Goal: Transaction & Acquisition: Purchase product/service

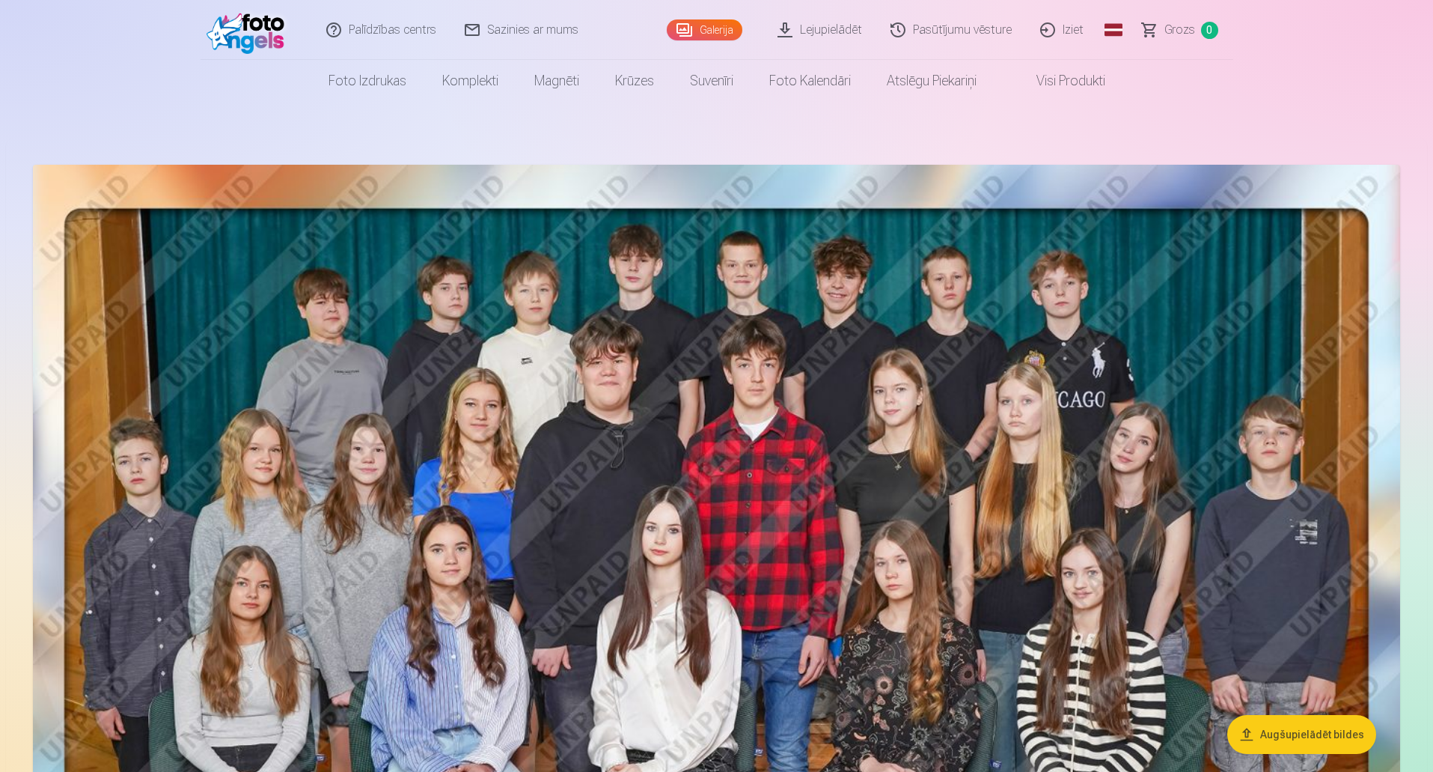
click at [699, 35] on link "Galerija" at bounding box center [705, 29] width 76 height 21
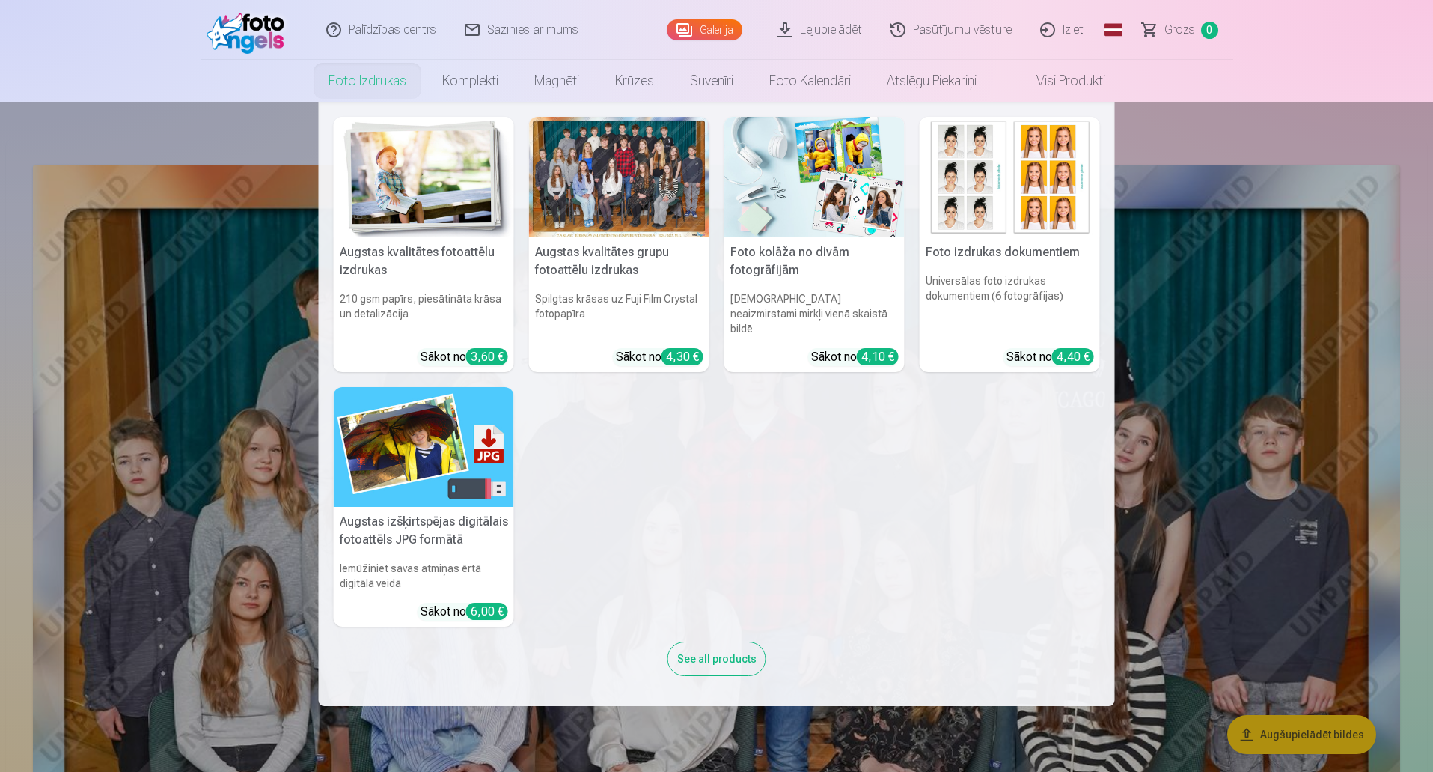
click at [693, 348] on div "4,30 €" at bounding box center [683, 356] width 42 height 17
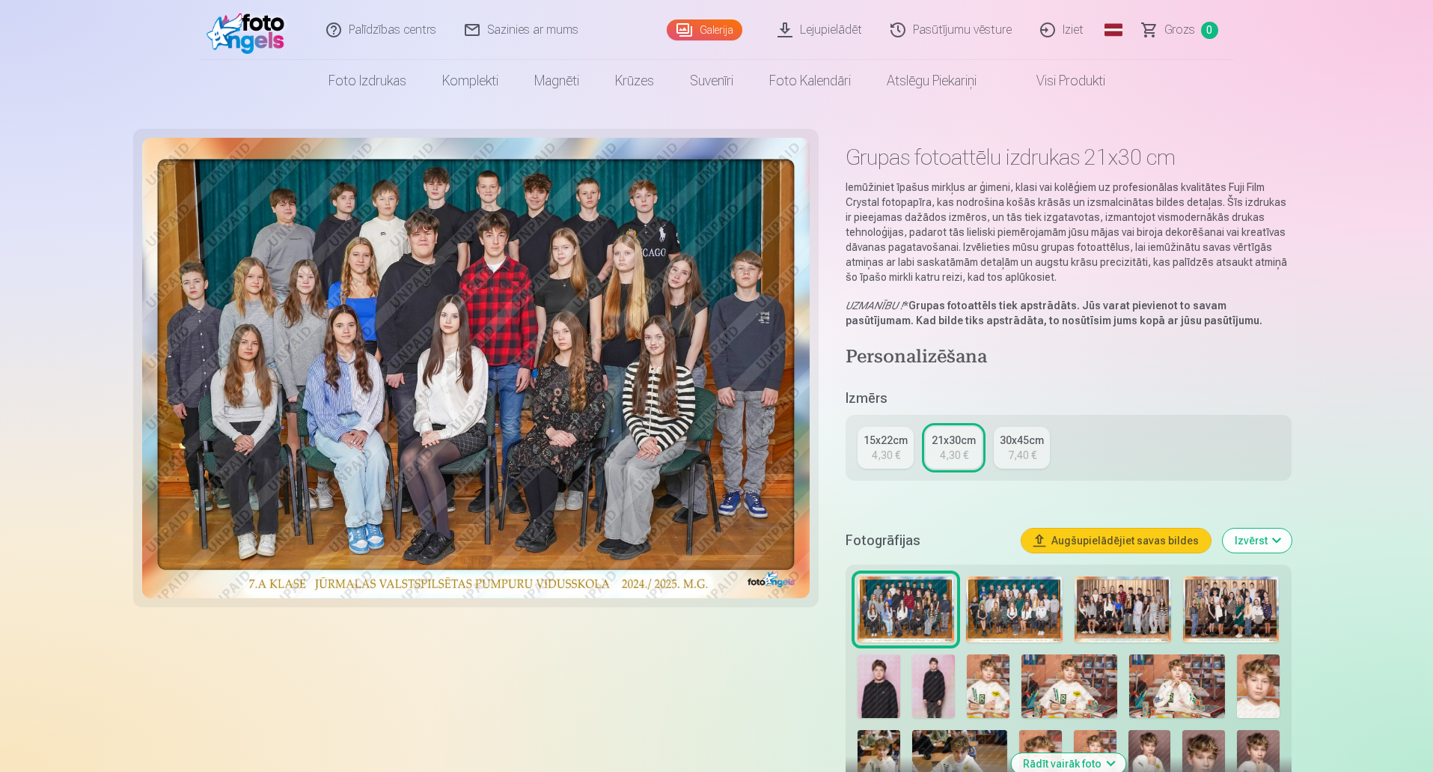
click at [1031, 607] on img at bounding box center [1014, 609] width 97 height 67
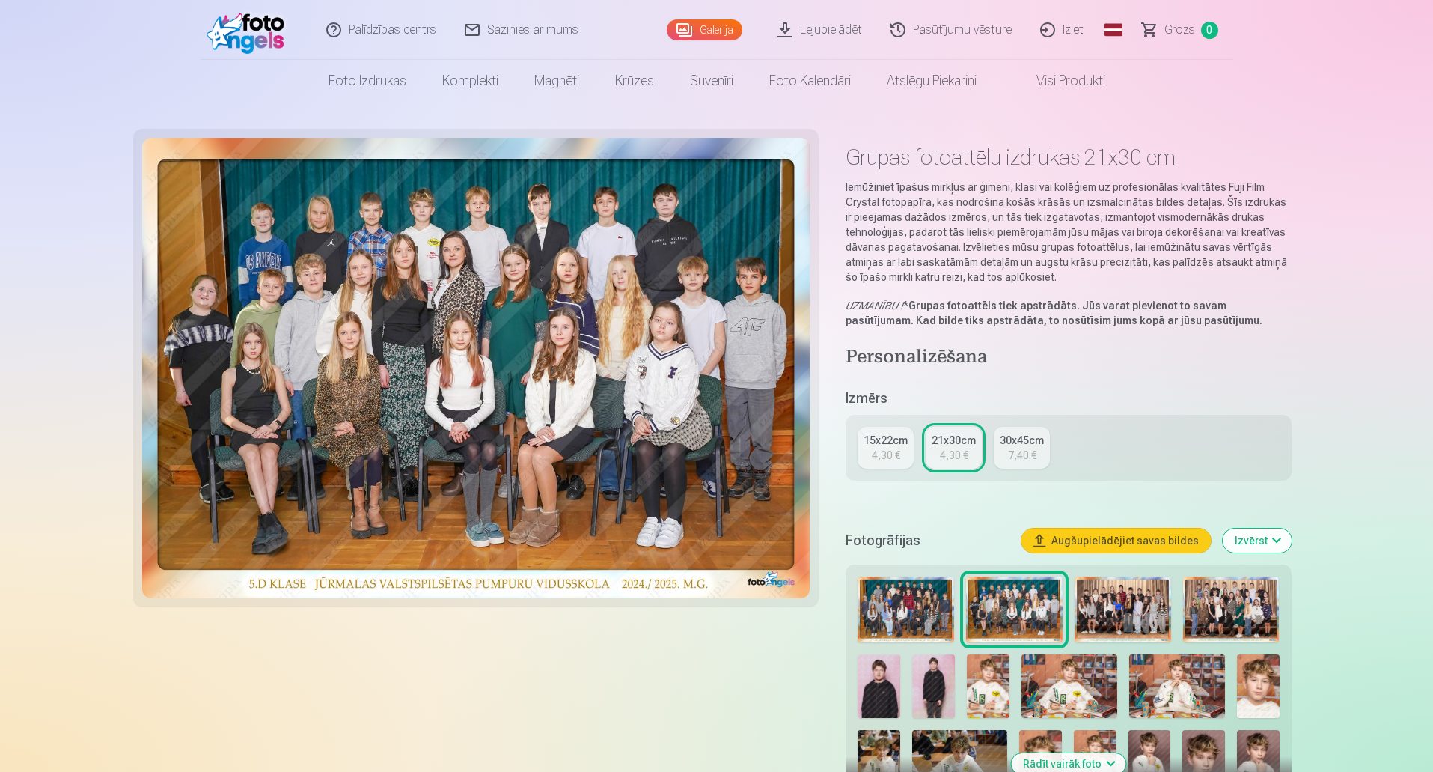
click at [1125, 583] on img at bounding box center [1123, 609] width 97 height 67
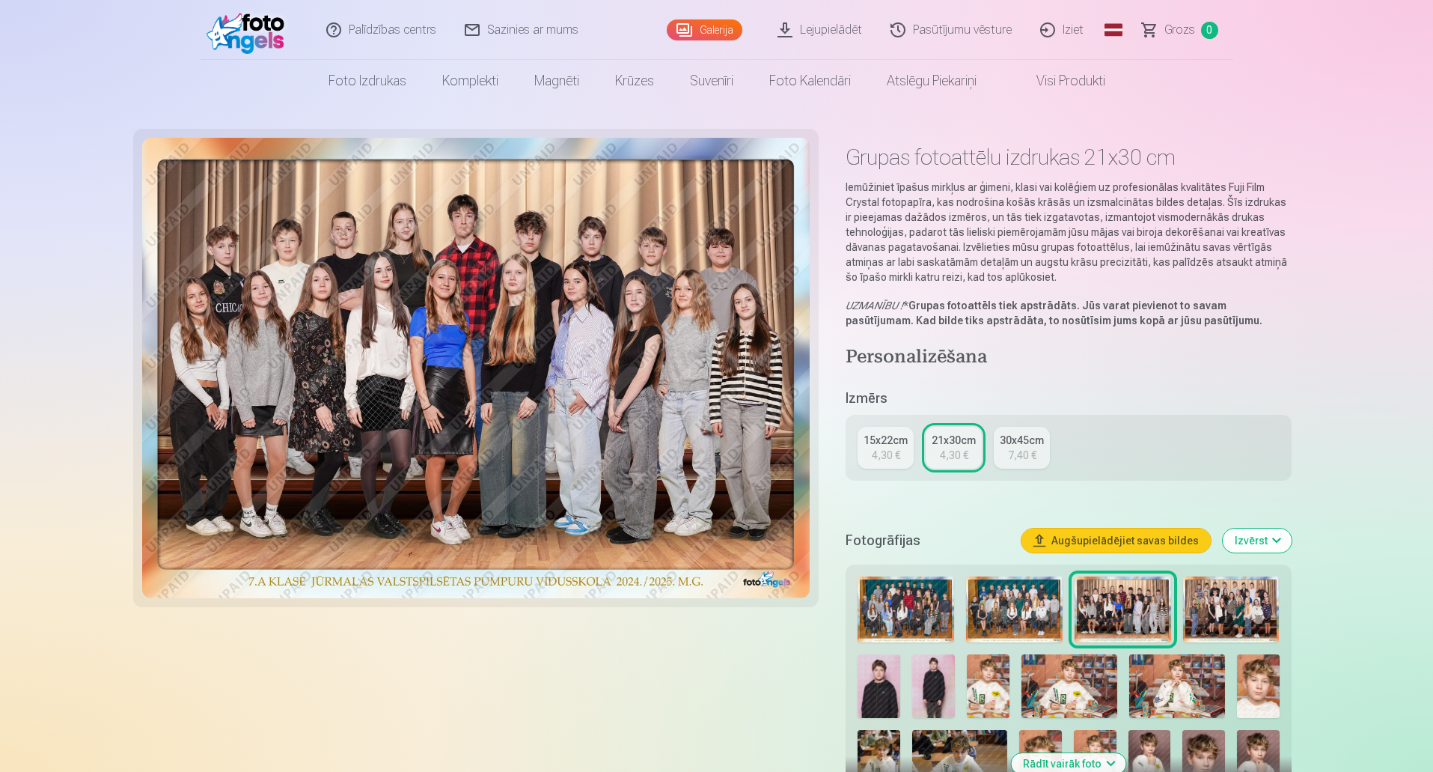
click at [1203, 589] on img at bounding box center [1231, 609] width 97 height 67
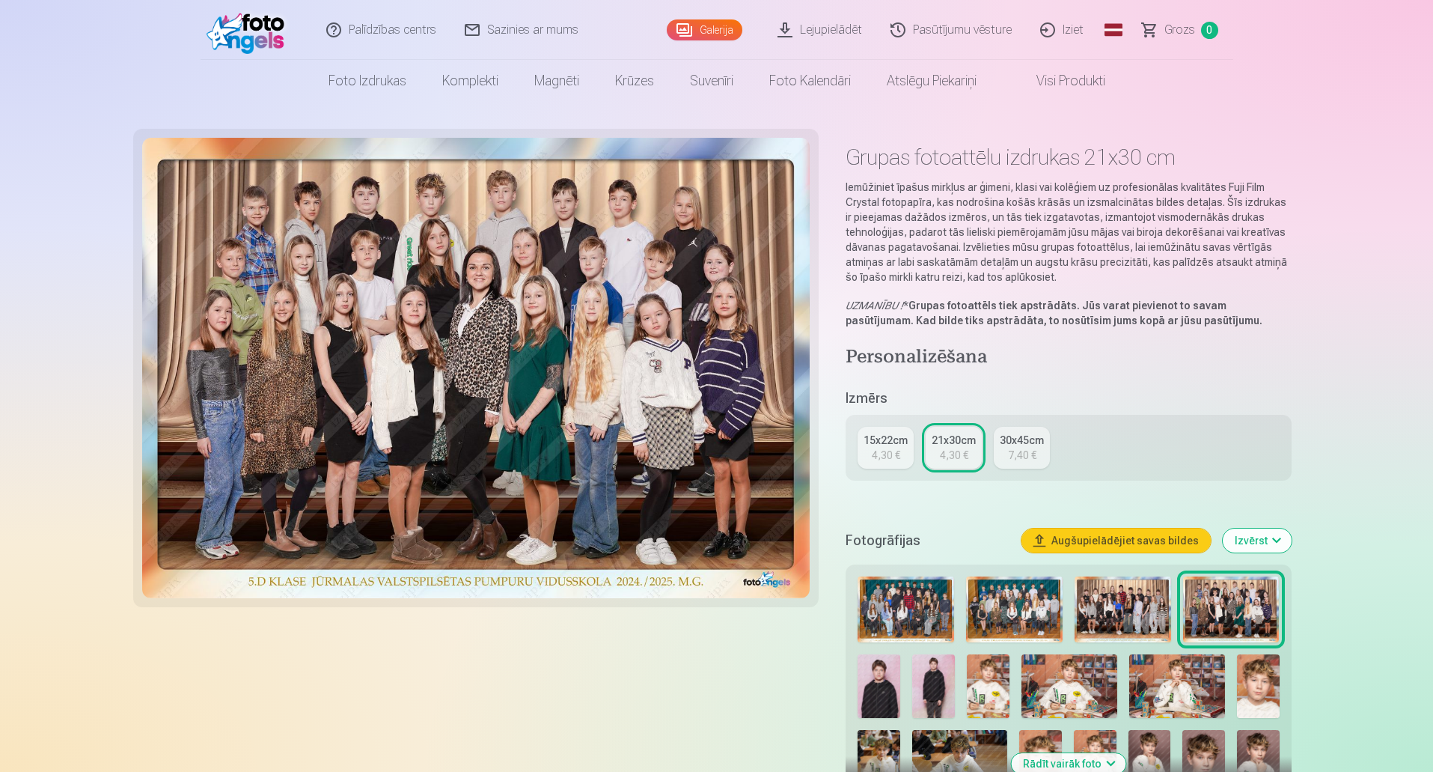
click at [1037, 602] on img at bounding box center [1014, 609] width 97 height 67
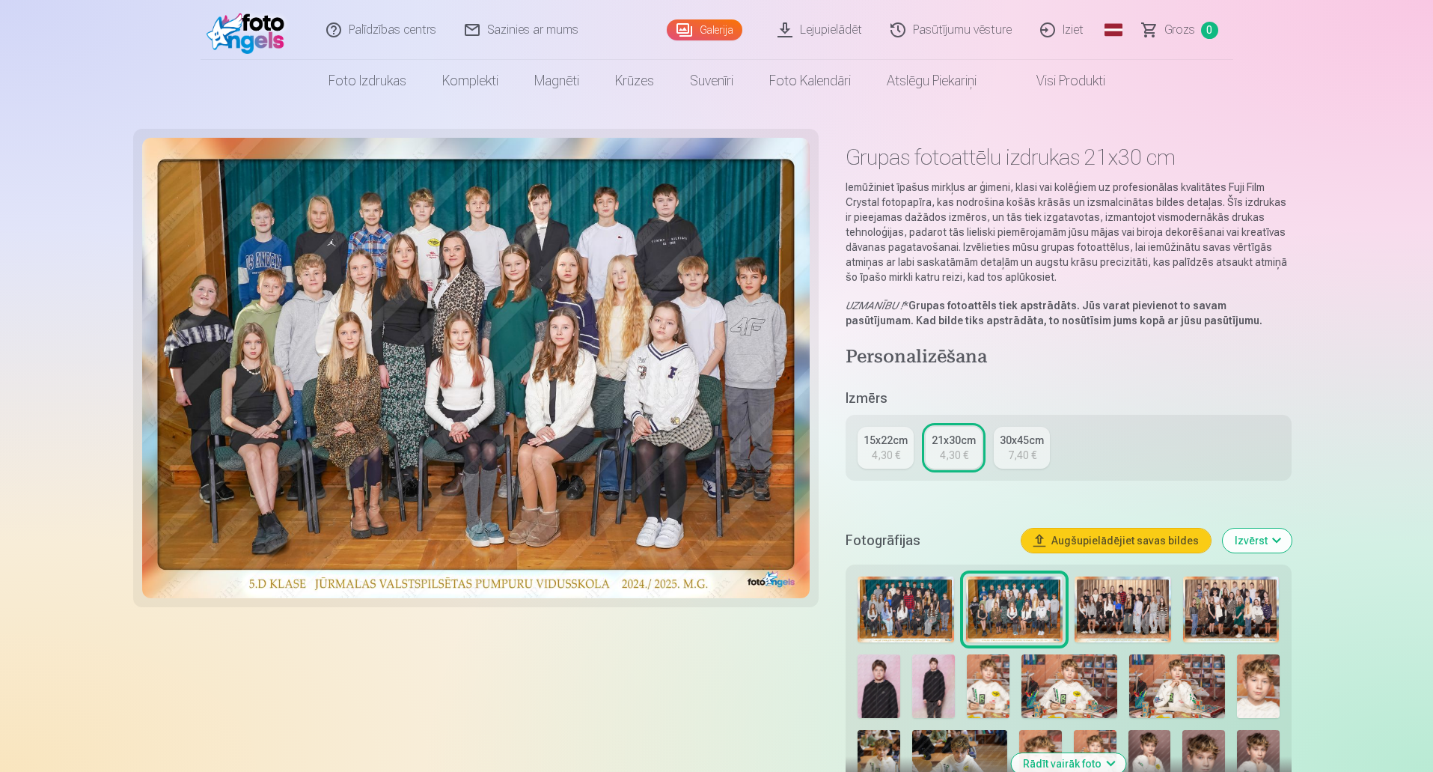
click at [1220, 607] on img at bounding box center [1231, 609] width 97 height 67
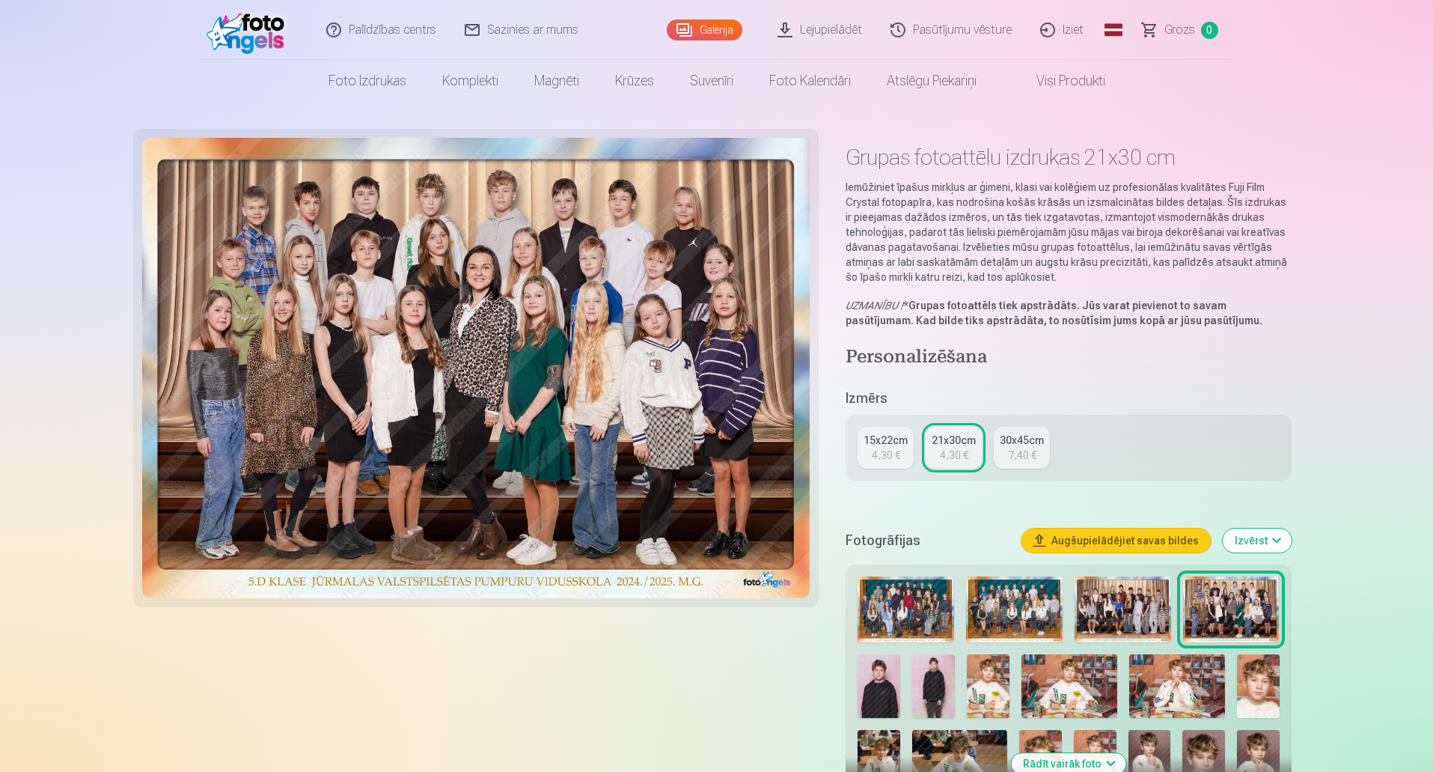
click at [1043, 608] on img at bounding box center [1014, 609] width 97 height 67
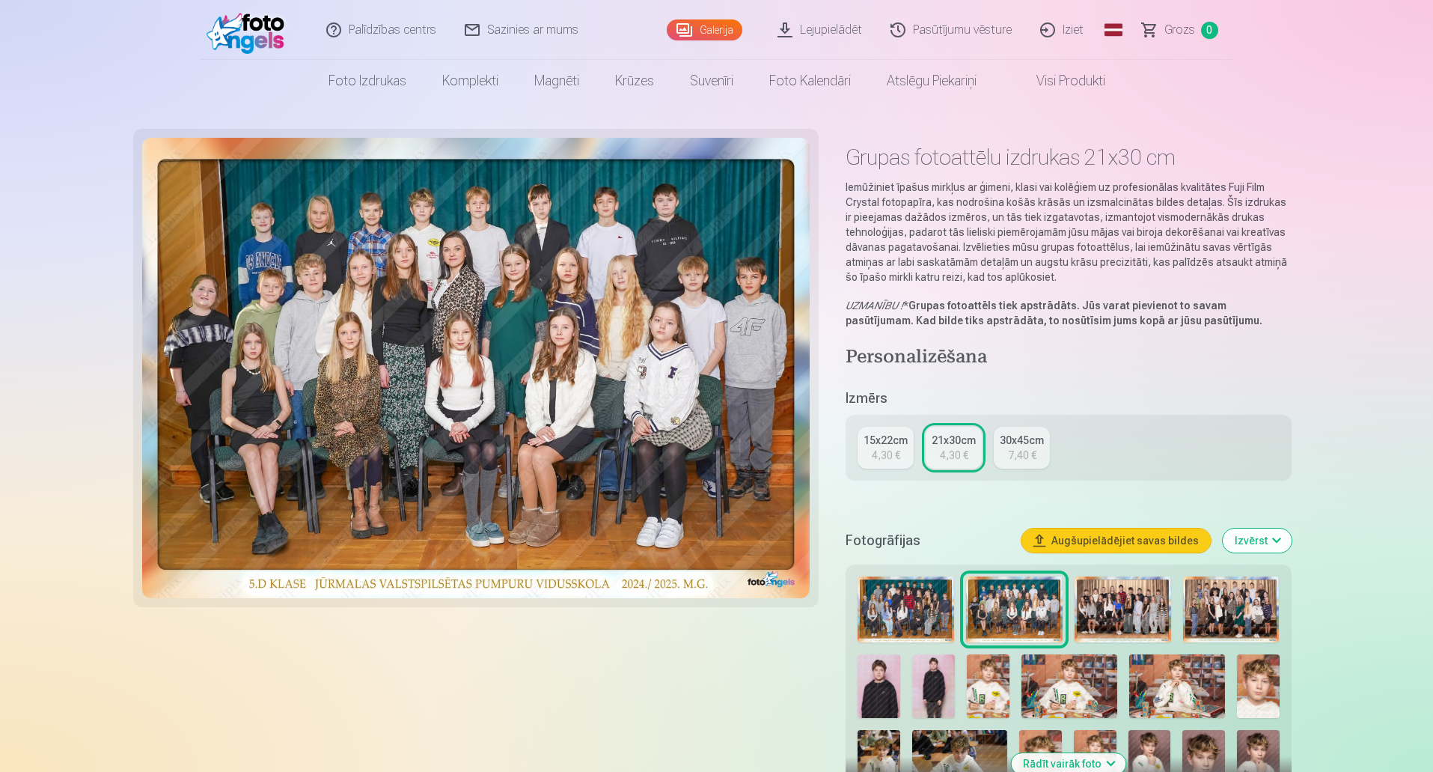
click at [1220, 598] on img at bounding box center [1231, 609] width 97 height 67
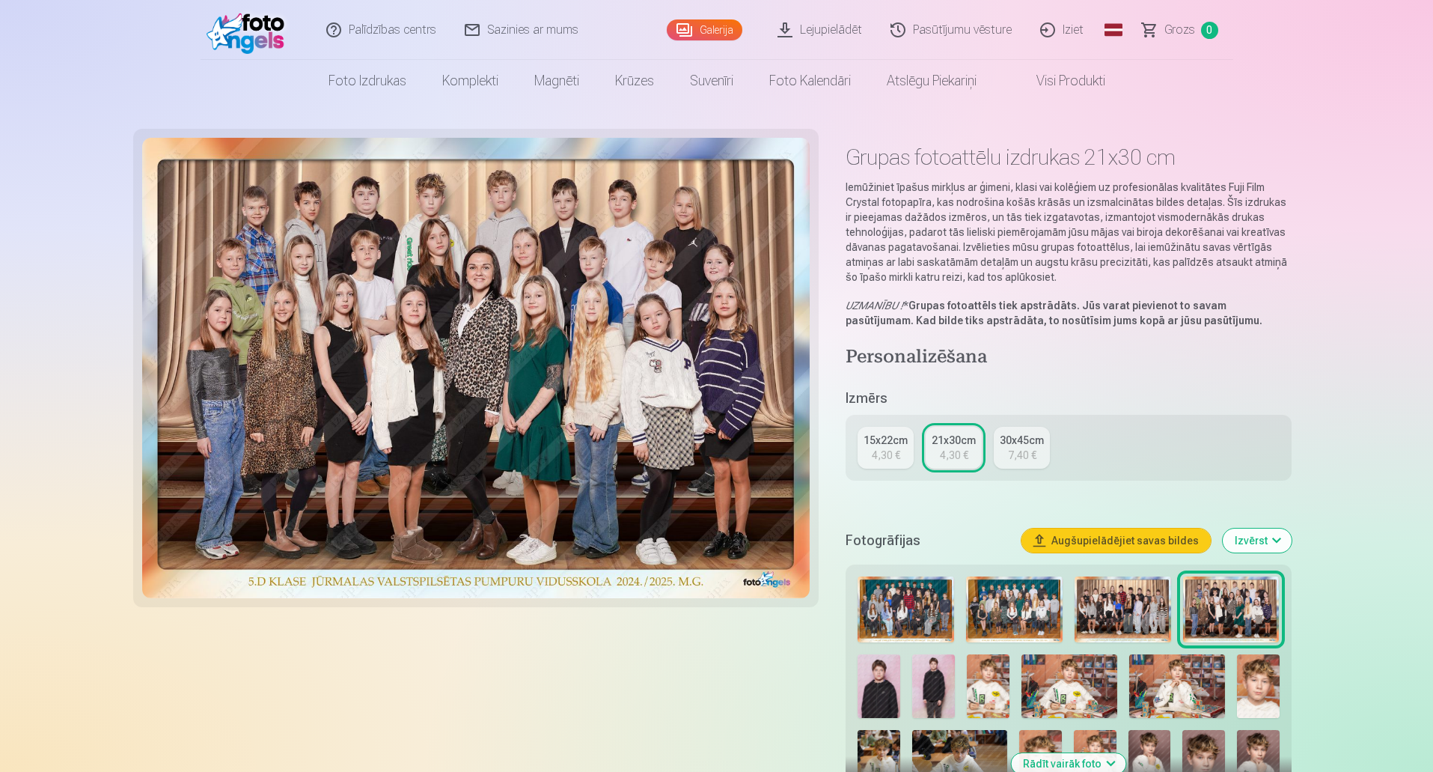
click at [1116, 611] on img at bounding box center [1123, 609] width 97 height 67
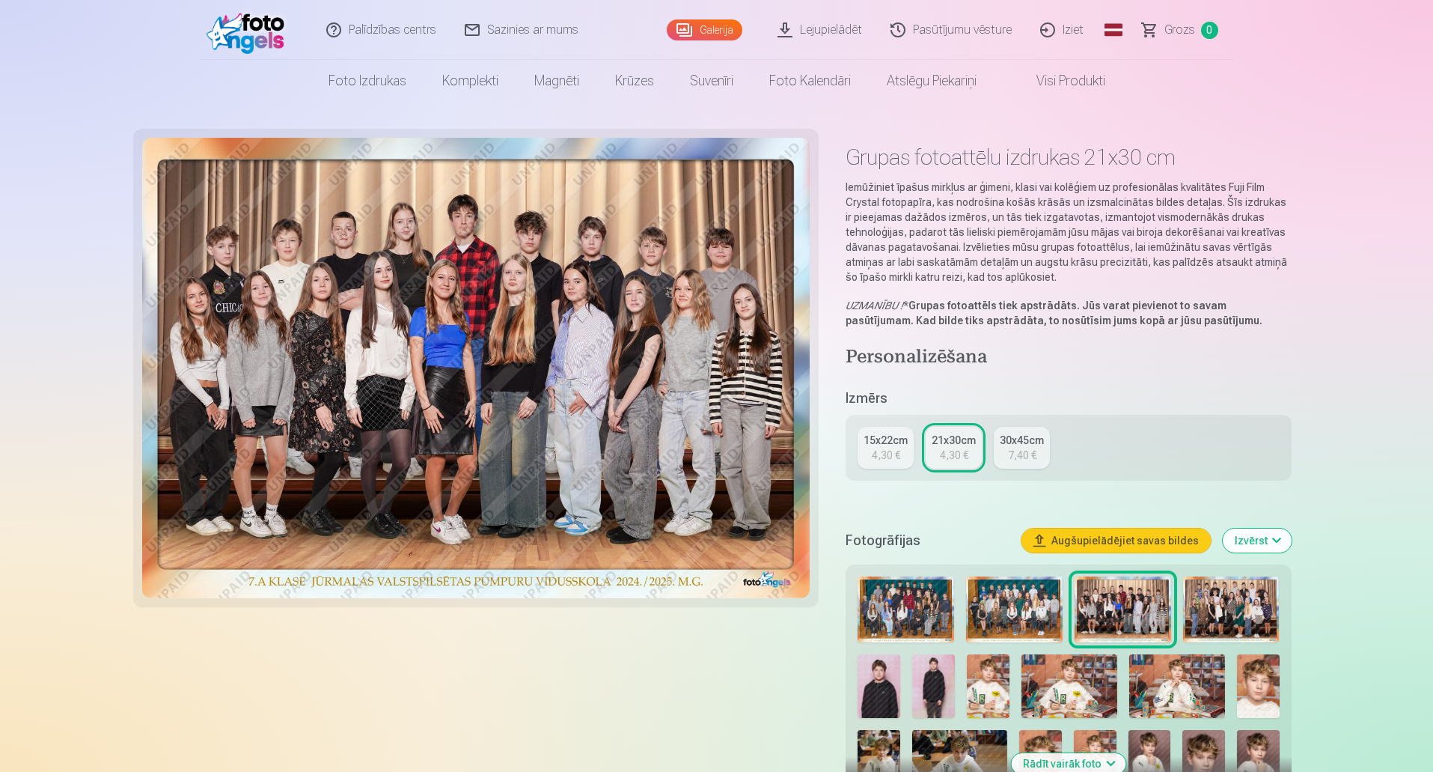
click at [1034, 617] on img at bounding box center [1014, 609] width 97 height 67
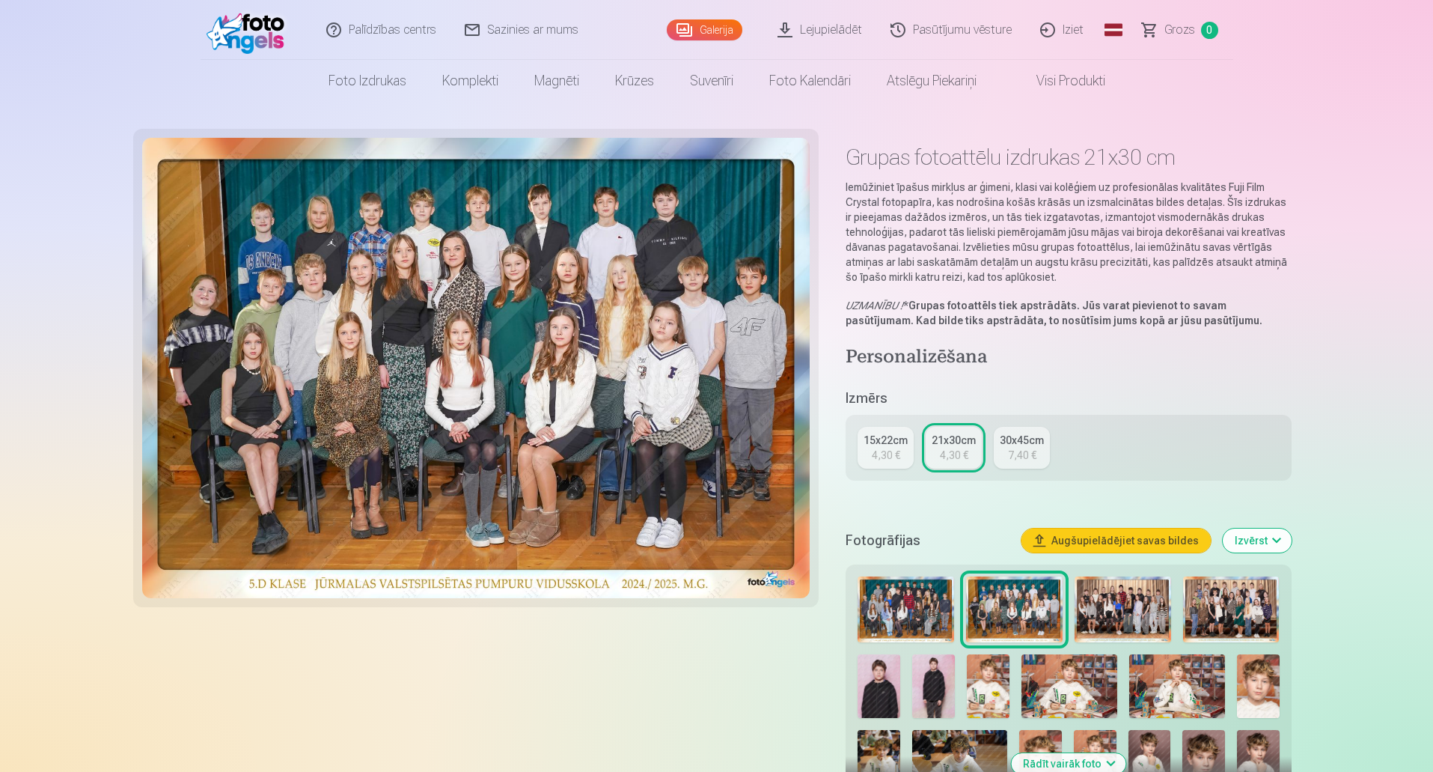
click at [1242, 600] on img at bounding box center [1231, 609] width 97 height 67
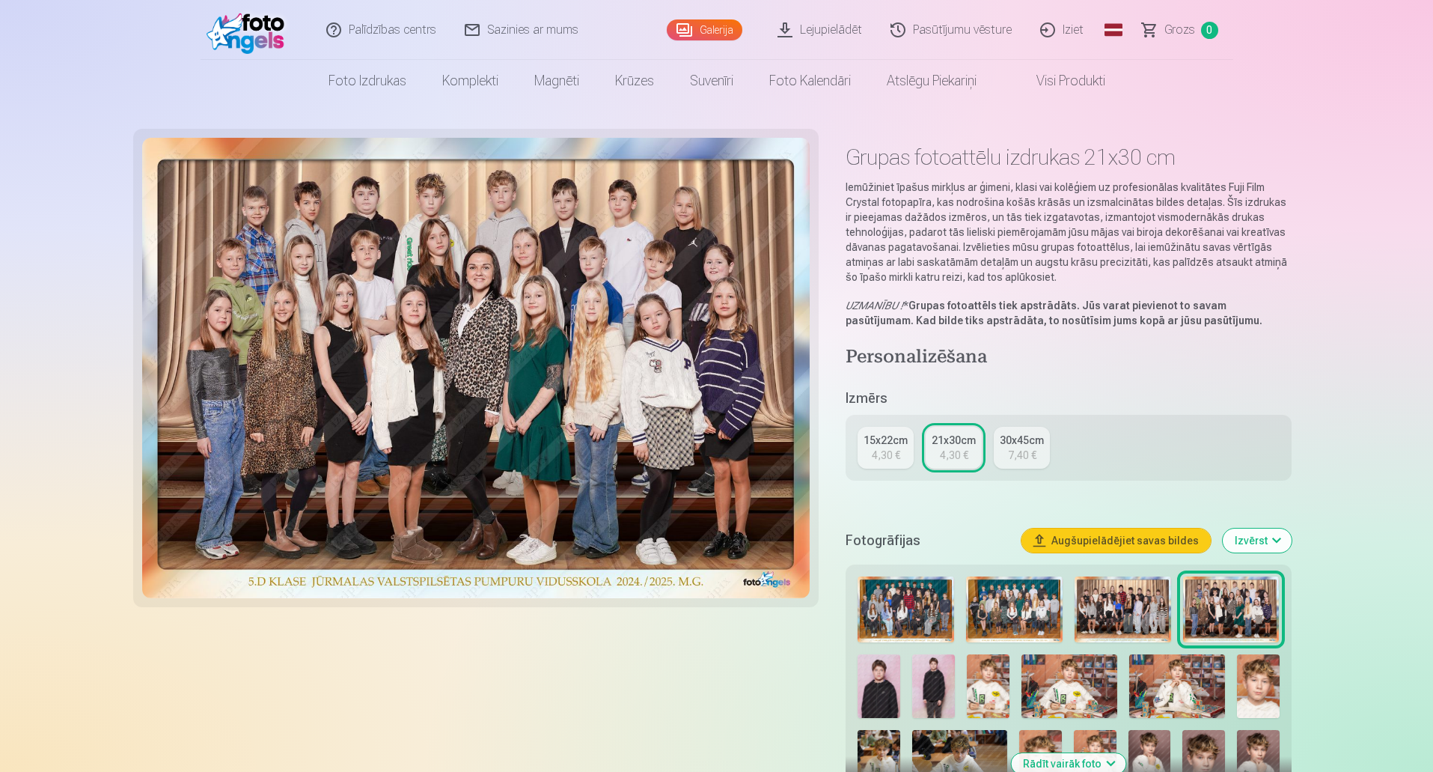
click at [1038, 599] on img at bounding box center [1014, 609] width 97 height 67
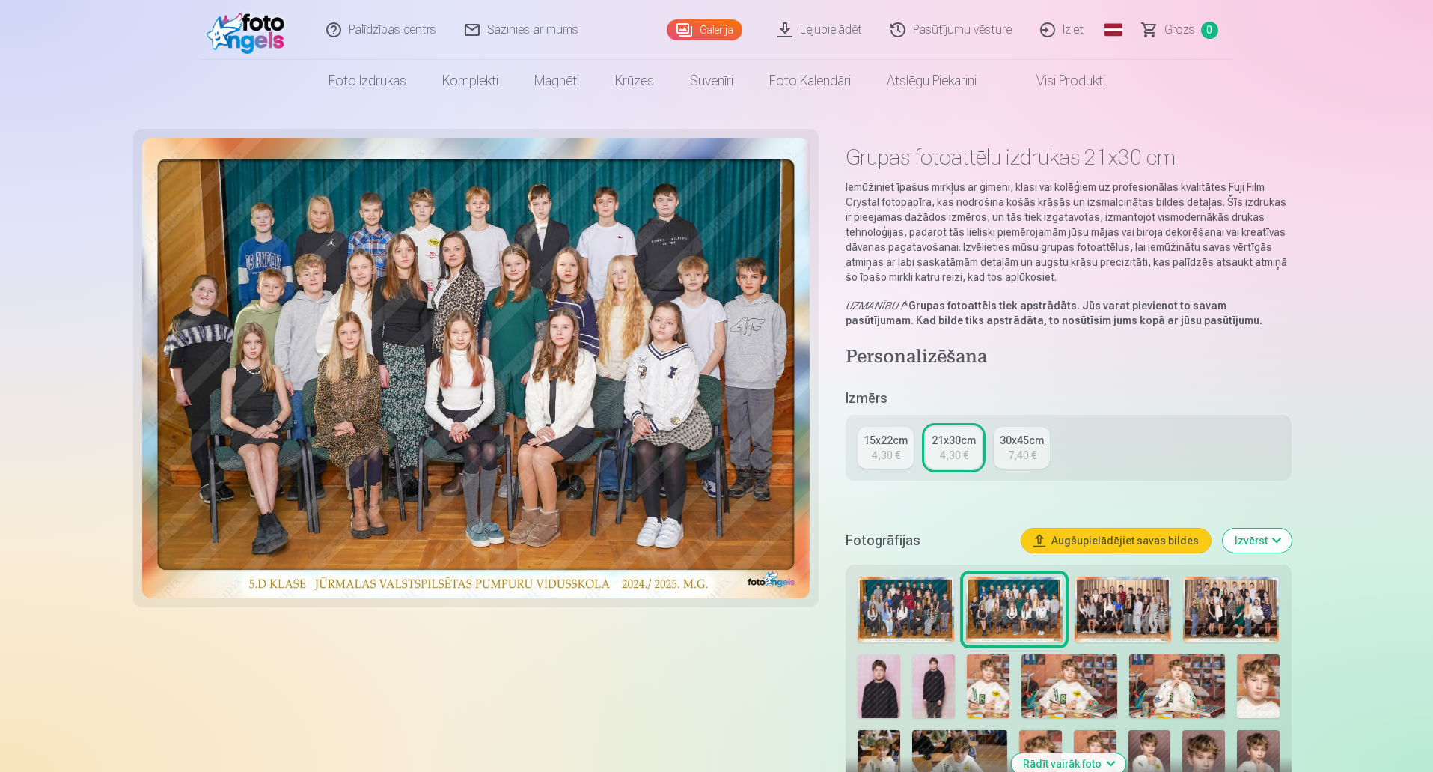
click at [1247, 614] on img at bounding box center [1231, 609] width 97 height 67
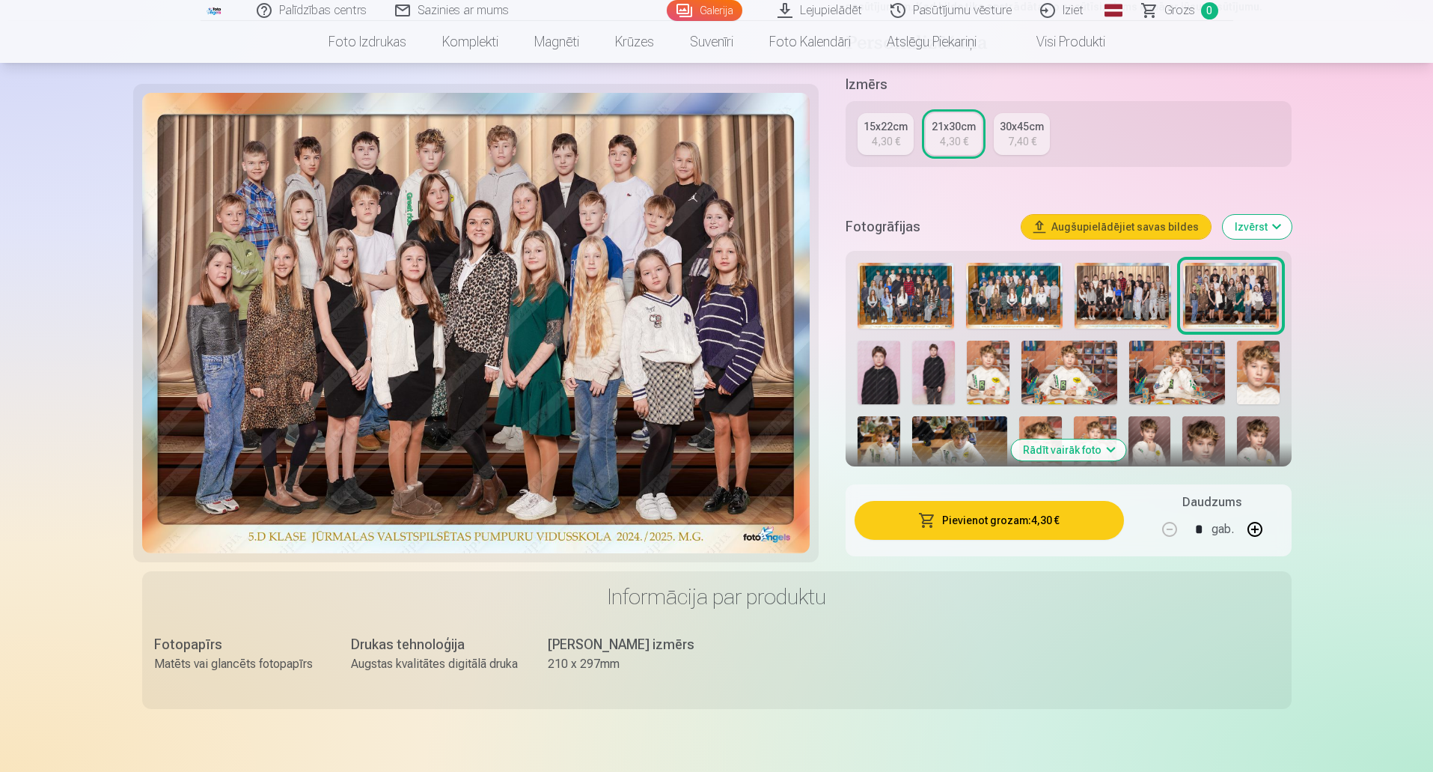
scroll to position [329, 0]
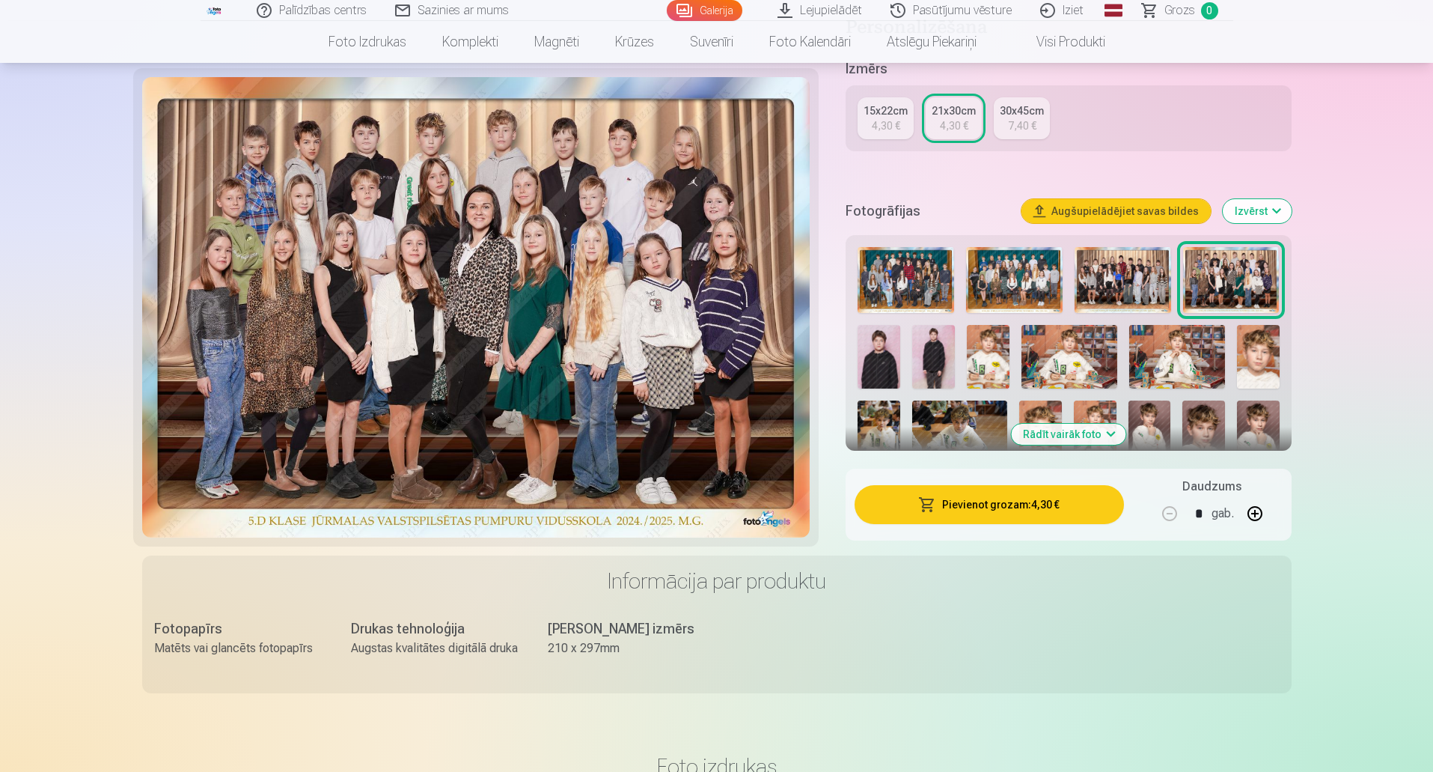
click at [1006, 508] on button "Pievienot grozam : 4,30 €" at bounding box center [989, 504] width 269 height 39
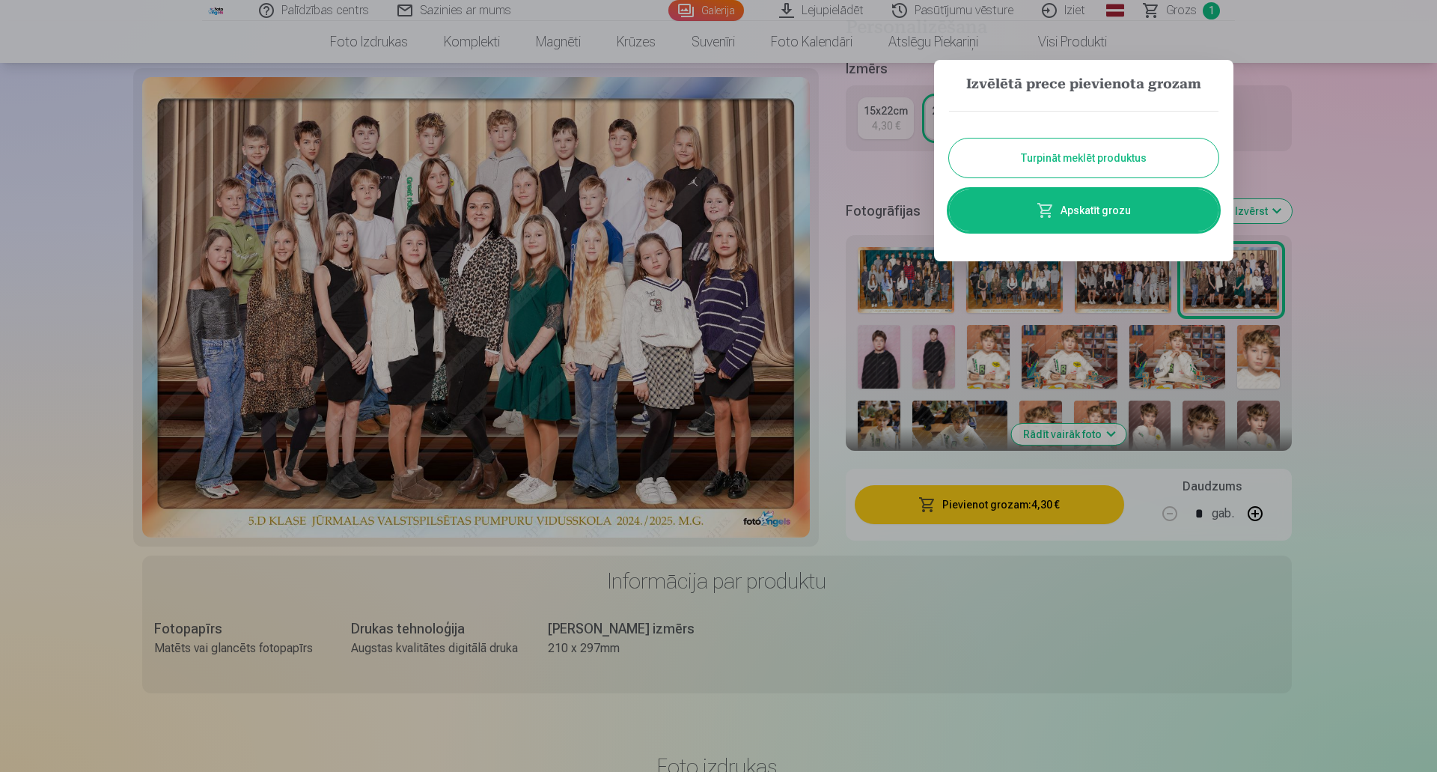
click at [1085, 150] on button "Turpināt meklēt produktus" at bounding box center [1083, 157] width 269 height 39
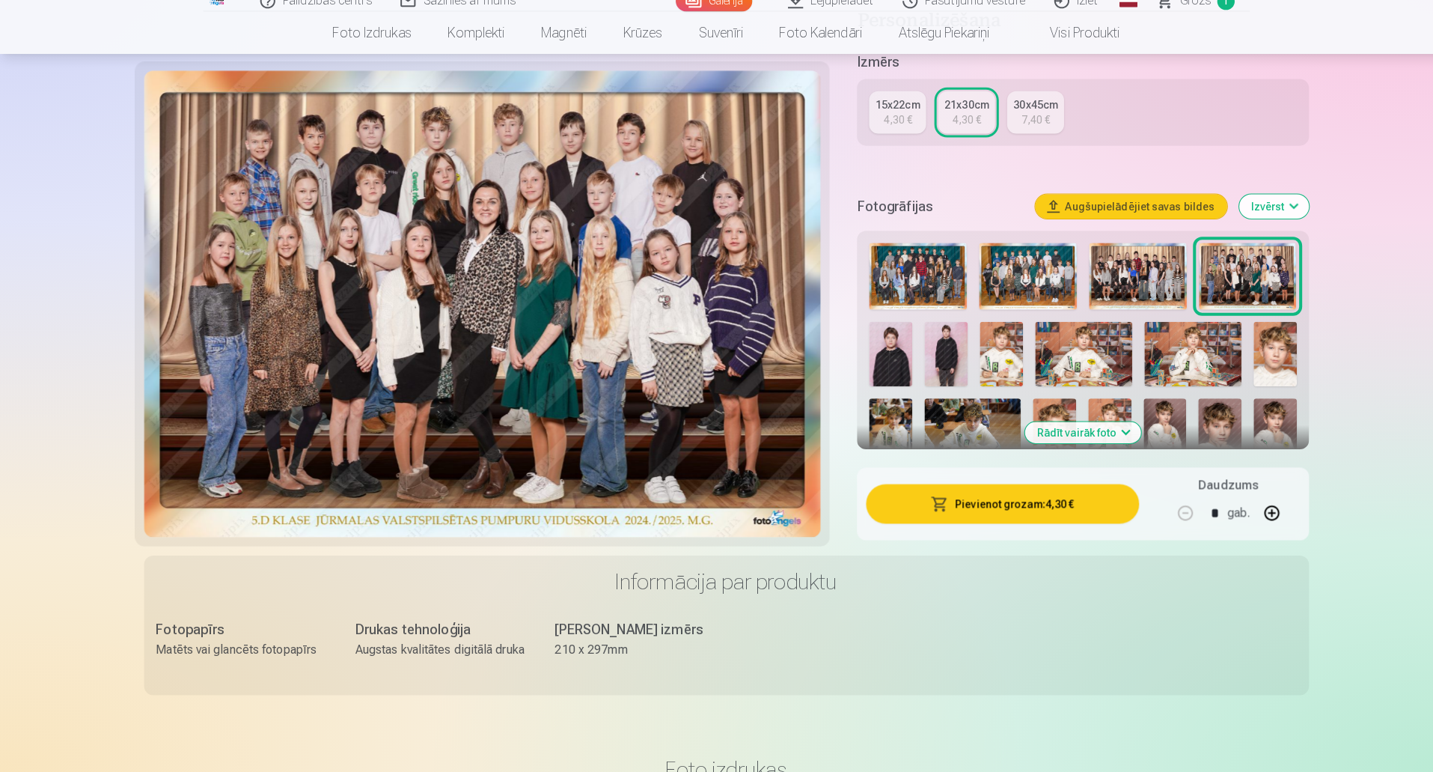
scroll to position [332, 0]
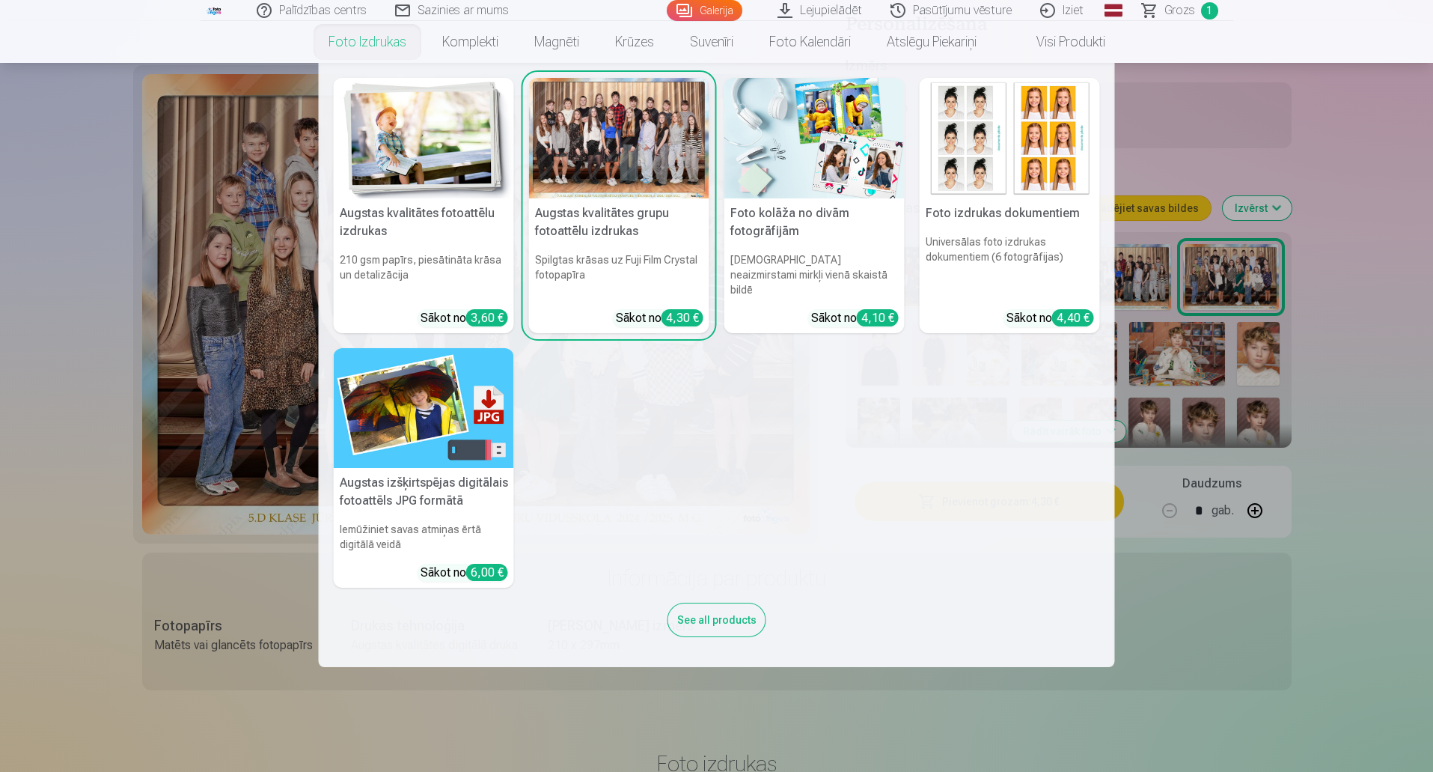
click at [141, 293] on nav "Augstas kvalitātes fotoattēlu izdrukas 210 gsm papīrs, piesātināta krāsa un det…" at bounding box center [716, 365] width 1433 height 604
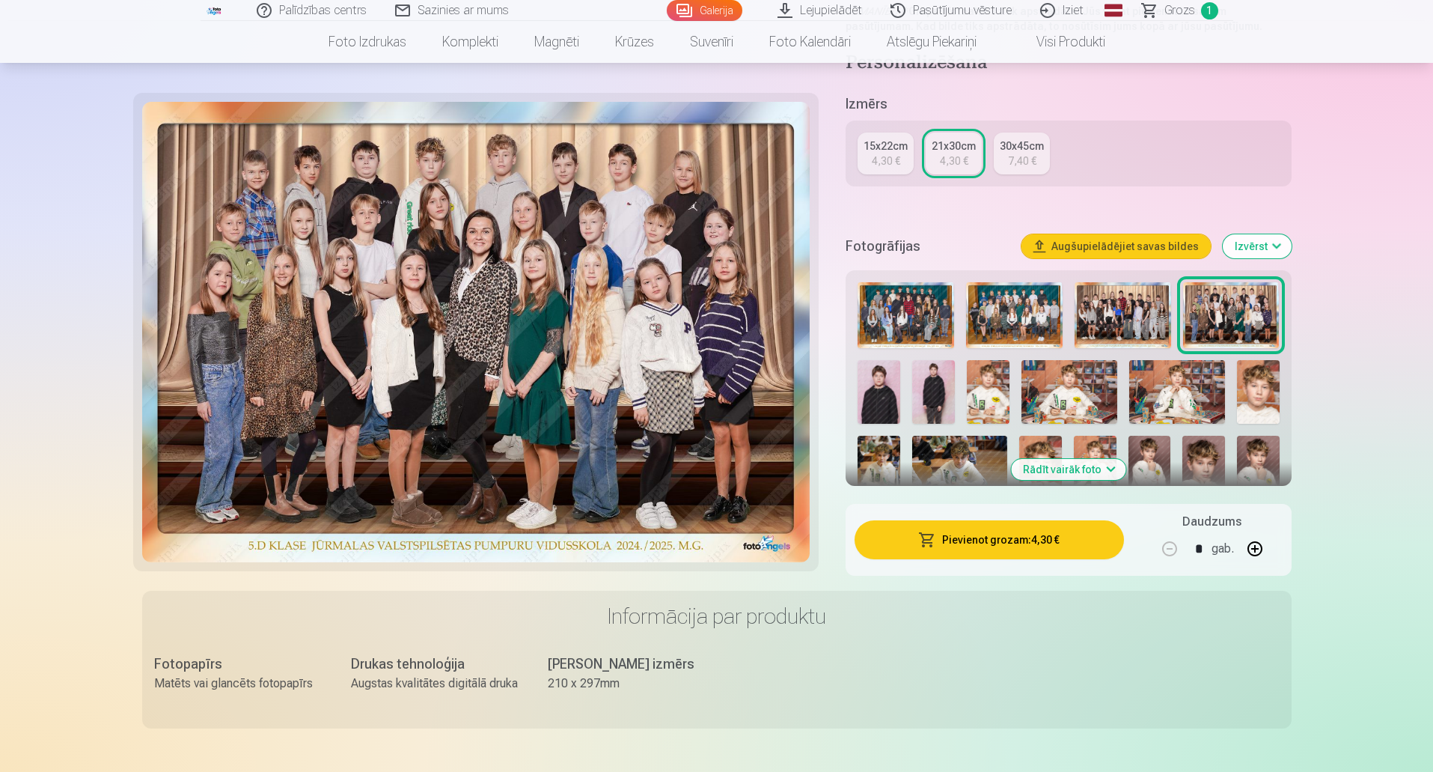
scroll to position [293, 0]
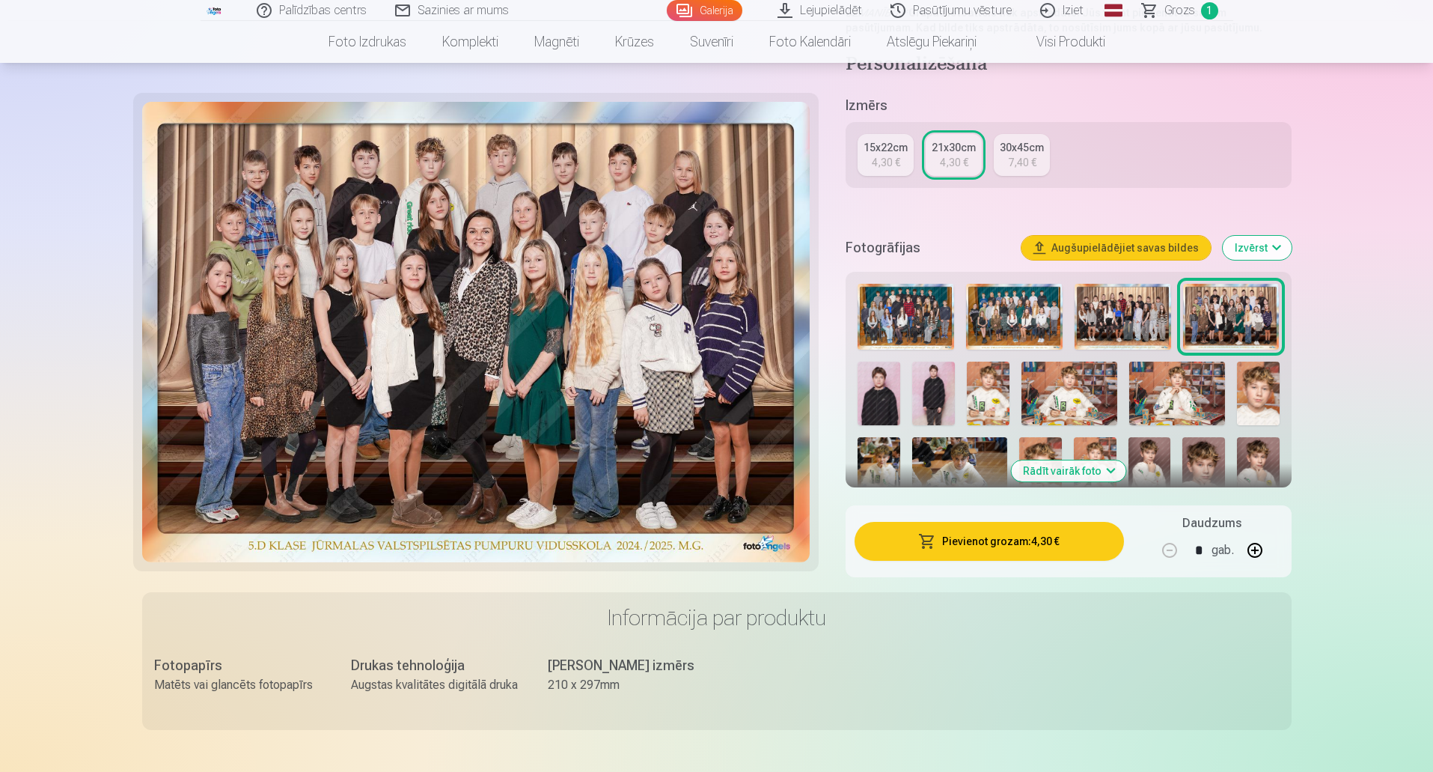
click at [1019, 308] on img at bounding box center [1014, 317] width 97 height 67
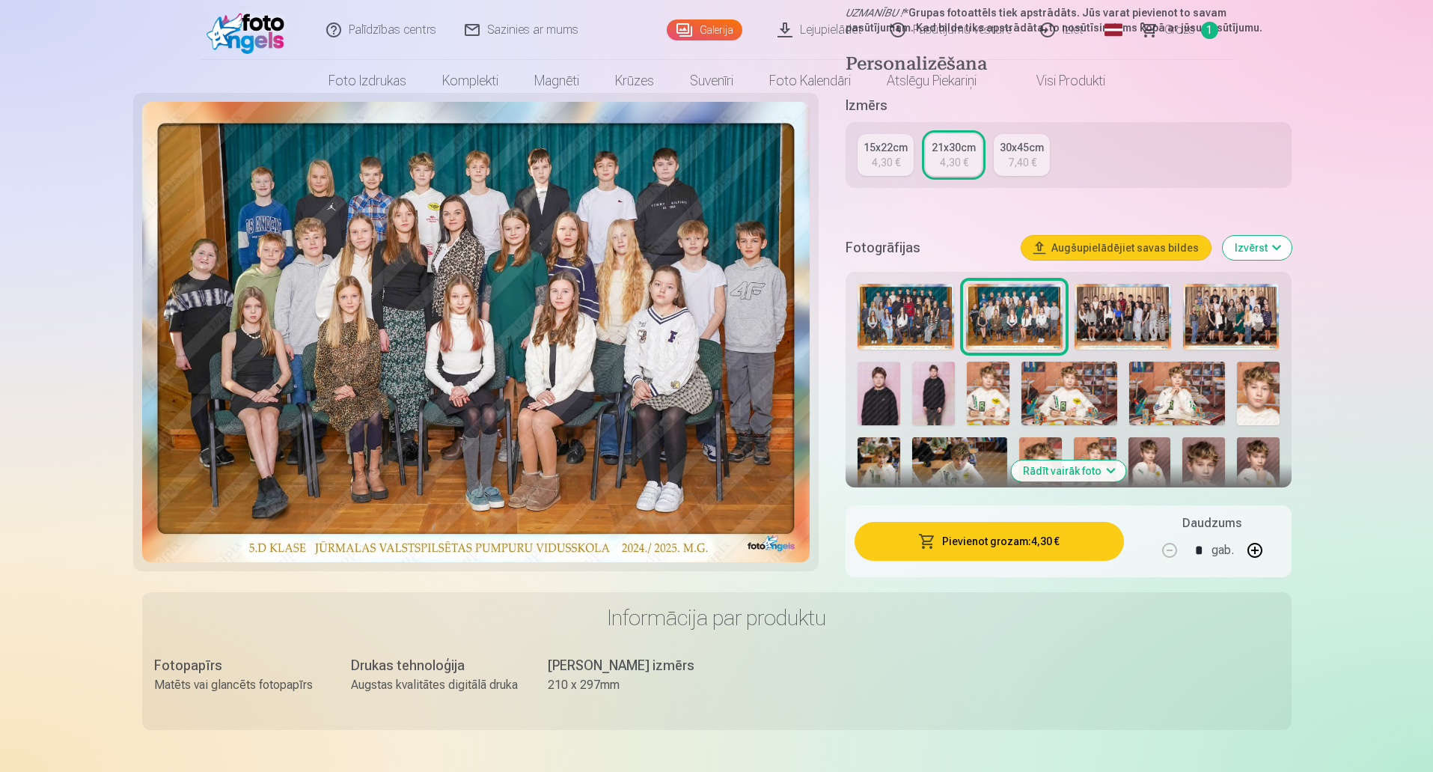
scroll to position [0, 0]
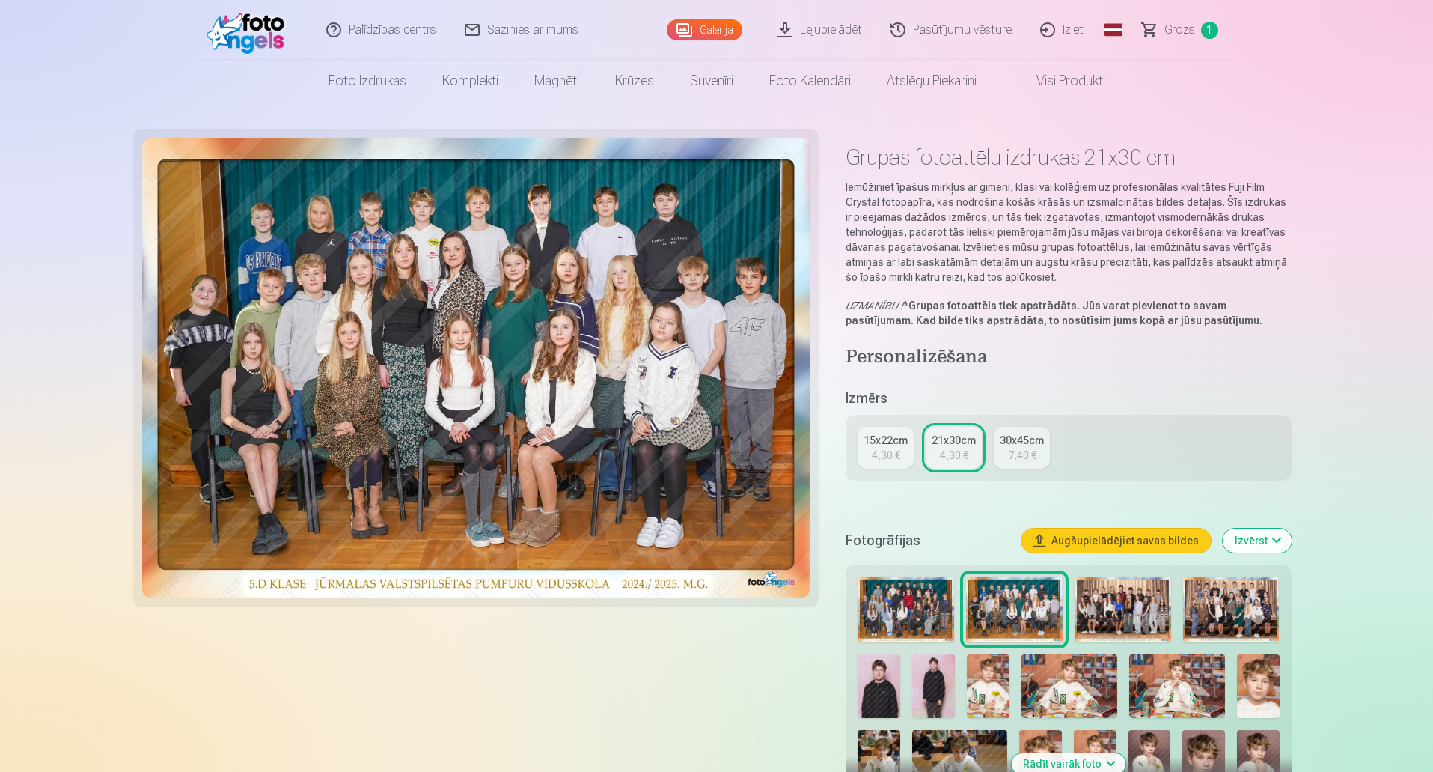
drag, startPoint x: 1370, startPoint y: 322, endPoint x: 1272, endPoint y: 303, distance: 100.6
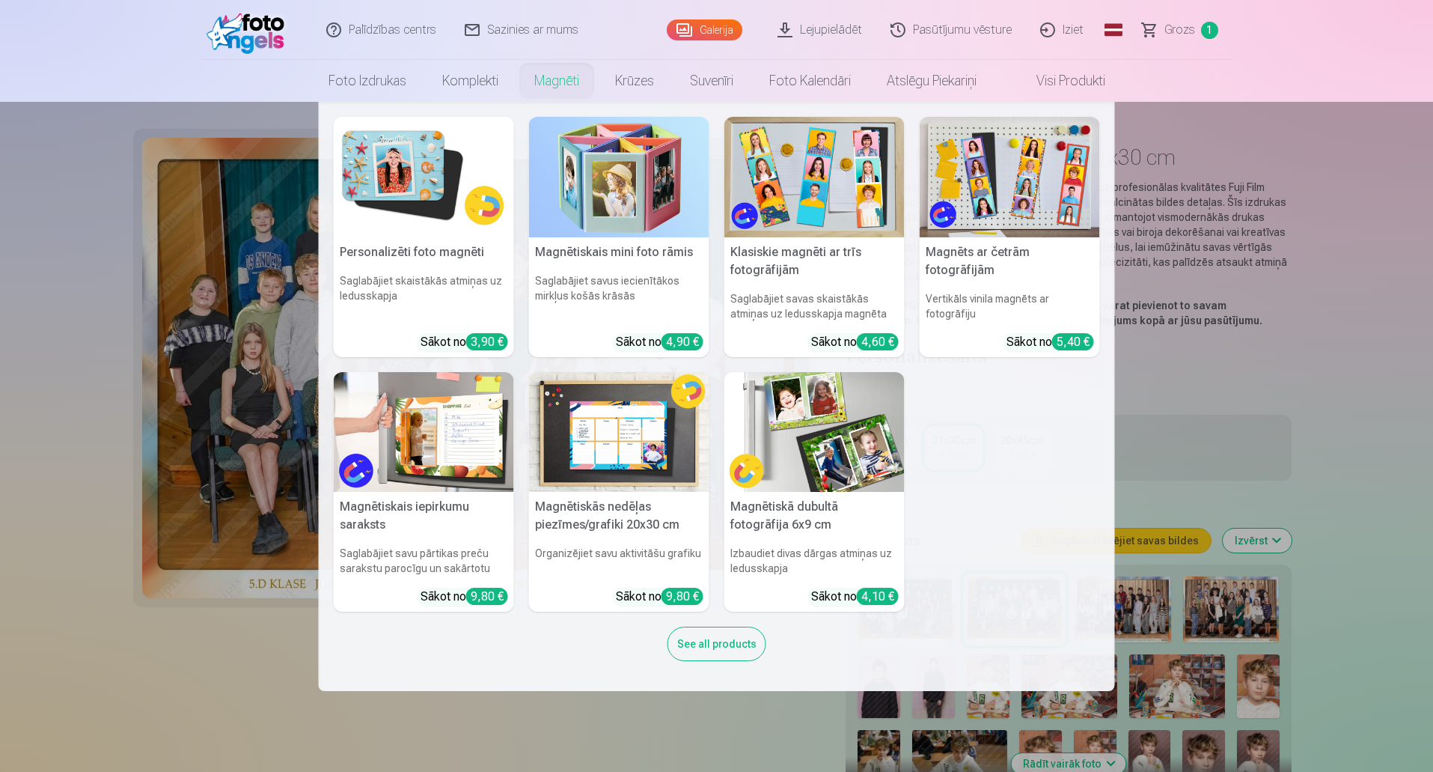
click at [444, 207] on img at bounding box center [424, 177] width 180 height 121
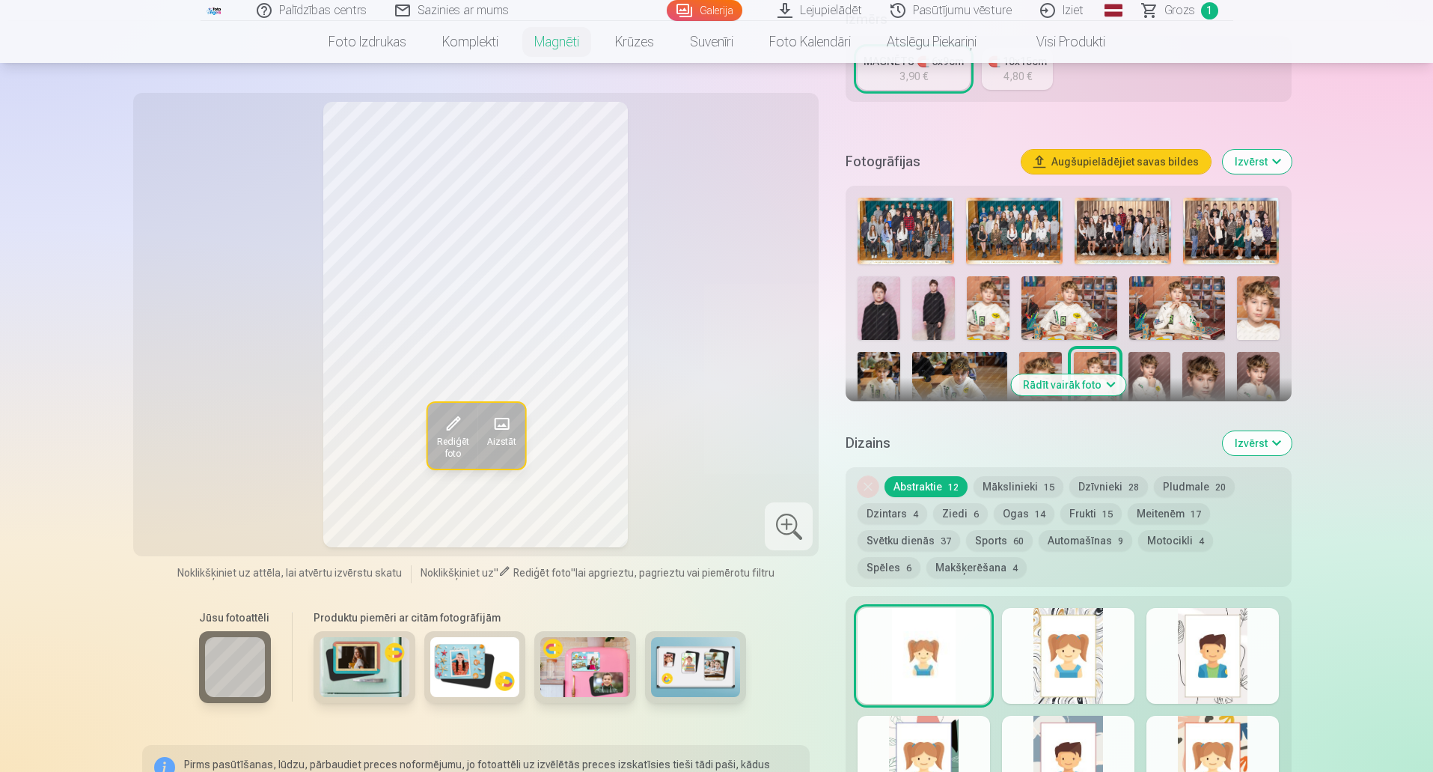
scroll to position [358, 0]
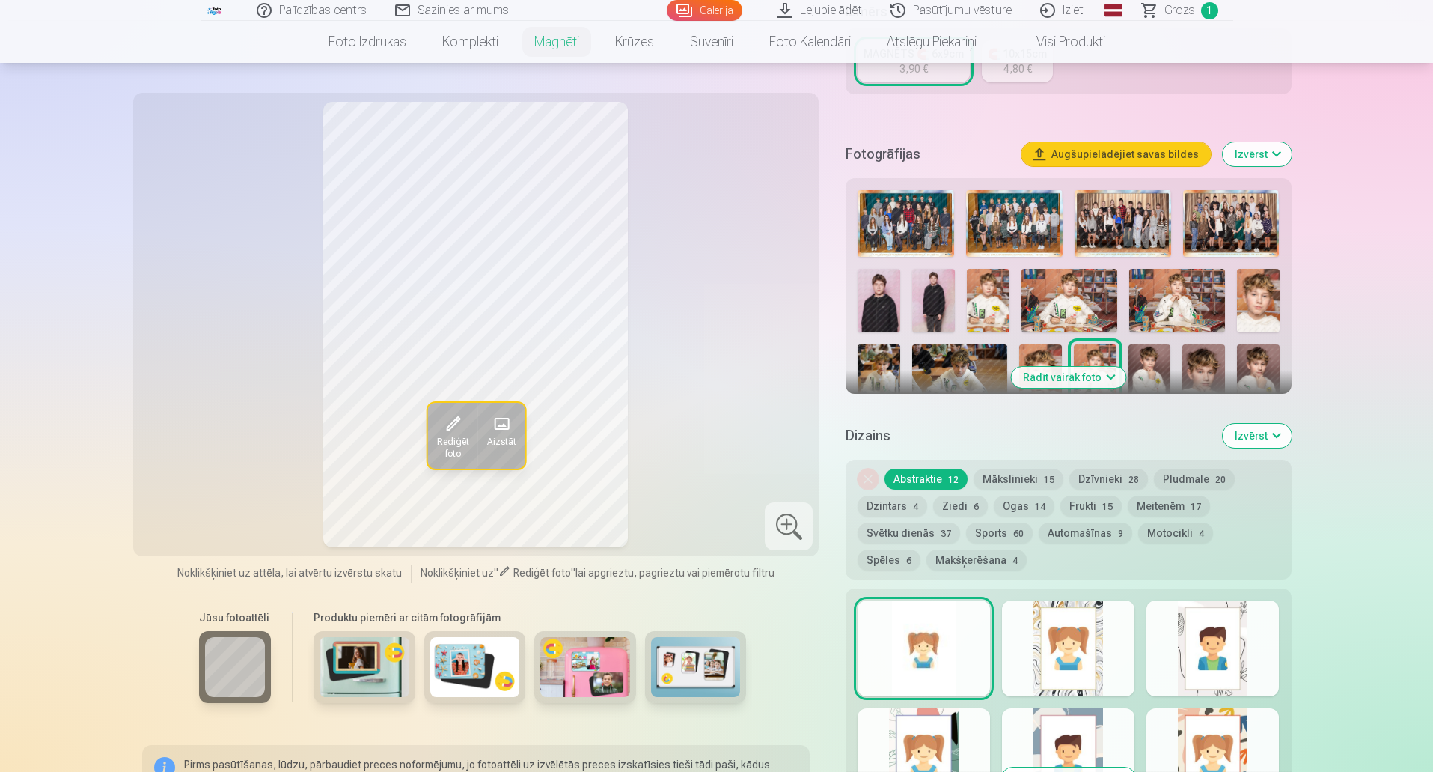
click at [1004, 290] on img at bounding box center [988, 301] width 43 height 64
click at [1240, 284] on img at bounding box center [1258, 301] width 43 height 64
click at [1268, 368] on img at bounding box center [1258, 376] width 43 height 64
click at [1216, 362] on img at bounding box center [1204, 376] width 43 height 64
click at [1144, 353] on img at bounding box center [1150, 376] width 43 height 64
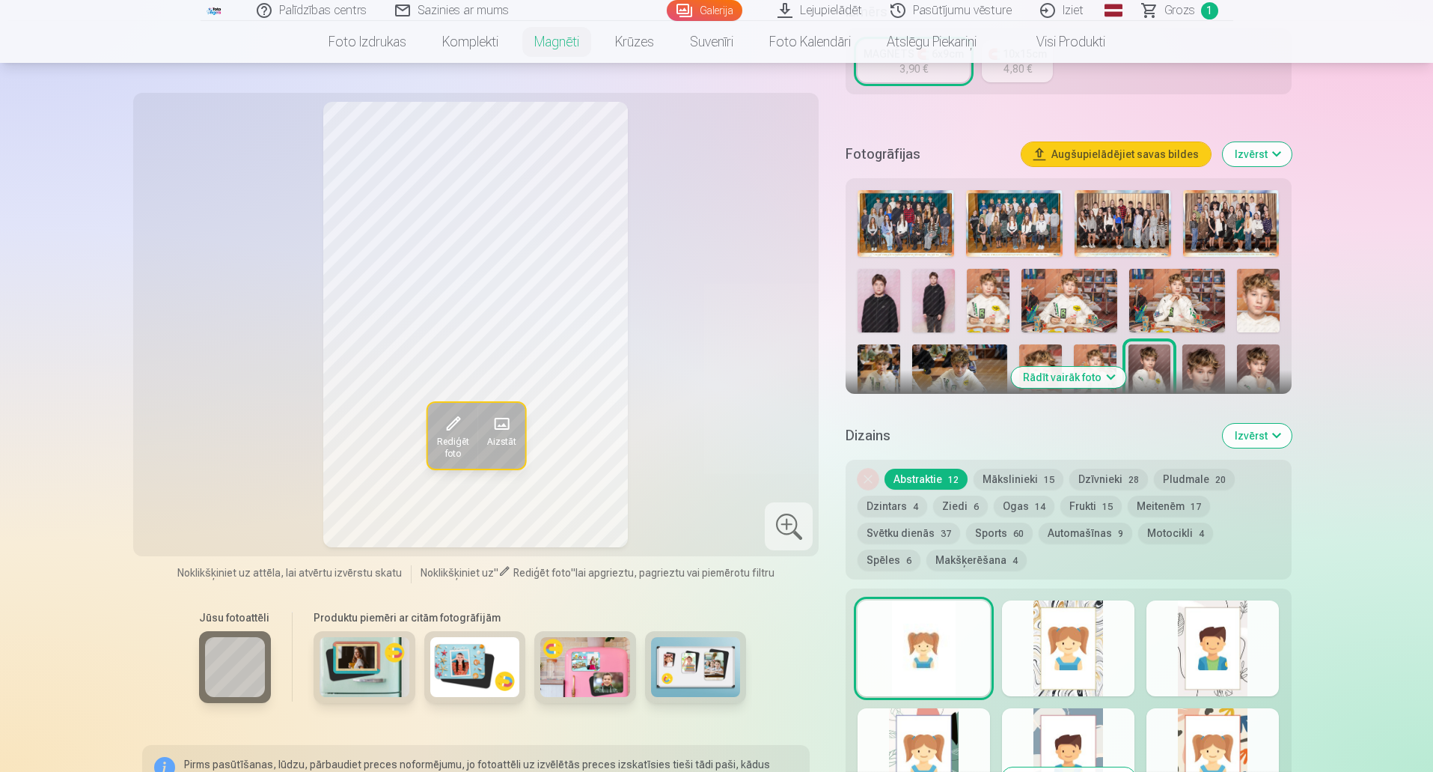
click at [1091, 367] on button "Rādīt vairāk foto" at bounding box center [1068, 377] width 115 height 21
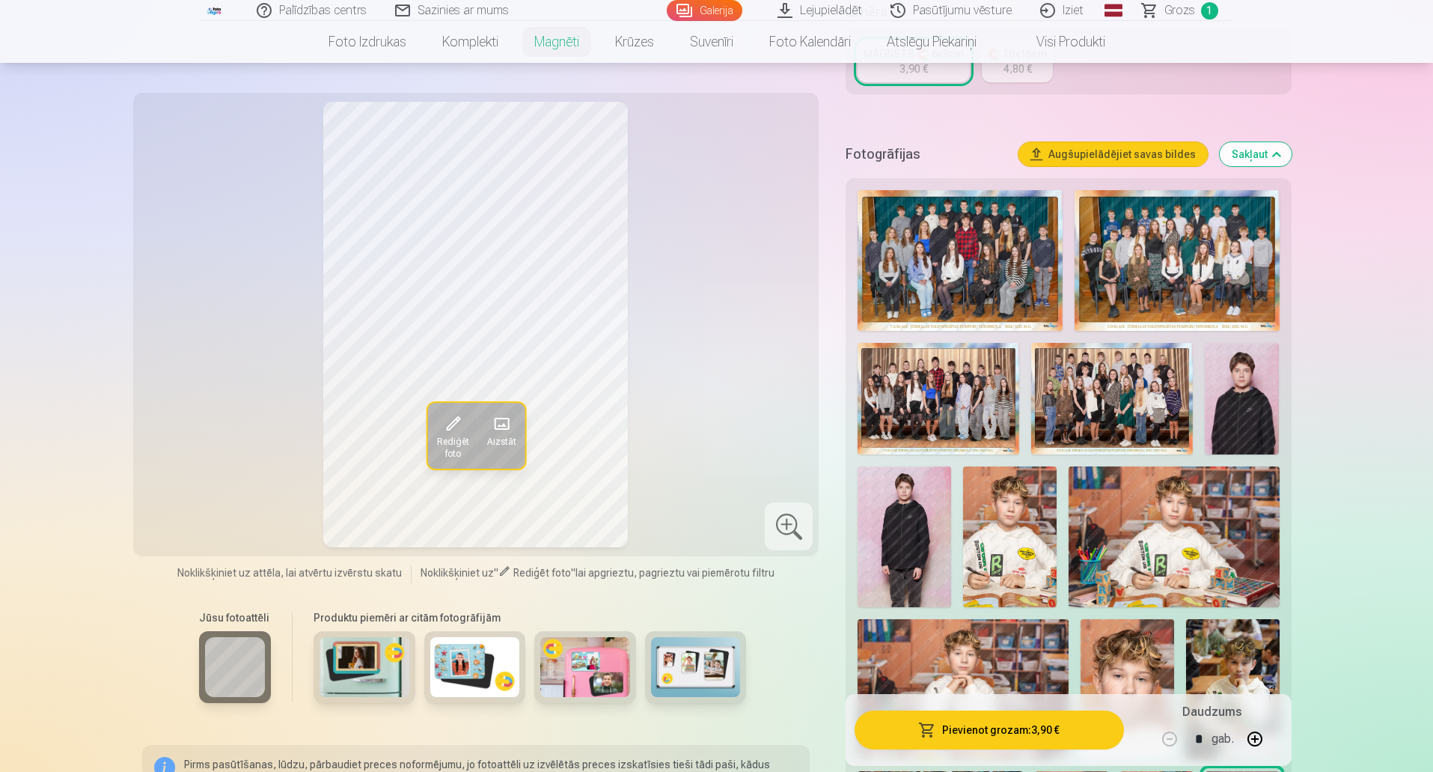
click at [1040, 652] on img at bounding box center [963, 689] width 210 height 140
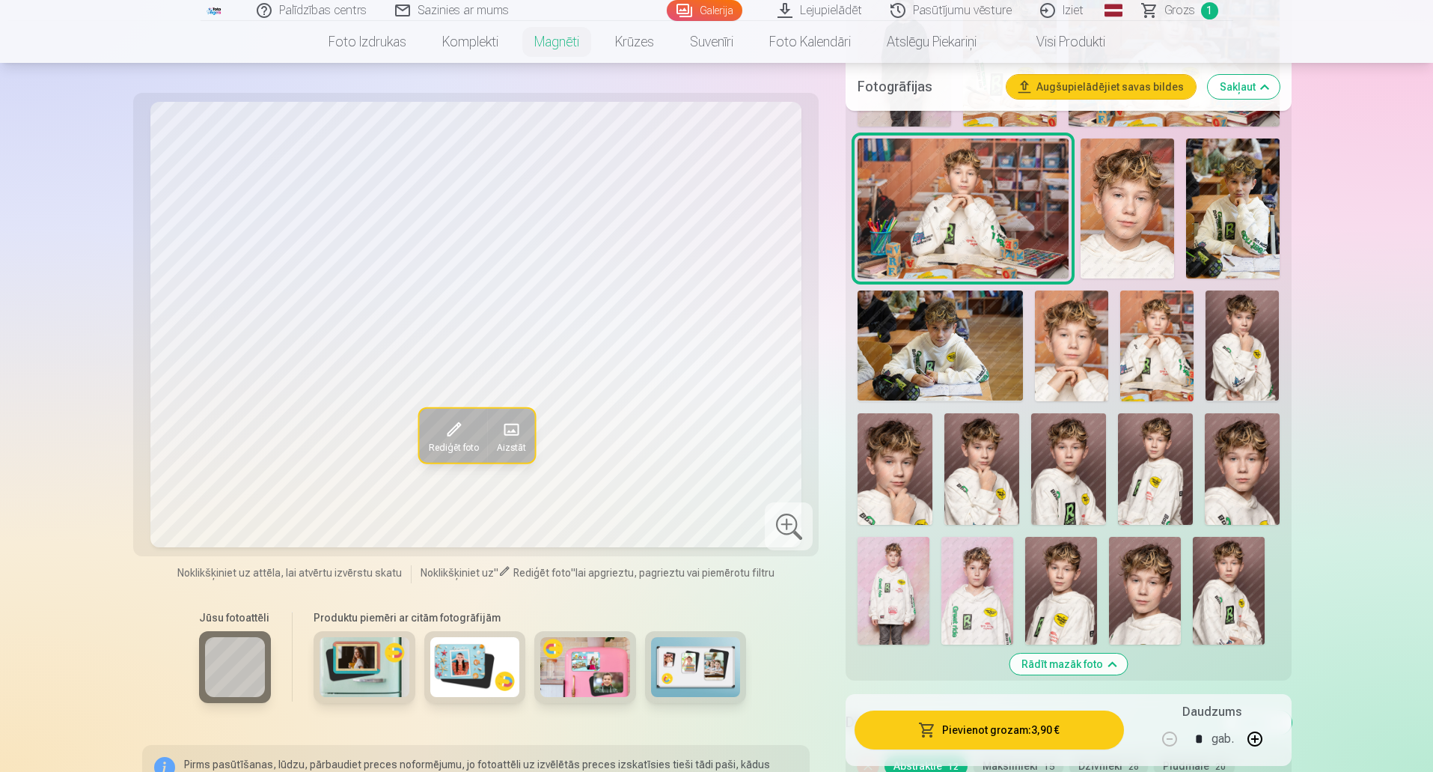
scroll to position [867, 0]
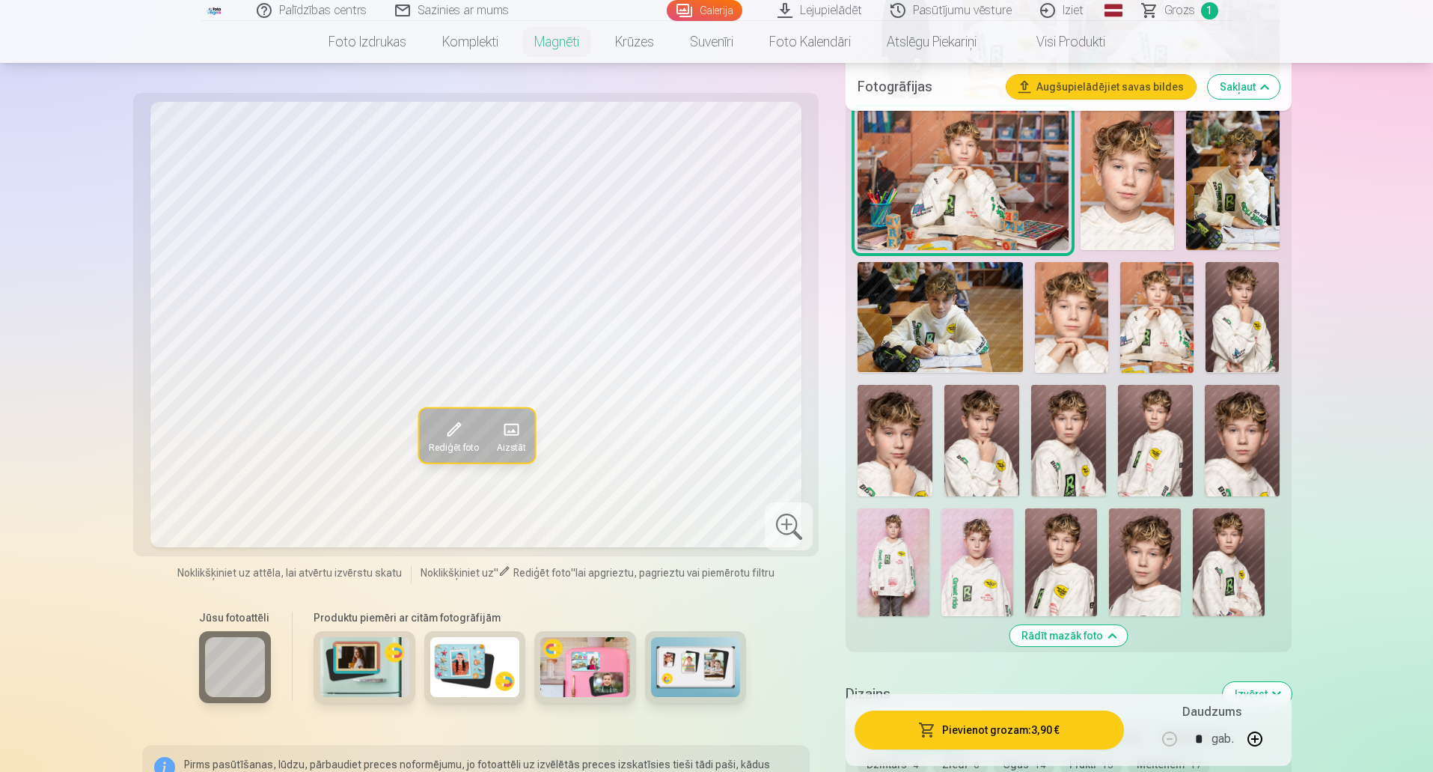
click at [1085, 323] on img at bounding box center [1071, 317] width 73 height 110
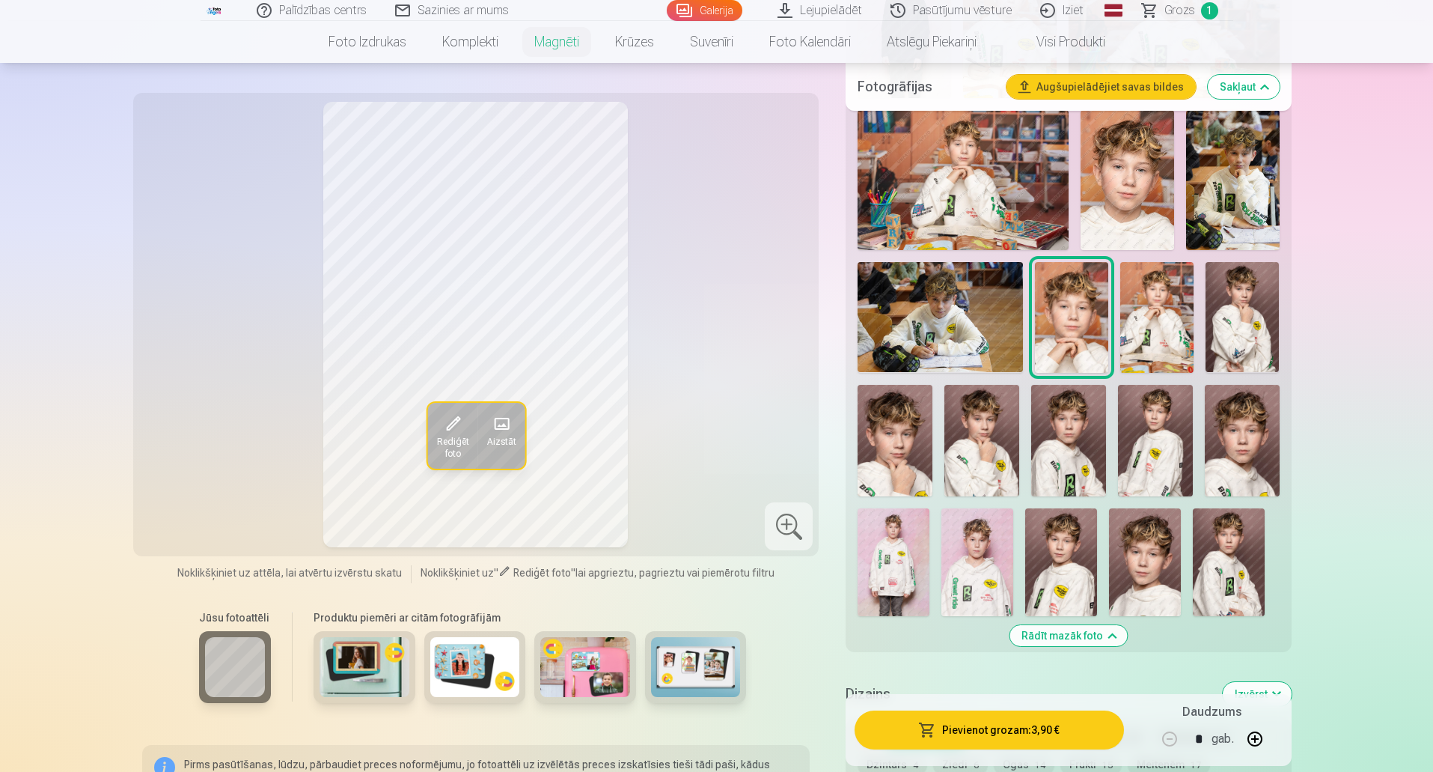
click at [1156, 294] on img at bounding box center [1156, 317] width 73 height 110
click at [1236, 311] on img at bounding box center [1242, 317] width 73 height 110
click at [1256, 411] on img at bounding box center [1242, 441] width 75 height 112
click at [1073, 440] on img at bounding box center [1068, 441] width 75 height 112
click at [966, 438] on img at bounding box center [982, 441] width 75 height 112
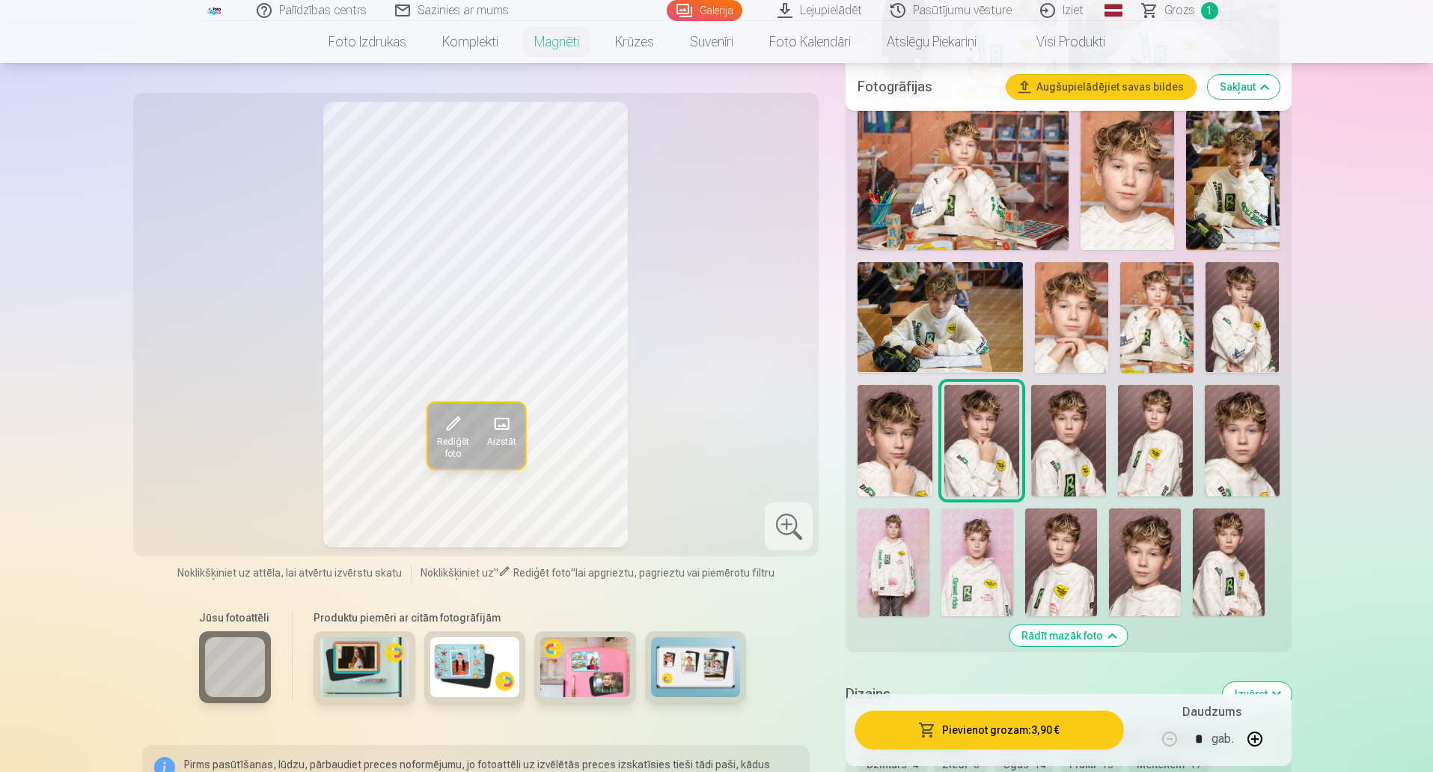
click at [1096, 525] on div at bounding box center [1068, 148] width 433 height 947
click at [1148, 543] on img at bounding box center [1145, 562] width 72 height 108
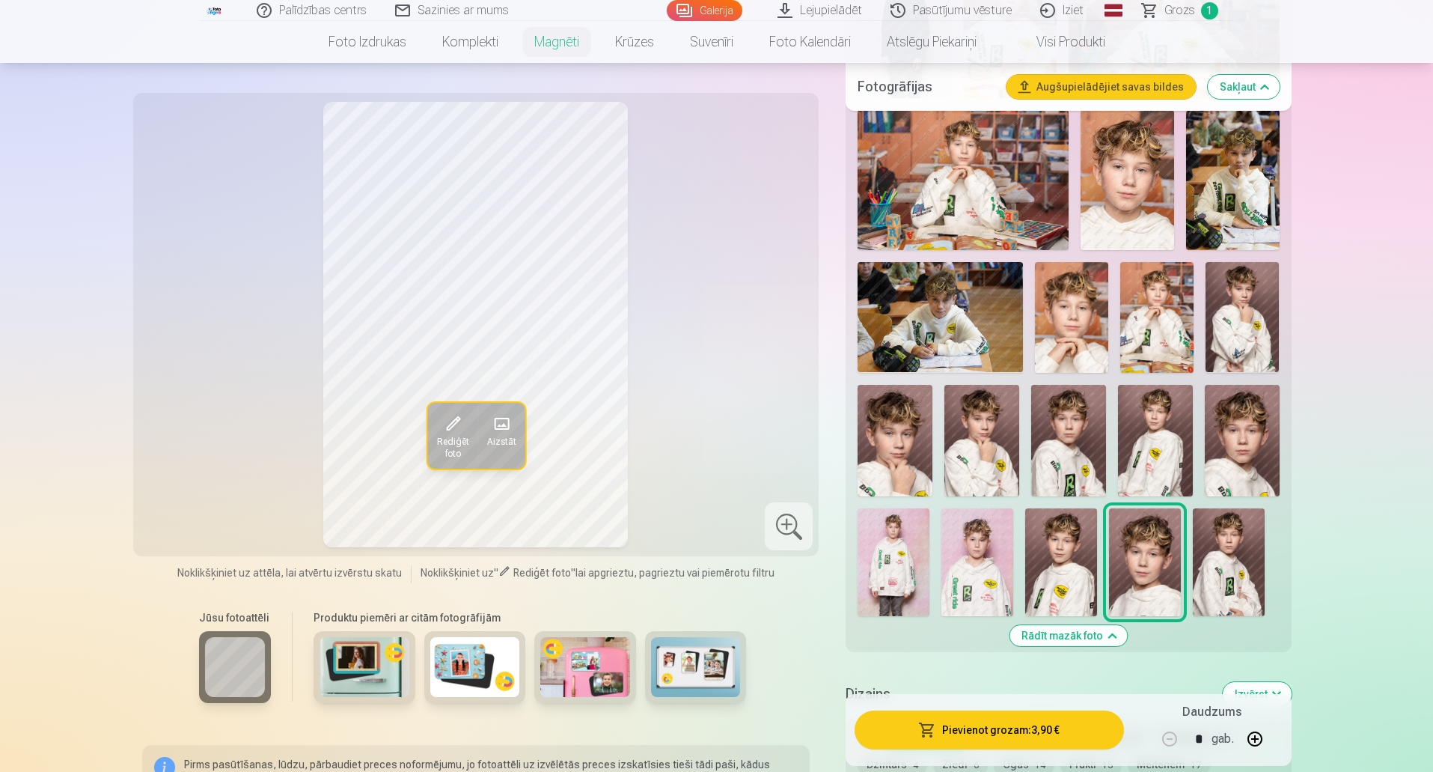
click at [1067, 546] on img at bounding box center [1061, 562] width 72 height 108
click at [1252, 555] on img at bounding box center [1229, 562] width 72 height 108
click at [983, 435] on img at bounding box center [982, 441] width 75 height 112
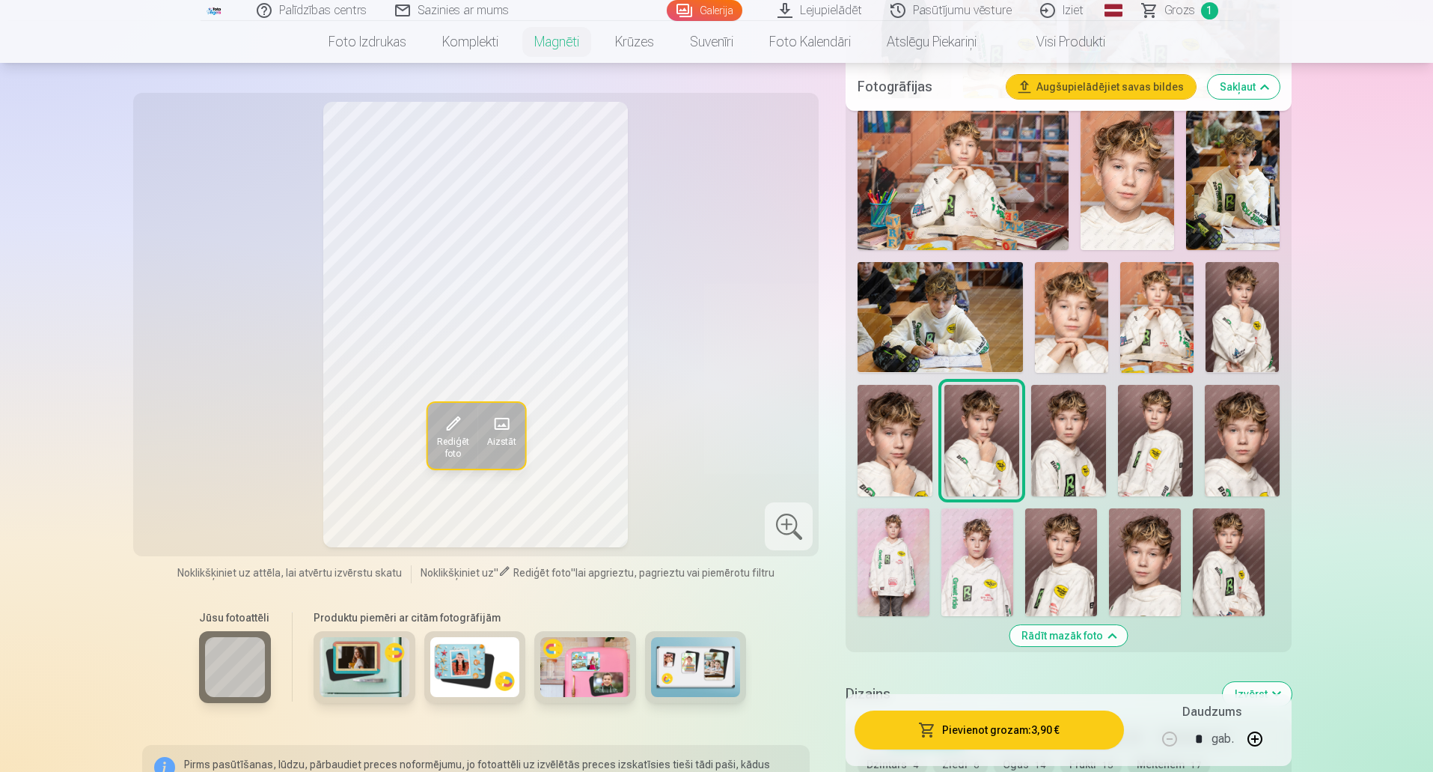
click at [1233, 540] on img at bounding box center [1229, 562] width 72 height 108
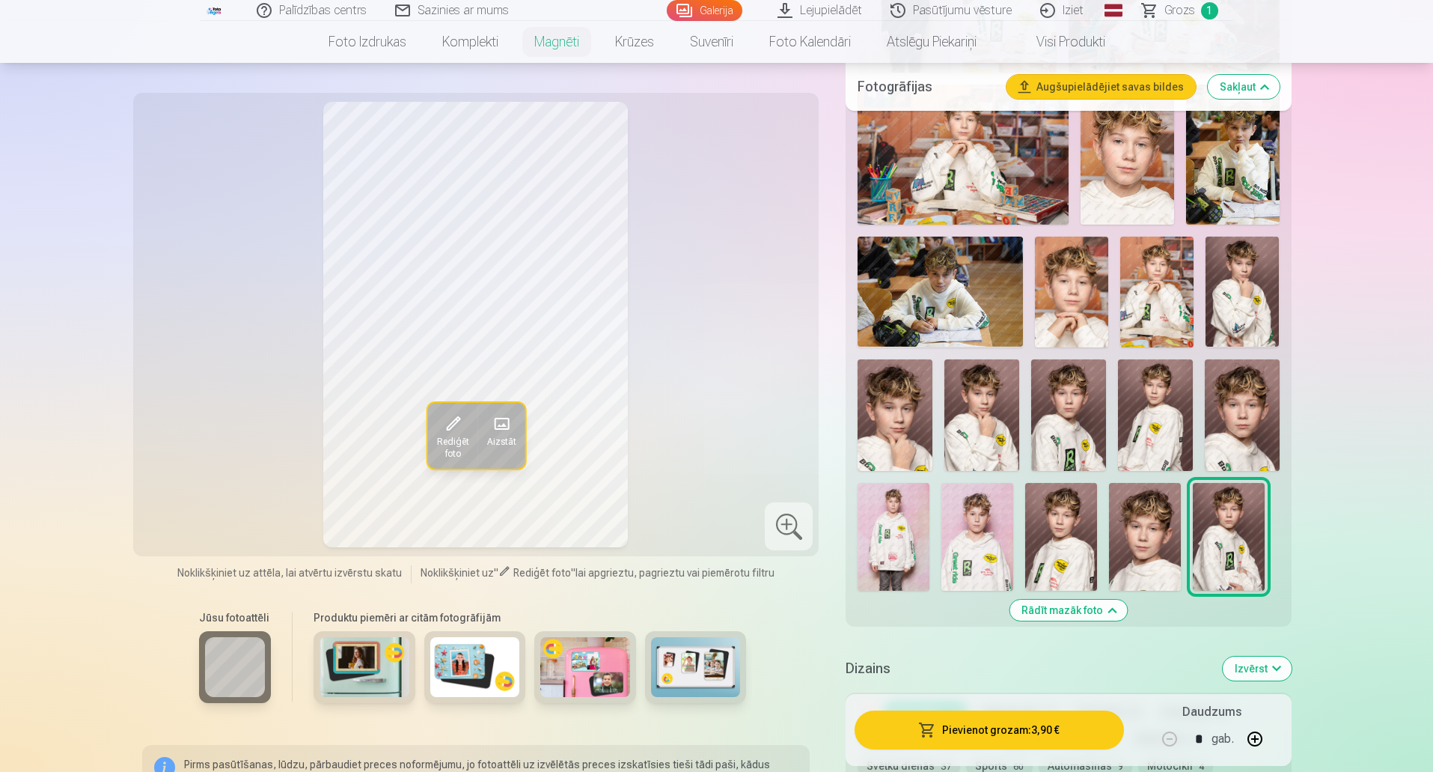
scroll to position [900, 0]
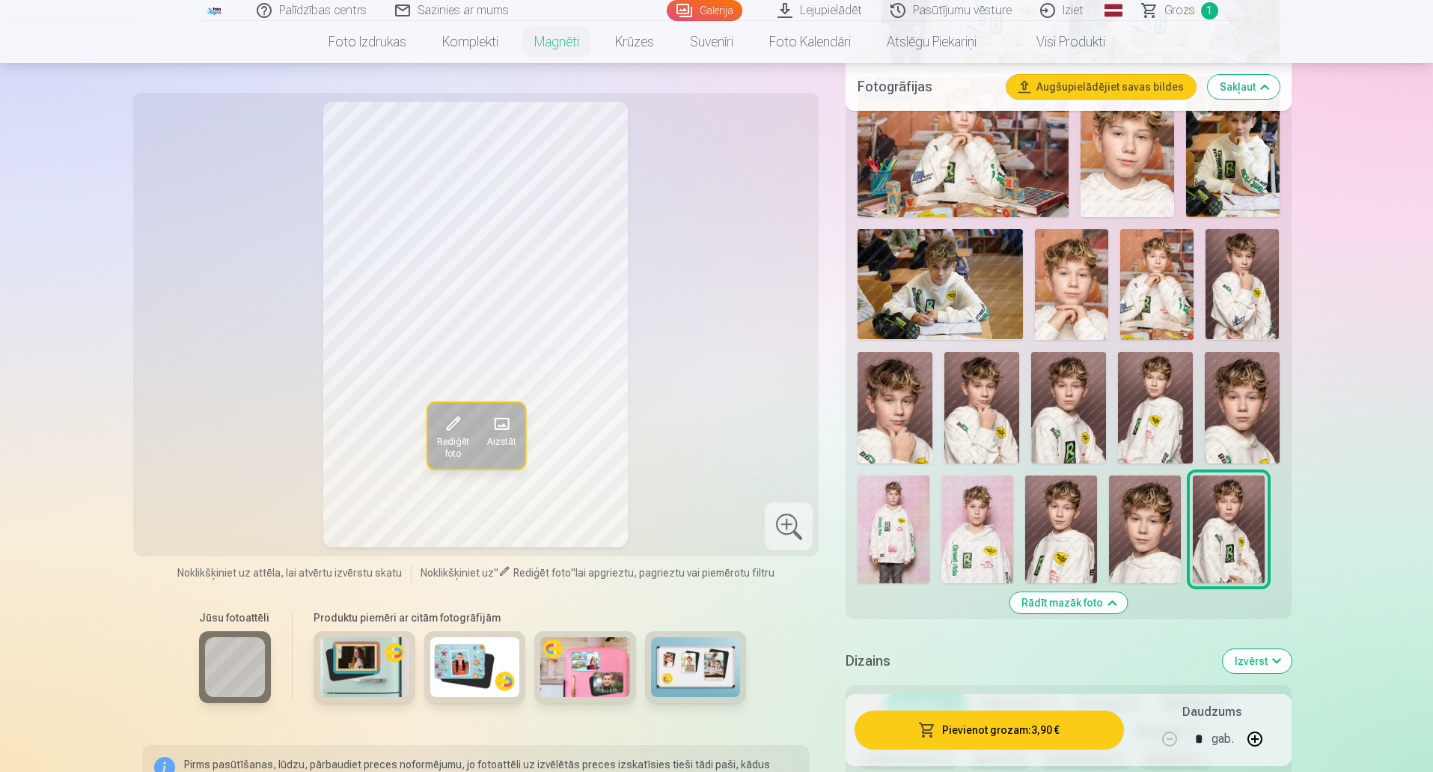
click at [975, 402] on img at bounding box center [982, 408] width 75 height 112
click at [1074, 385] on img at bounding box center [1068, 408] width 75 height 112
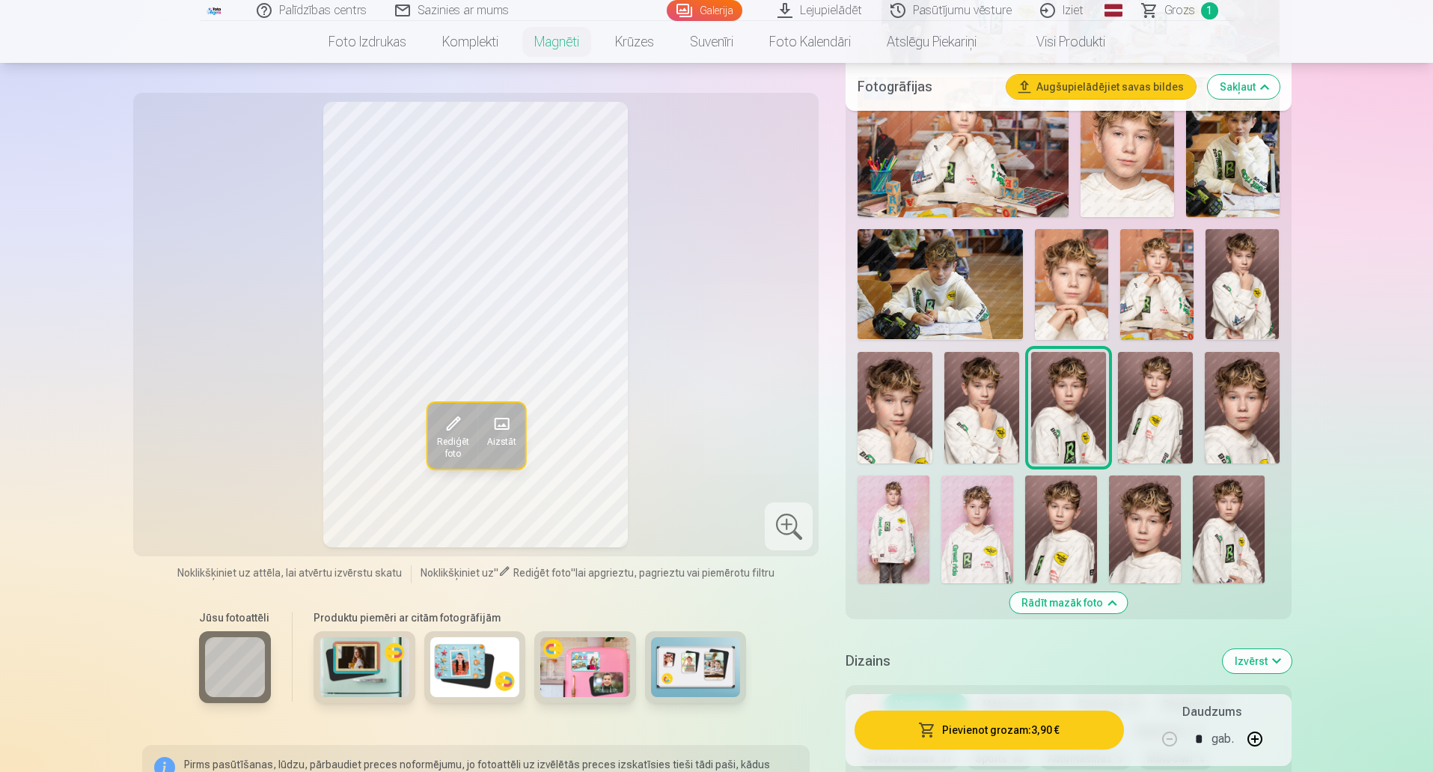
click at [1234, 406] on img at bounding box center [1242, 408] width 75 height 112
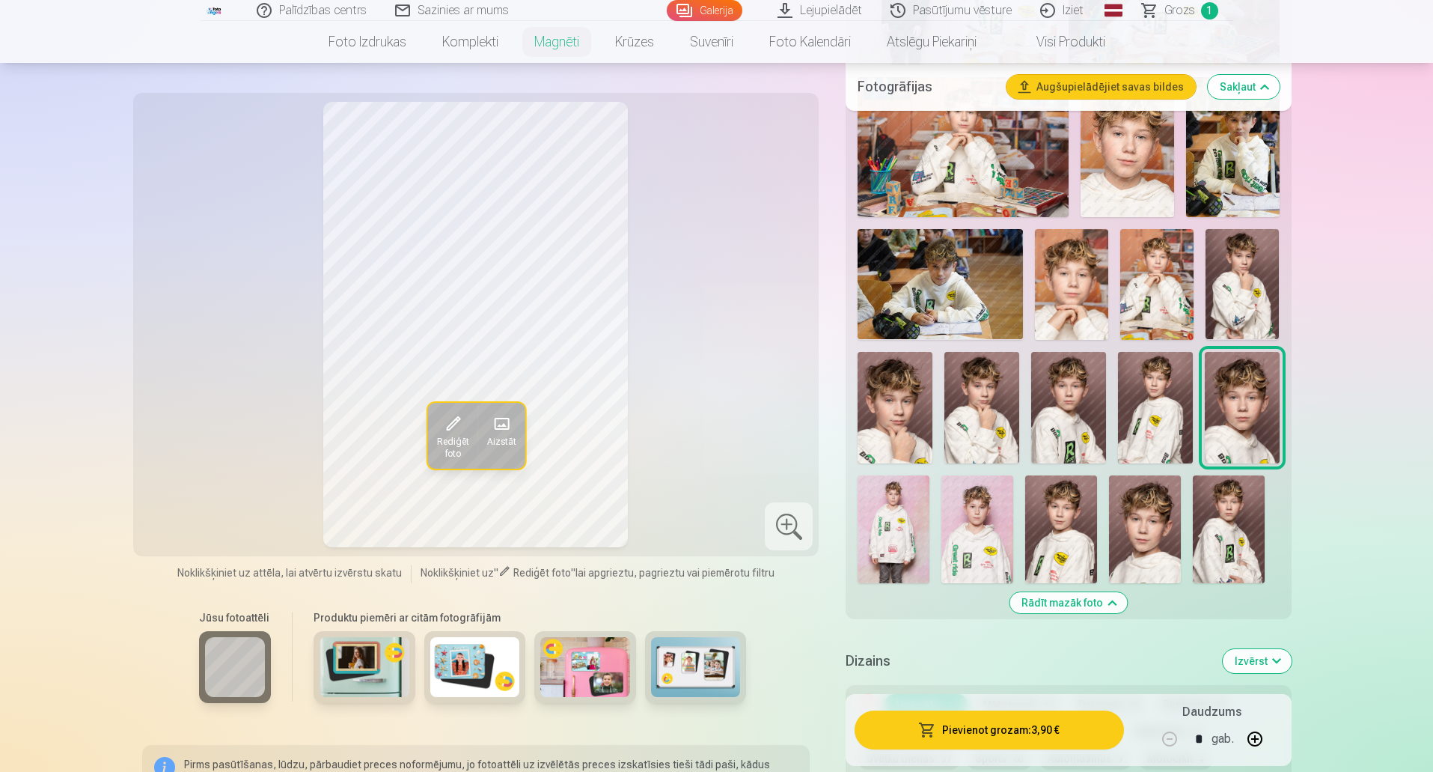
click at [1072, 504] on img at bounding box center [1061, 529] width 72 height 108
click at [1138, 525] on img at bounding box center [1145, 529] width 72 height 108
click at [1113, 196] on img at bounding box center [1128, 147] width 94 height 141
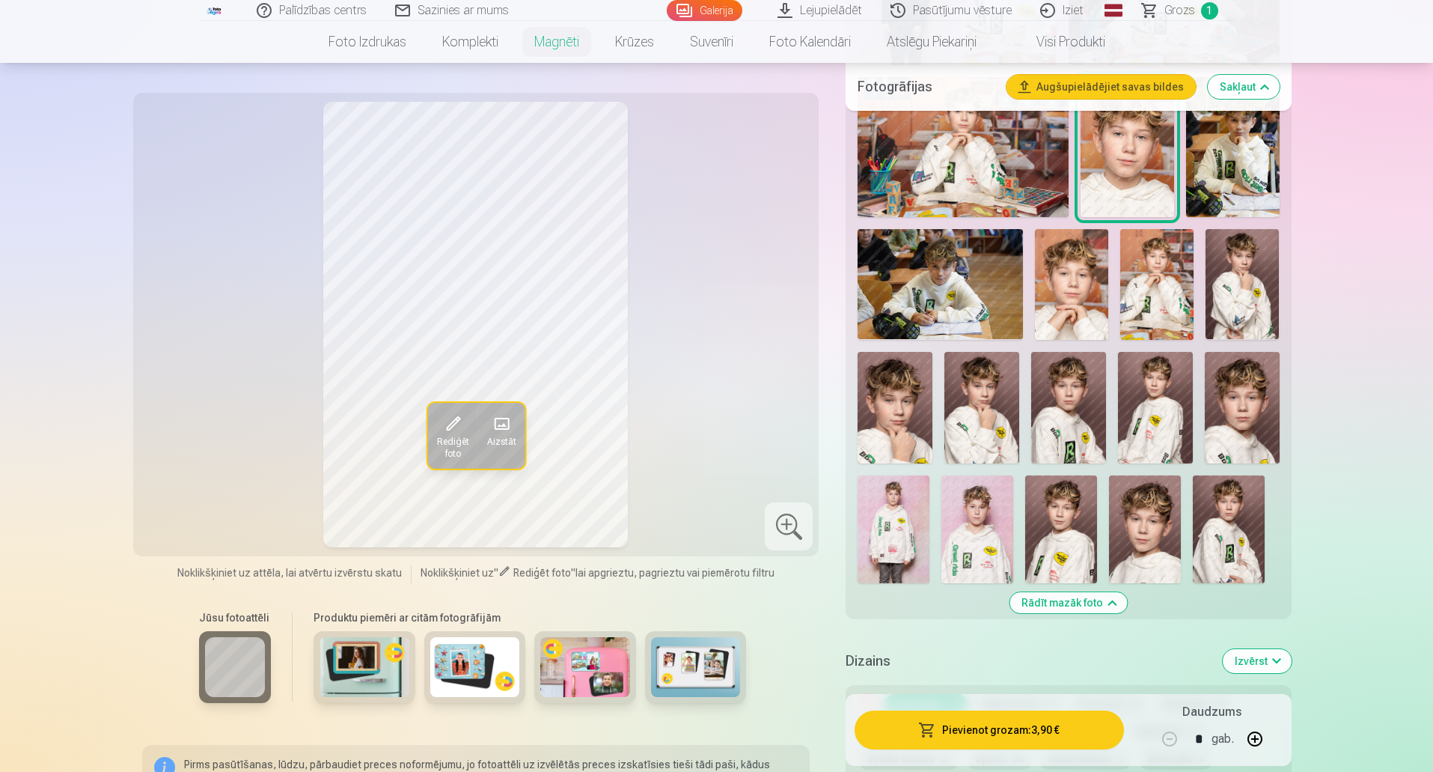
click at [969, 393] on img at bounding box center [982, 408] width 75 height 112
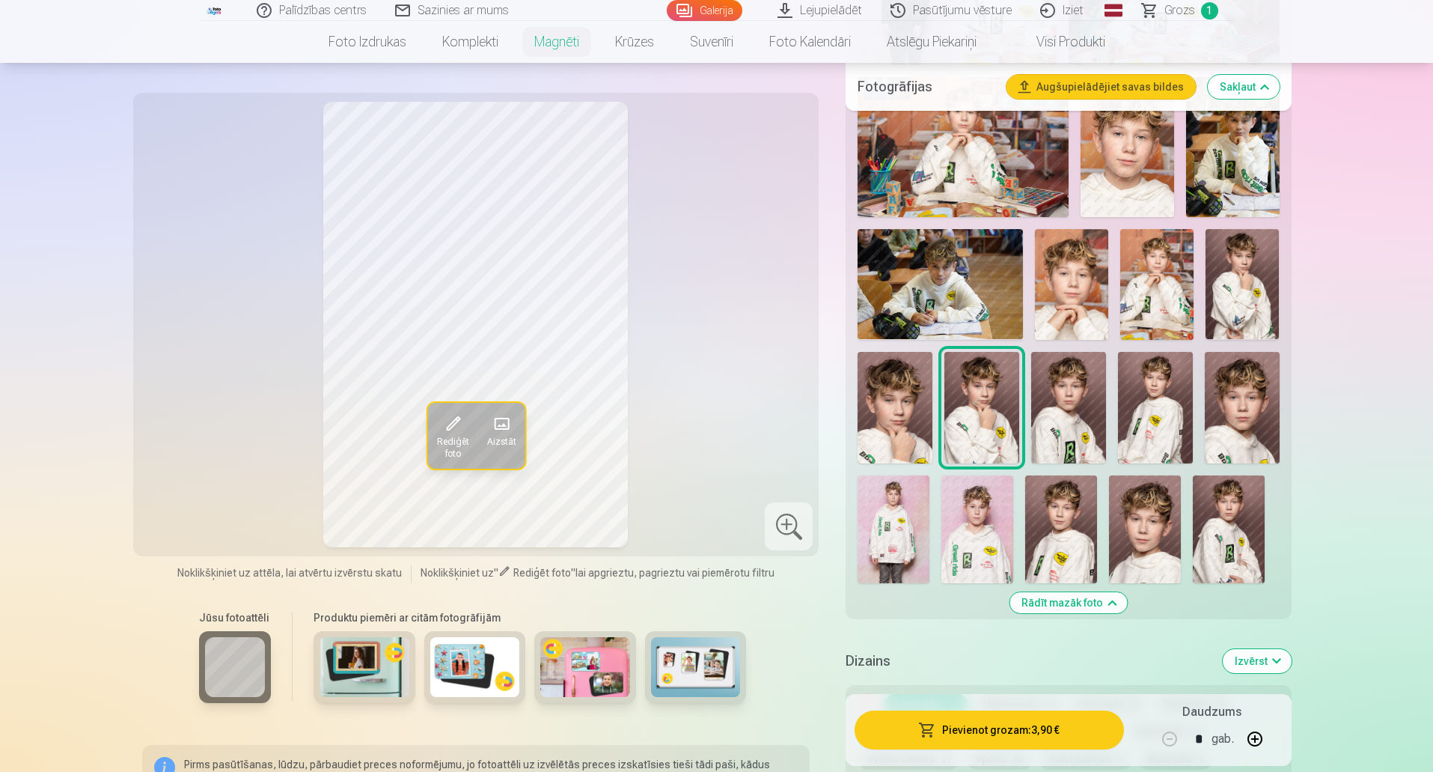
click at [1052, 397] on img at bounding box center [1068, 408] width 75 height 112
click at [1218, 400] on img at bounding box center [1242, 408] width 75 height 112
click at [1211, 475] on img at bounding box center [1229, 529] width 72 height 108
click at [1227, 369] on img at bounding box center [1242, 408] width 75 height 112
click at [1079, 412] on img at bounding box center [1068, 408] width 75 height 112
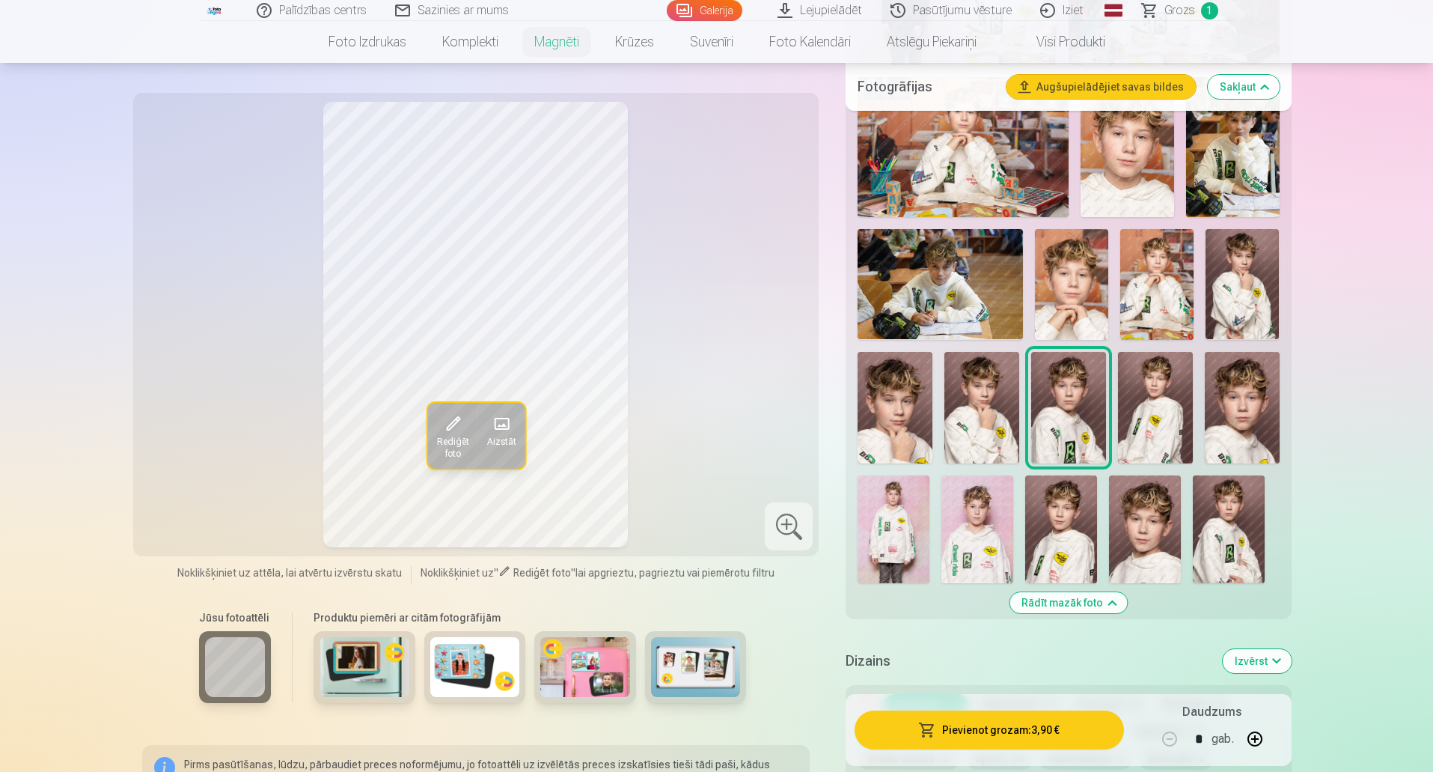
click at [1245, 434] on img at bounding box center [1242, 408] width 75 height 112
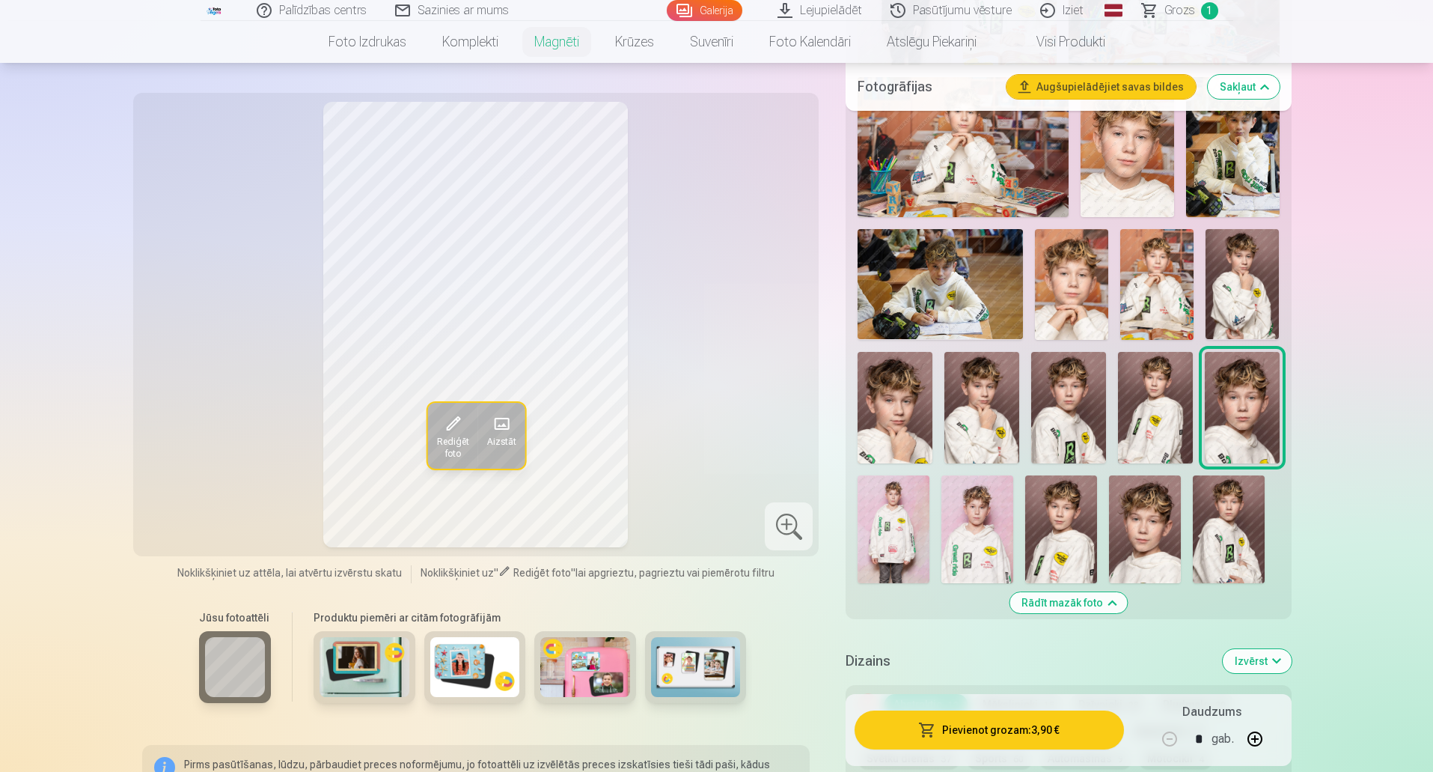
click at [1220, 364] on img at bounding box center [1242, 408] width 75 height 112
click at [1159, 394] on img at bounding box center [1155, 408] width 75 height 112
click at [1248, 374] on img at bounding box center [1242, 408] width 75 height 112
click at [998, 398] on img at bounding box center [982, 408] width 75 height 112
click at [1136, 418] on img at bounding box center [1155, 408] width 75 height 112
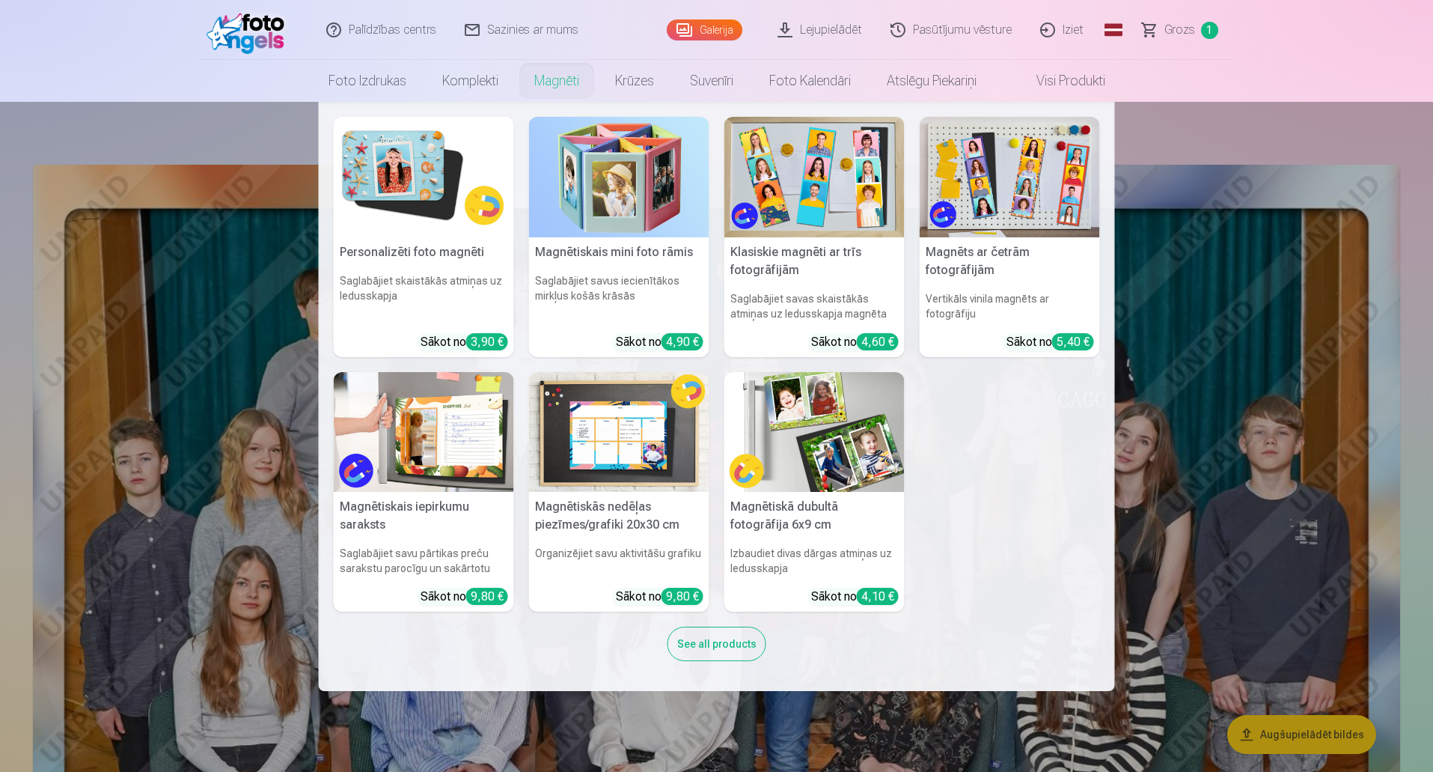
click at [457, 204] on img at bounding box center [424, 177] width 180 height 121
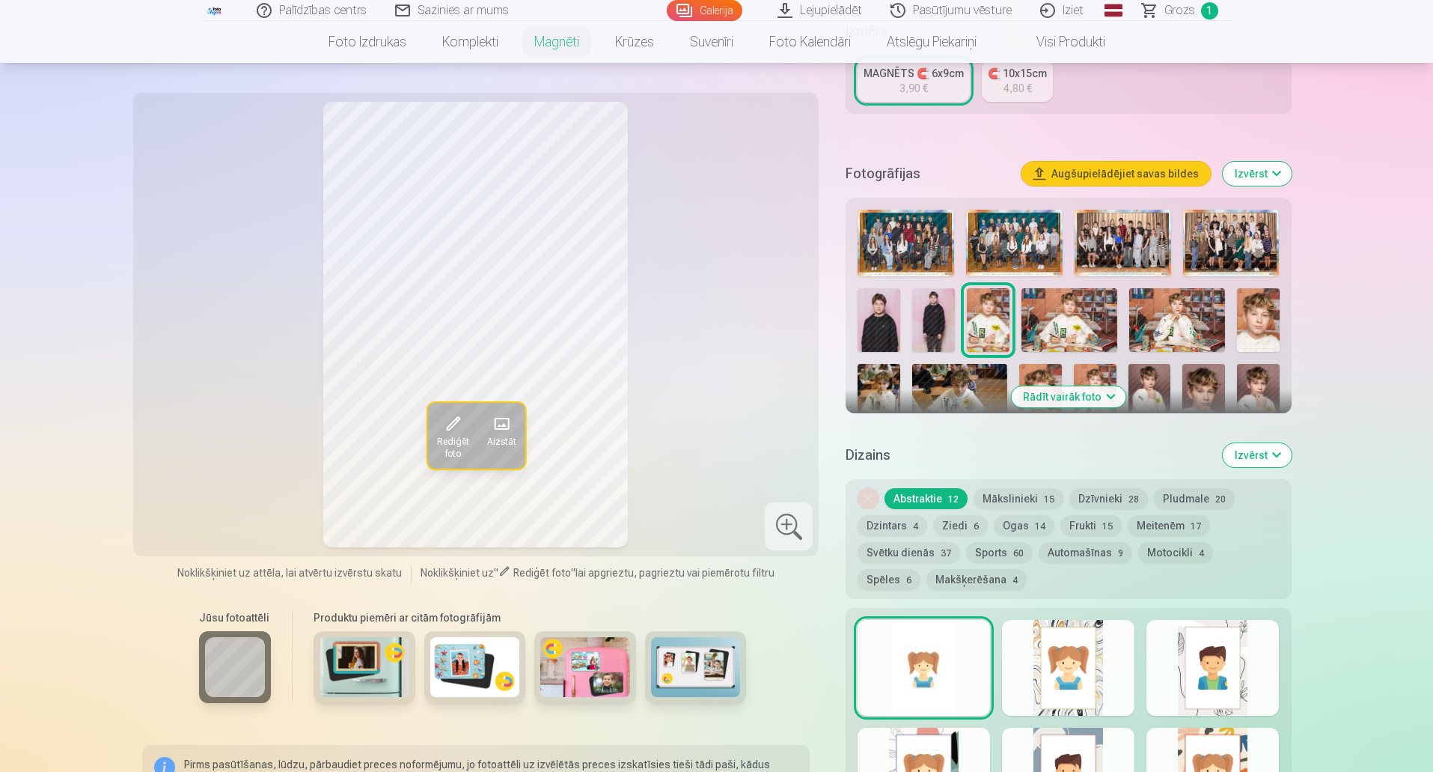
scroll to position [394, 0]
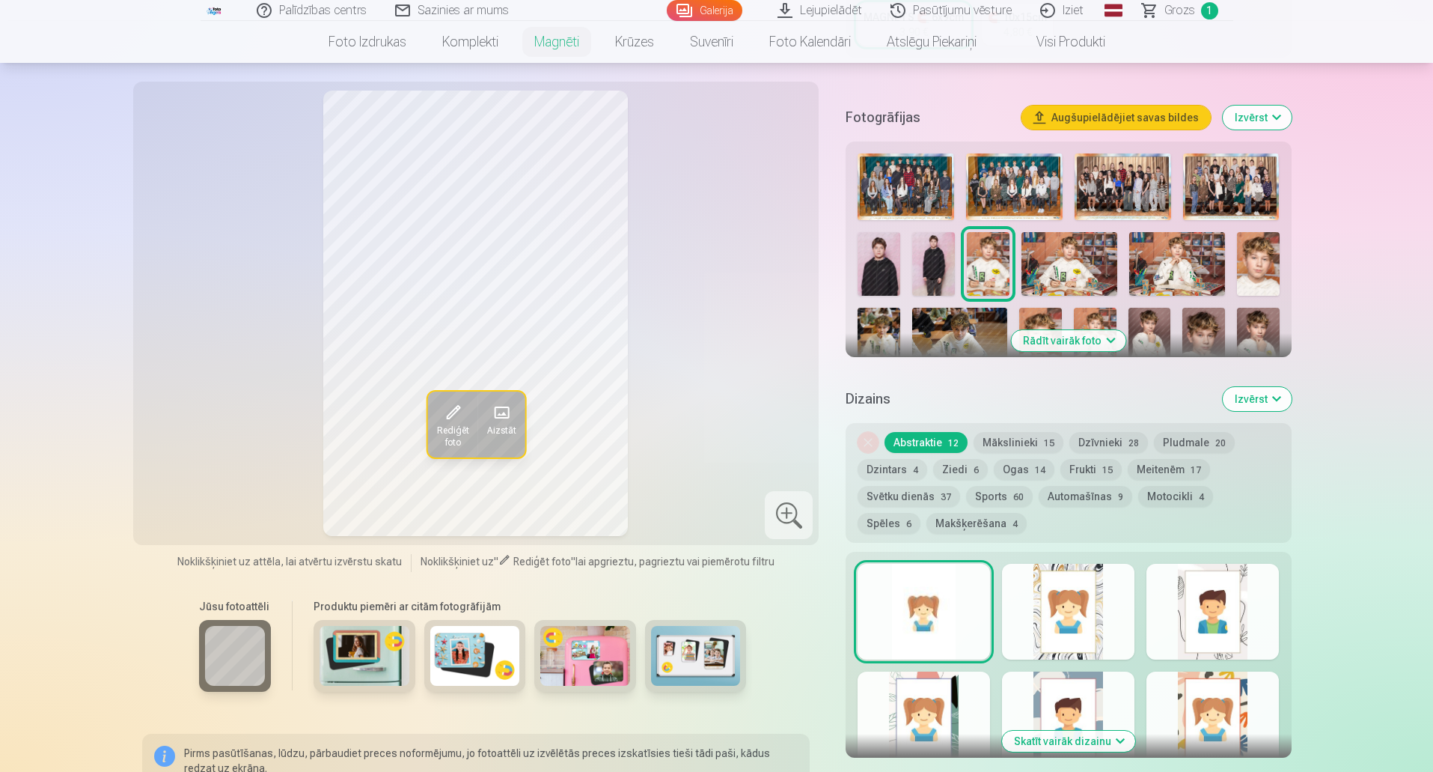
click at [1255, 289] on div at bounding box center [1068, 298] width 433 height 302
click at [1097, 330] on button "Rādīt vairāk foto" at bounding box center [1068, 340] width 115 height 21
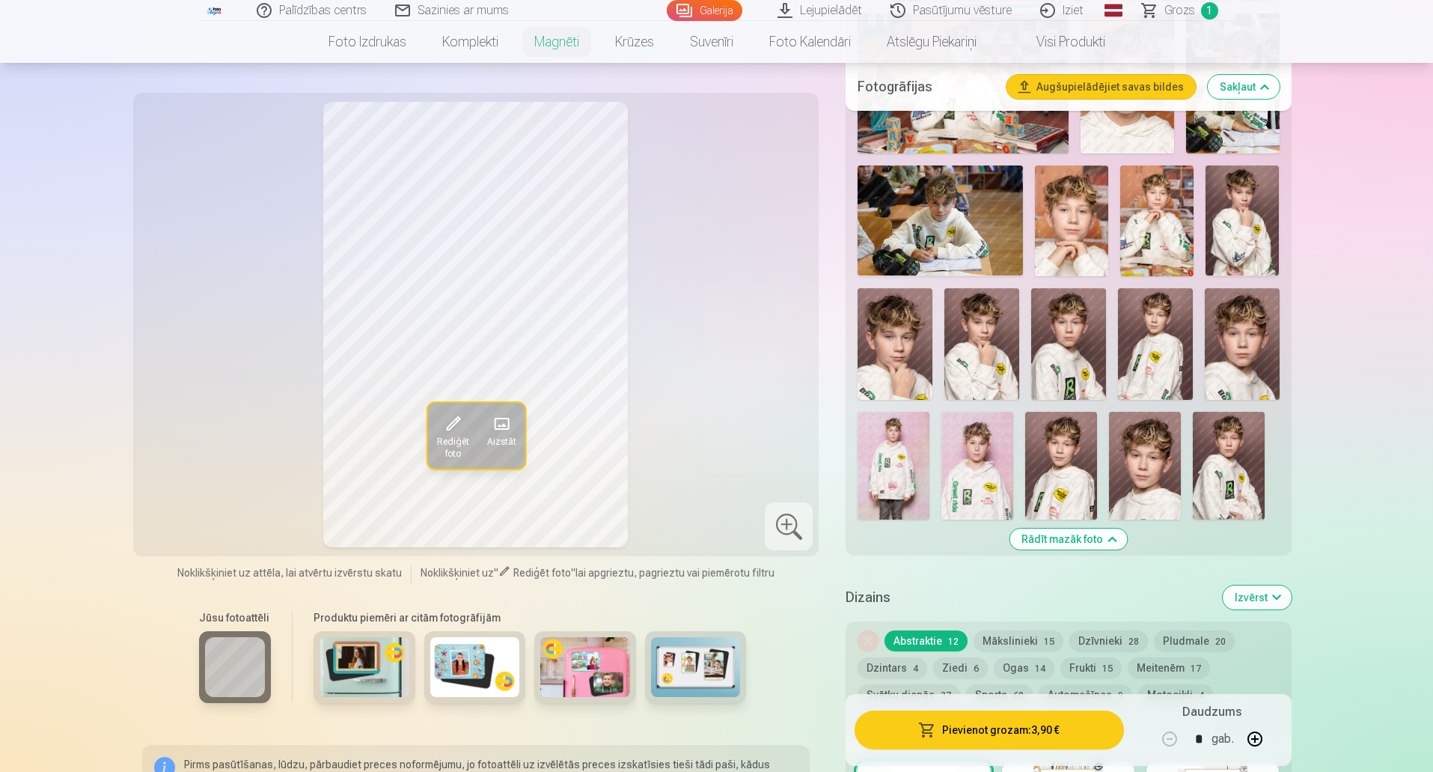
scroll to position [993, 0]
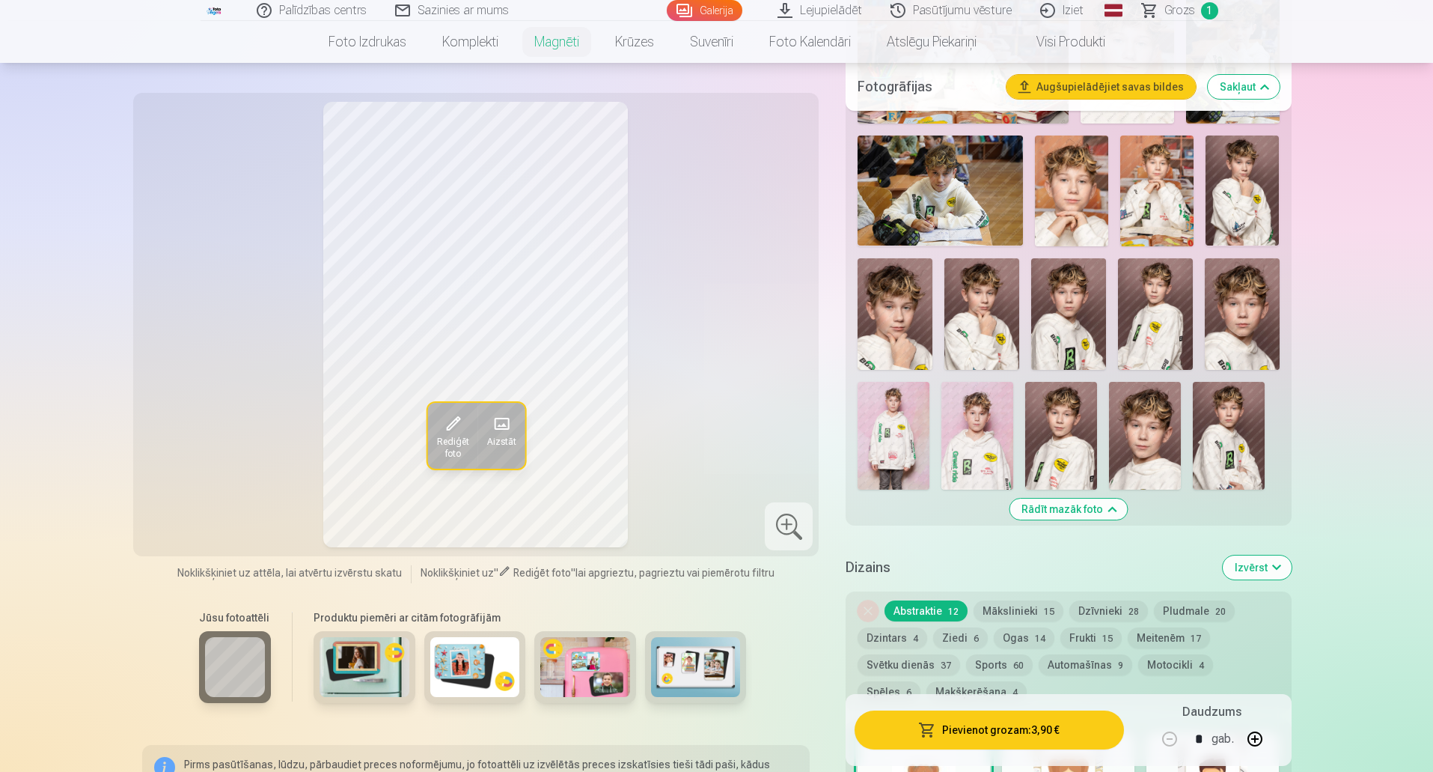
click at [1066, 322] on img at bounding box center [1068, 314] width 75 height 112
click at [966, 418] on img at bounding box center [978, 436] width 72 height 108
click at [1055, 432] on img at bounding box center [1061, 436] width 72 height 108
click at [1144, 426] on img at bounding box center [1145, 436] width 72 height 108
click at [1207, 427] on img at bounding box center [1229, 436] width 72 height 108
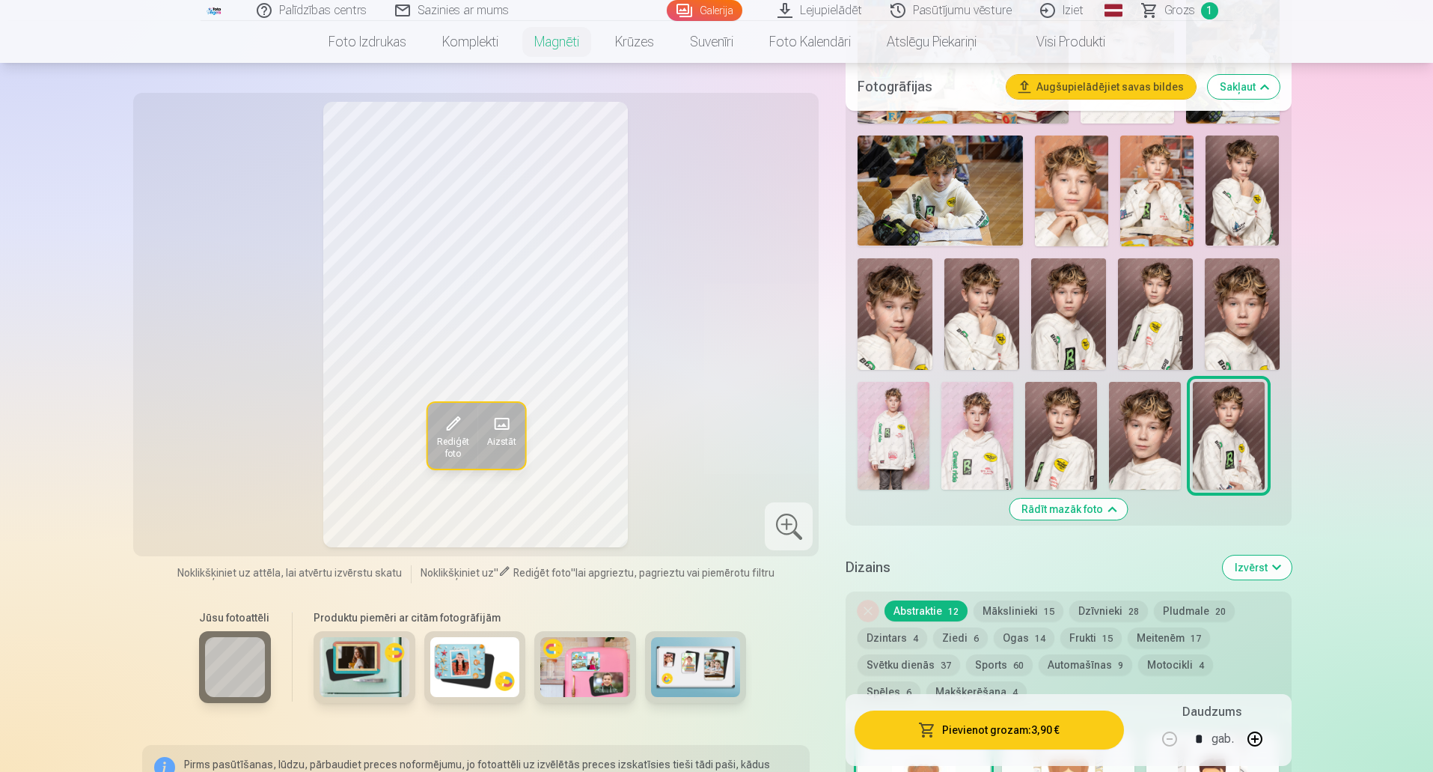
click at [1021, 601] on button "Mākslinieki 15" at bounding box center [1019, 610] width 90 height 21
click at [936, 600] on button "Abstraktie 12" at bounding box center [926, 610] width 83 height 21
click at [1266, 558] on button "Izvērst" at bounding box center [1257, 567] width 69 height 24
click at [995, 654] on button "Sports 60" at bounding box center [999, 664] width 67 height 21
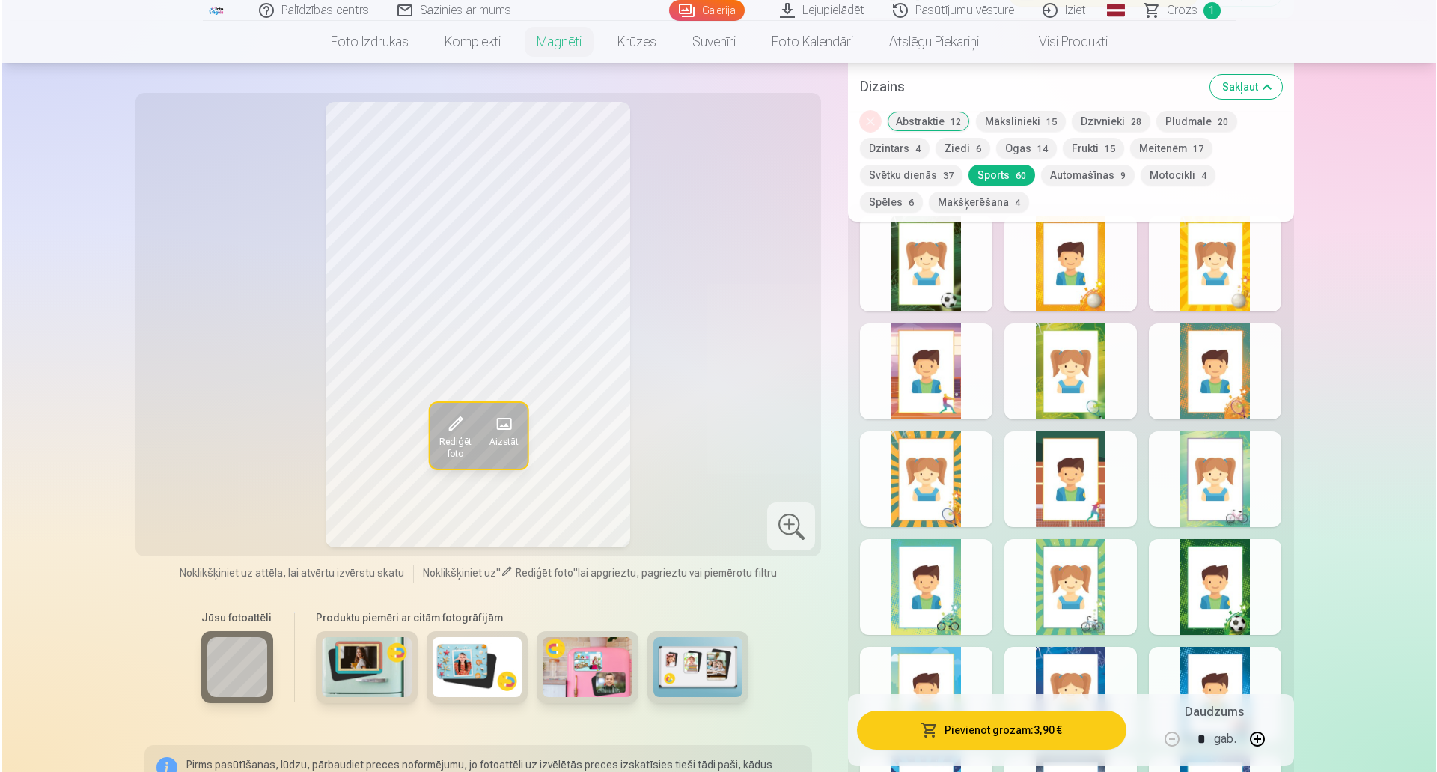
scroll to position [1510, 0]
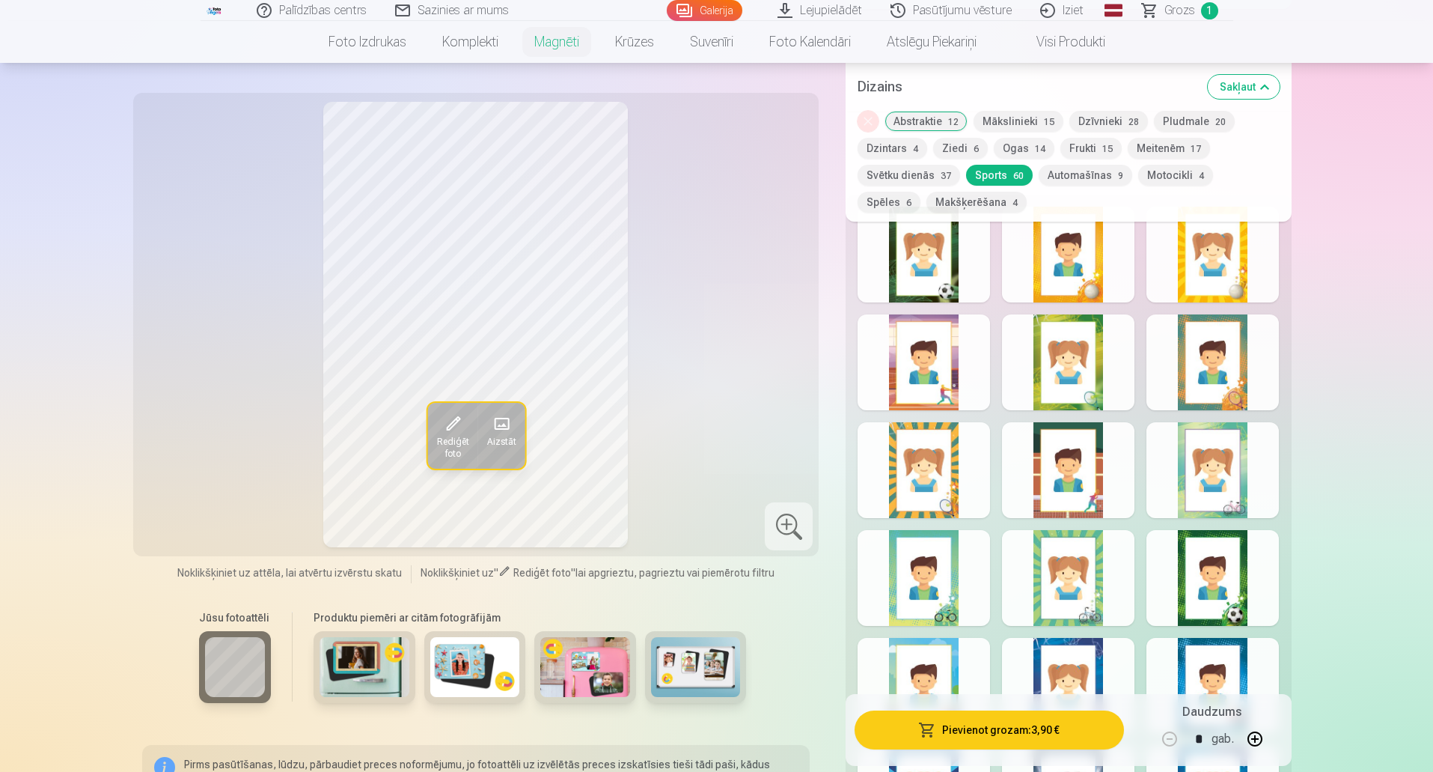
click at [1221, 338] on div at bounding box center [1213, 362] width 132 height 96
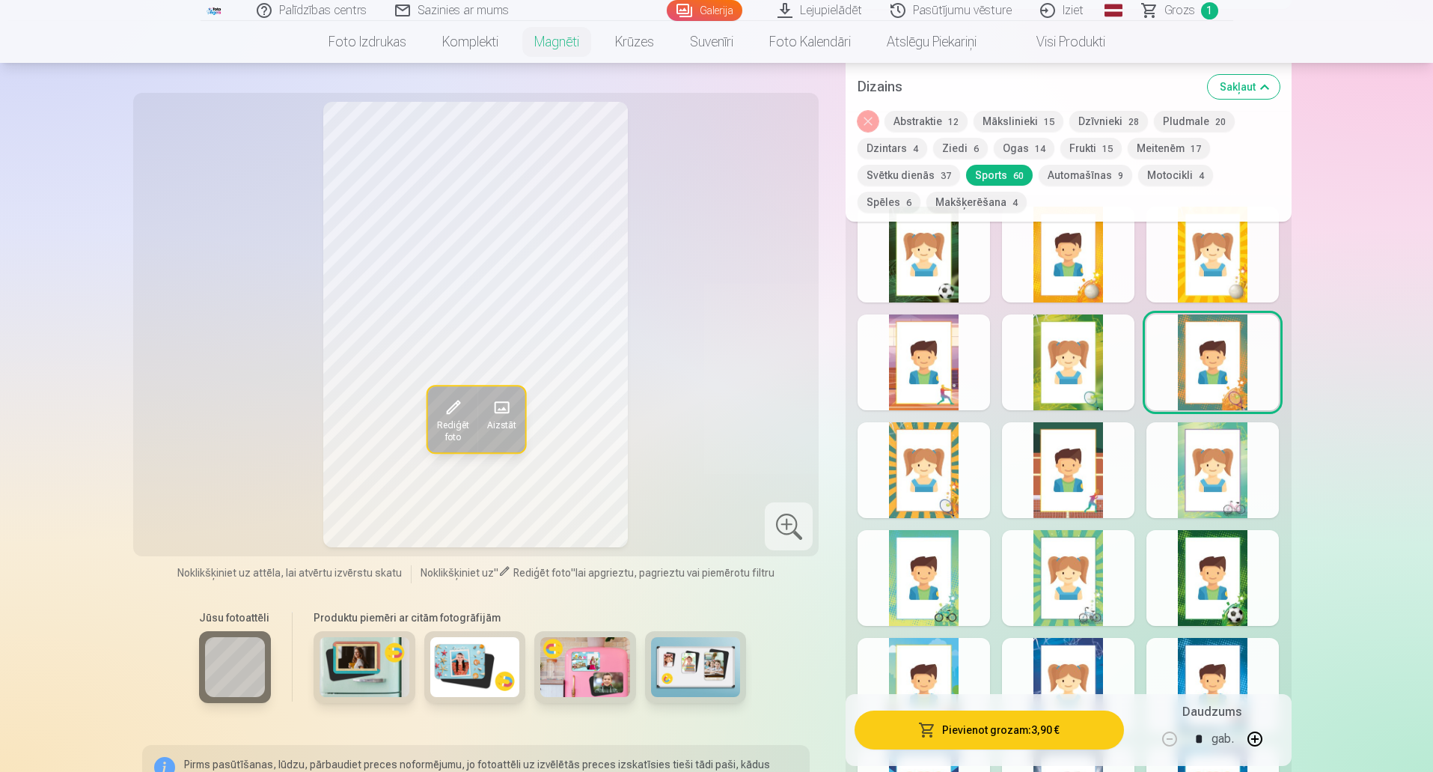
click at [1025, 728] on button "Pievienot grozam : 3,90 €" at bounding box center [989, 729] width 269 height 39
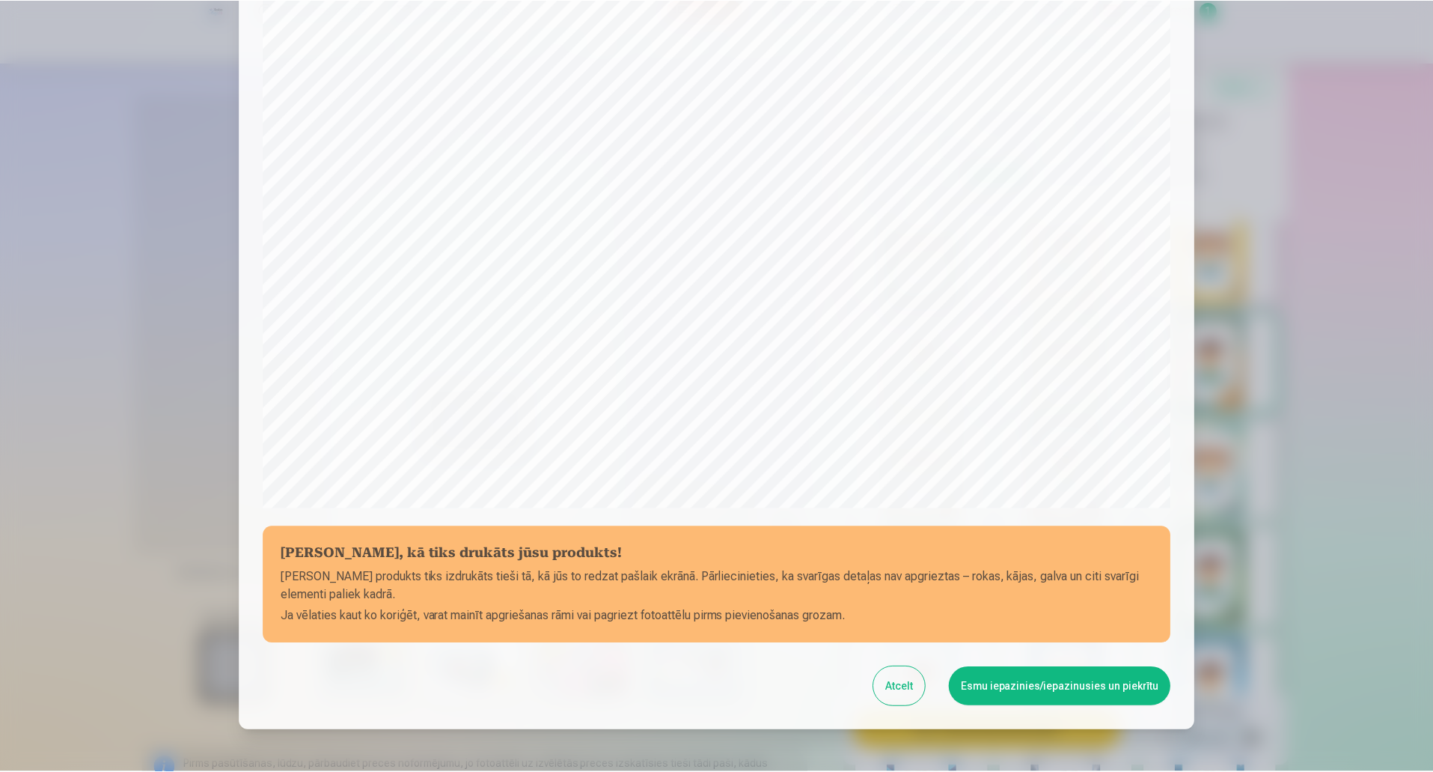
scroll to position [306, 0]
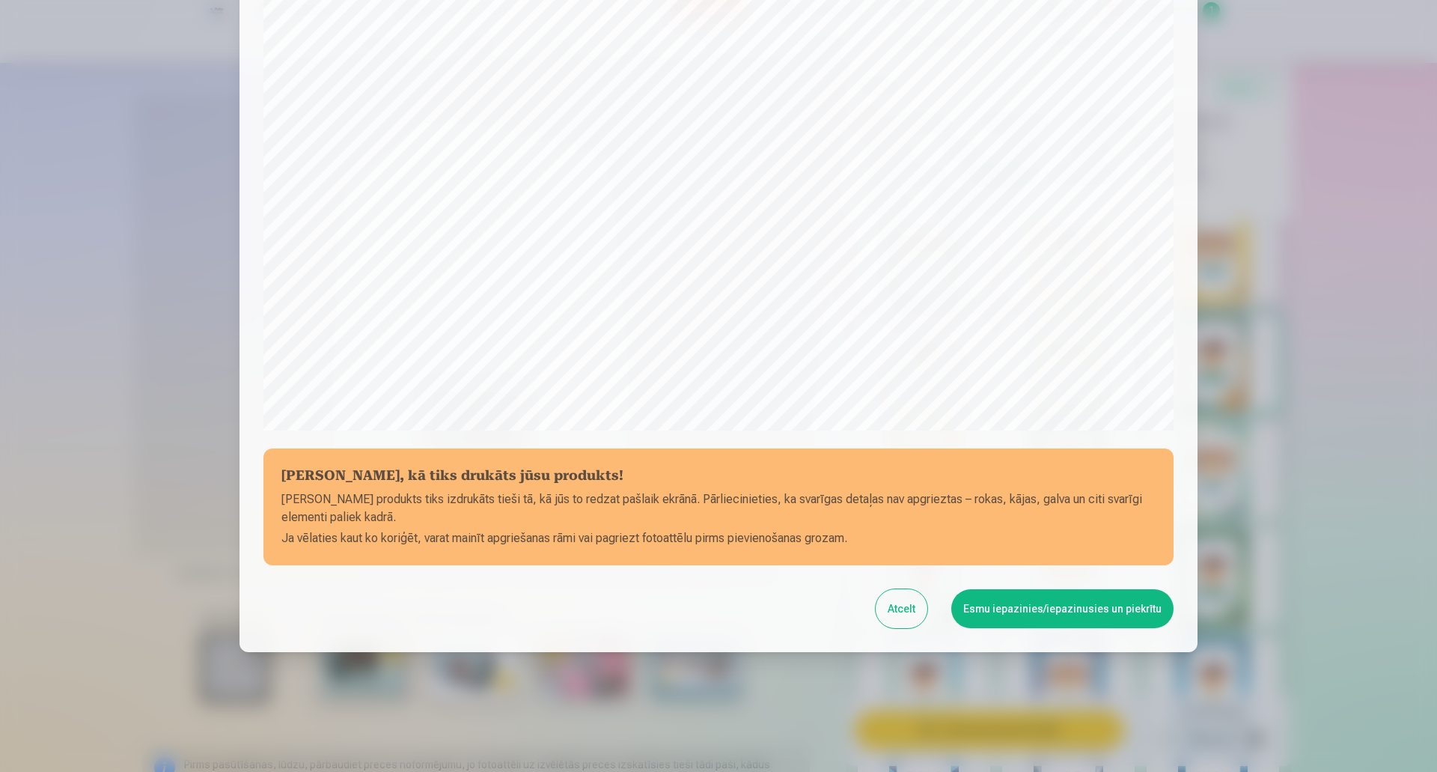
click at [1120, 610] on button "Esmu iepazinies/iepazinusies un piekrītu" at bounding box center [1062, 608] width 222 height 39
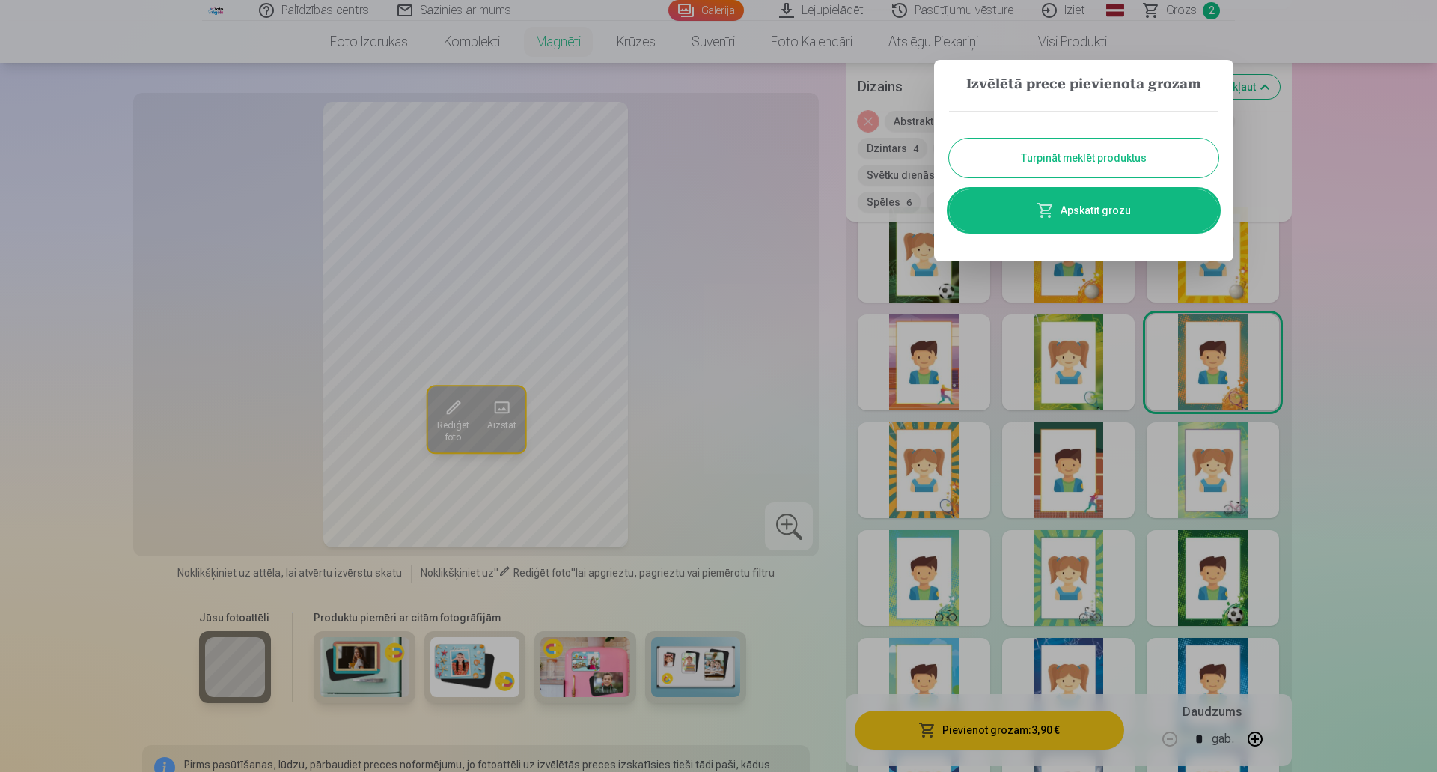
click at [1058, 156] on button "Turpināt meklēt produktus" at bounding box center [1083, 157] width 269 height 39
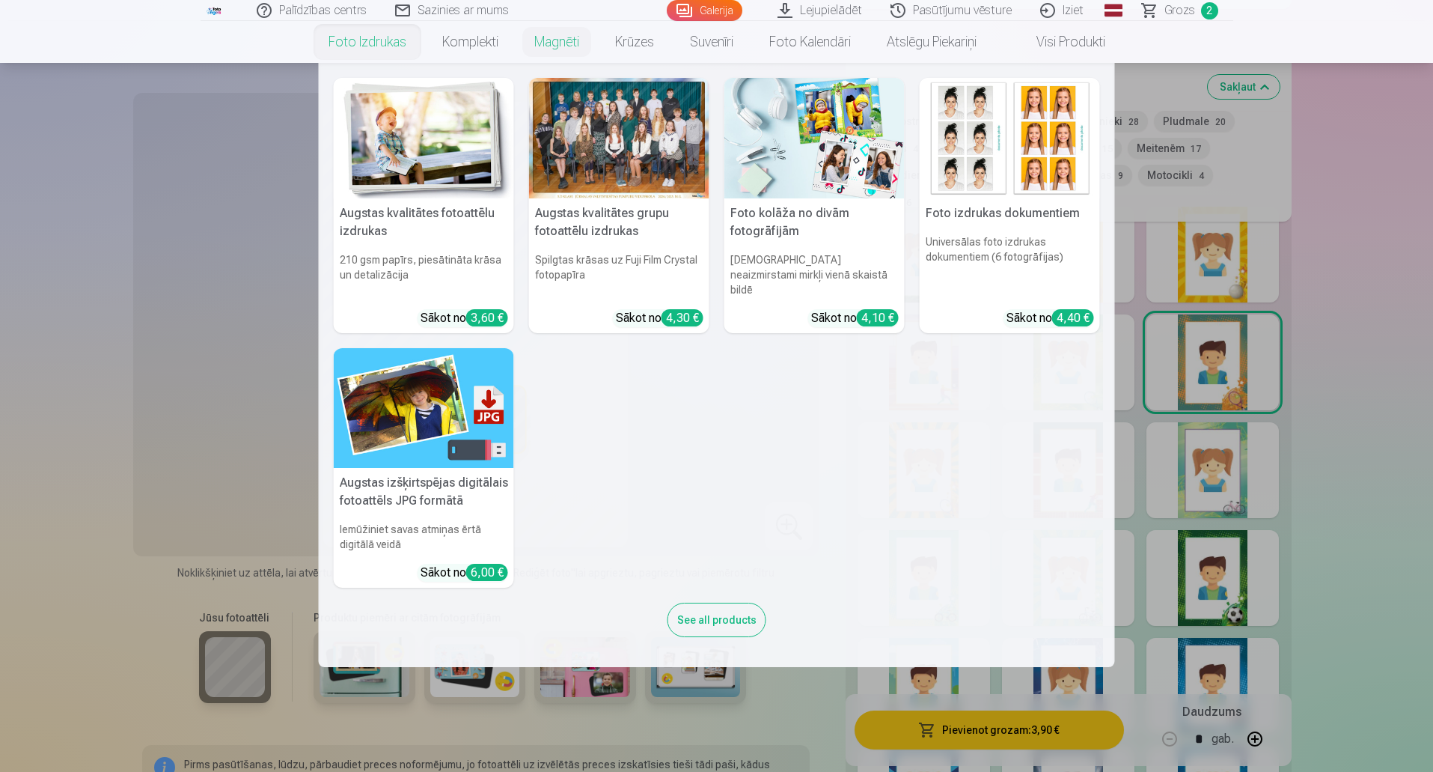
click at [592, 197] on div at bounding box center [619, 138] width 180 height 121
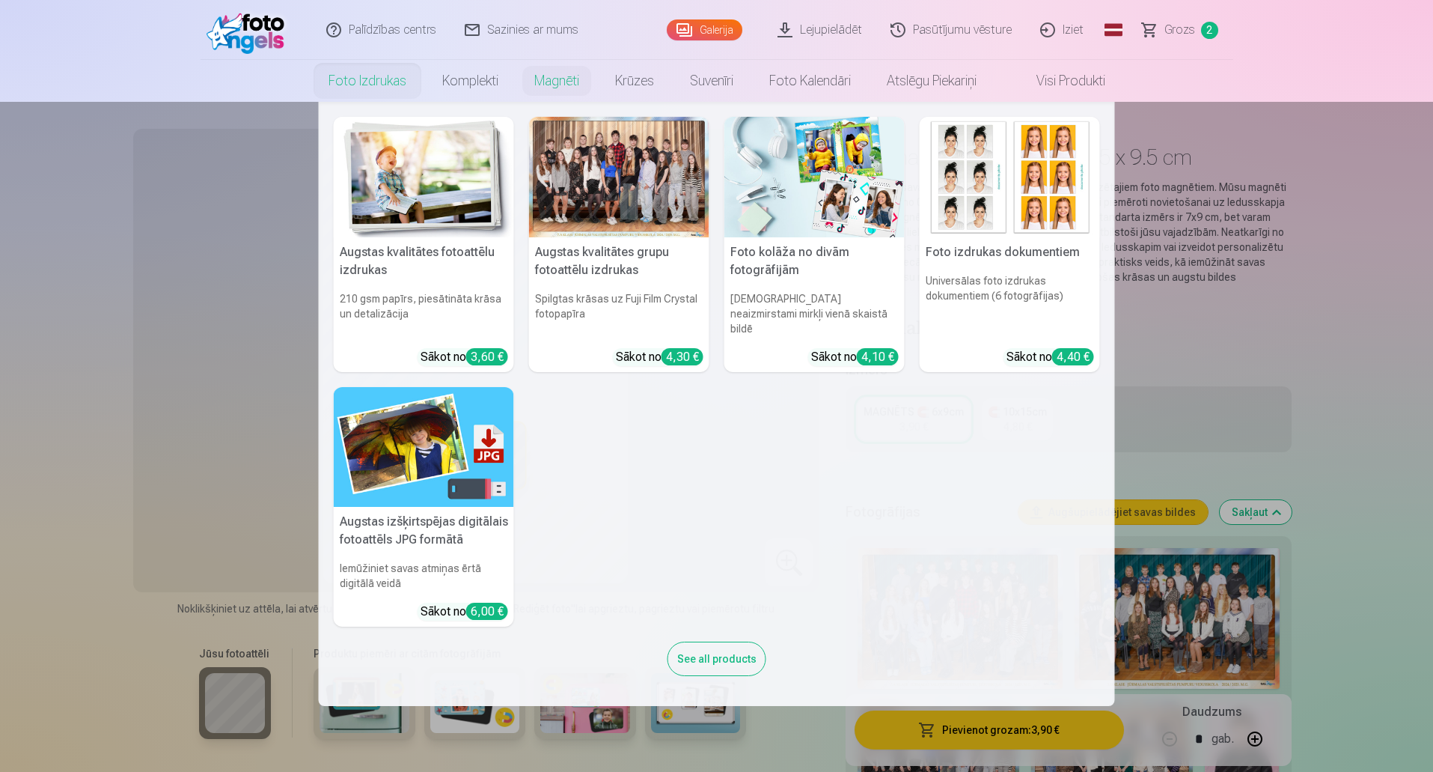
click at [390, 189] on img at bounding box center [424, 177] width 180 height 121
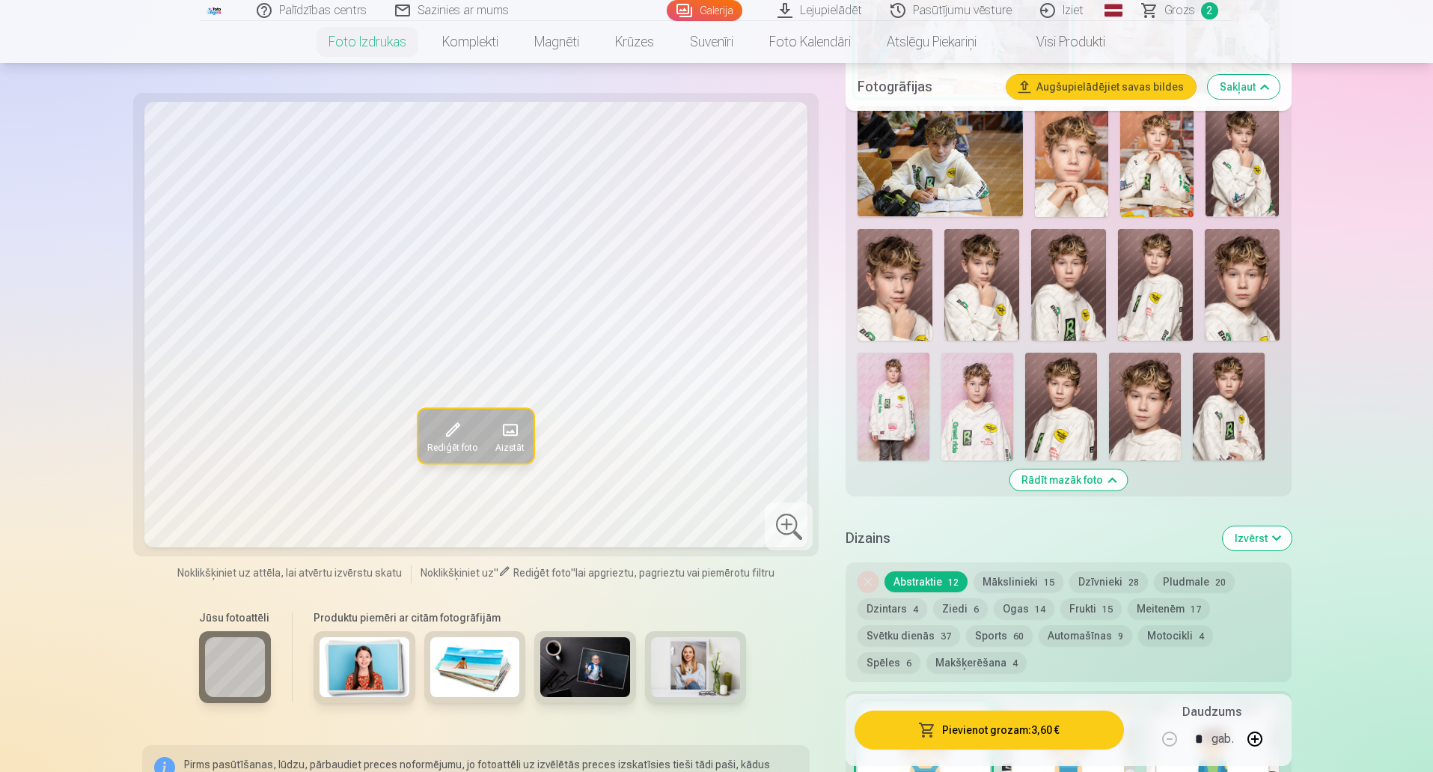
scroll to position [1067, 0]
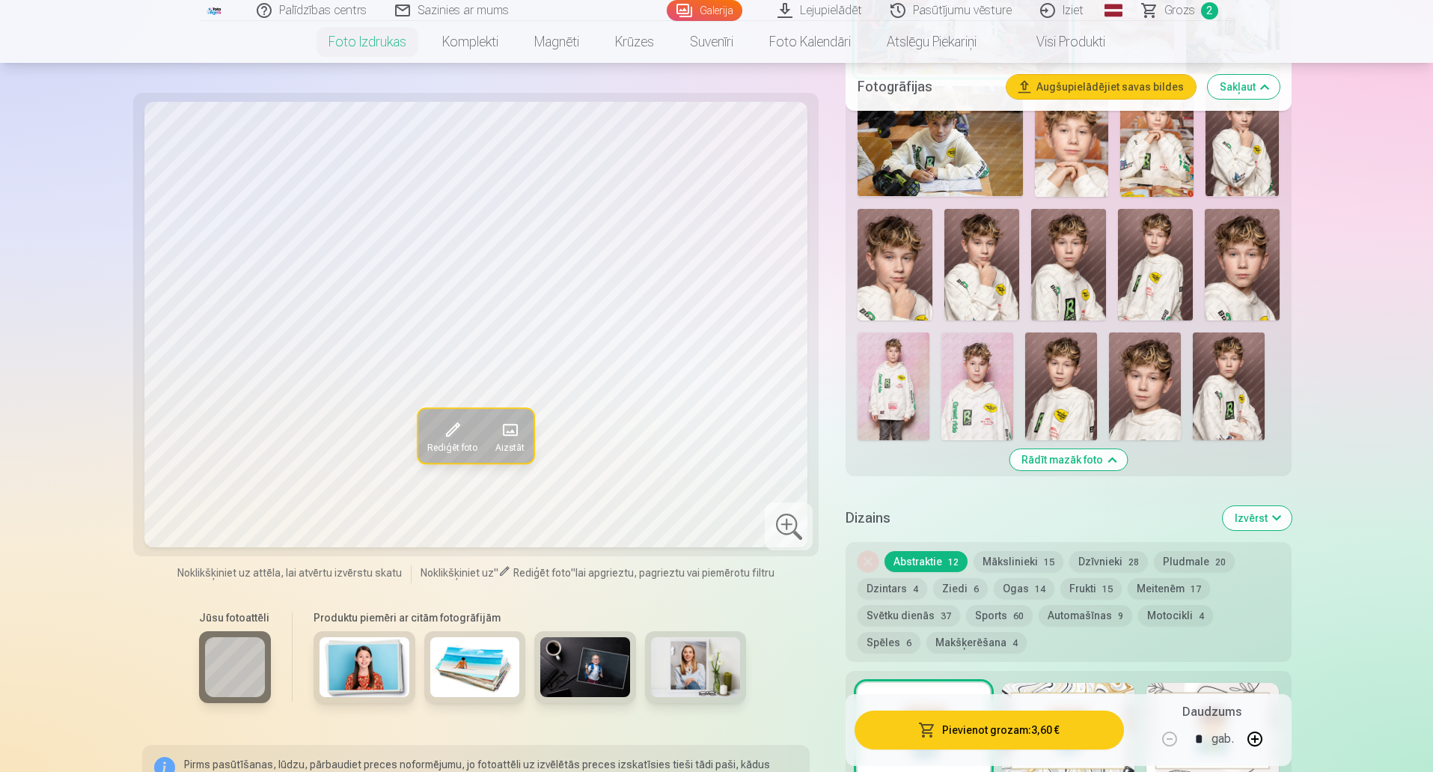
click at [1246, 350] on img at bounding box center [1229, 386] width 72 height 108
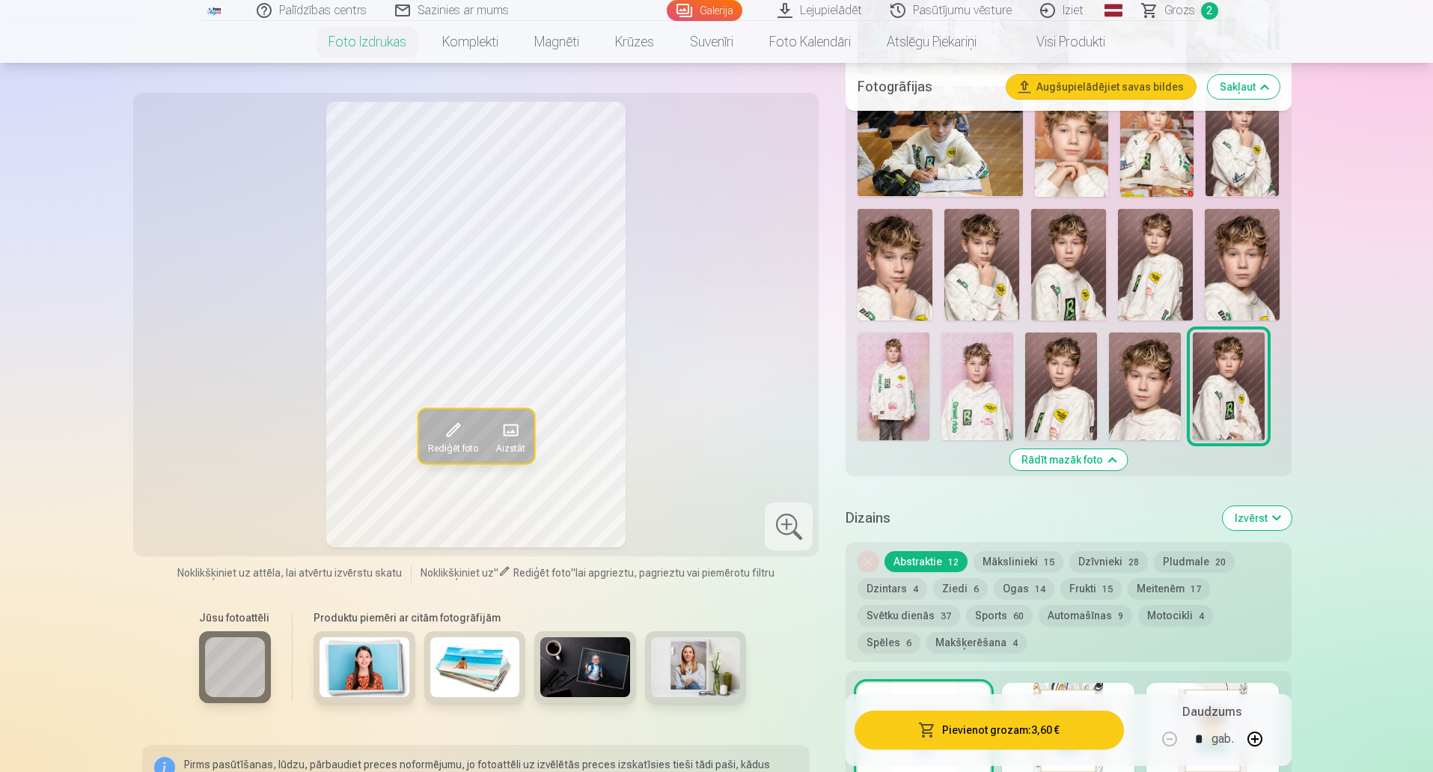
click at [1013, 614] on span "60" at bounding box center [1018, 616] width 10 height 10
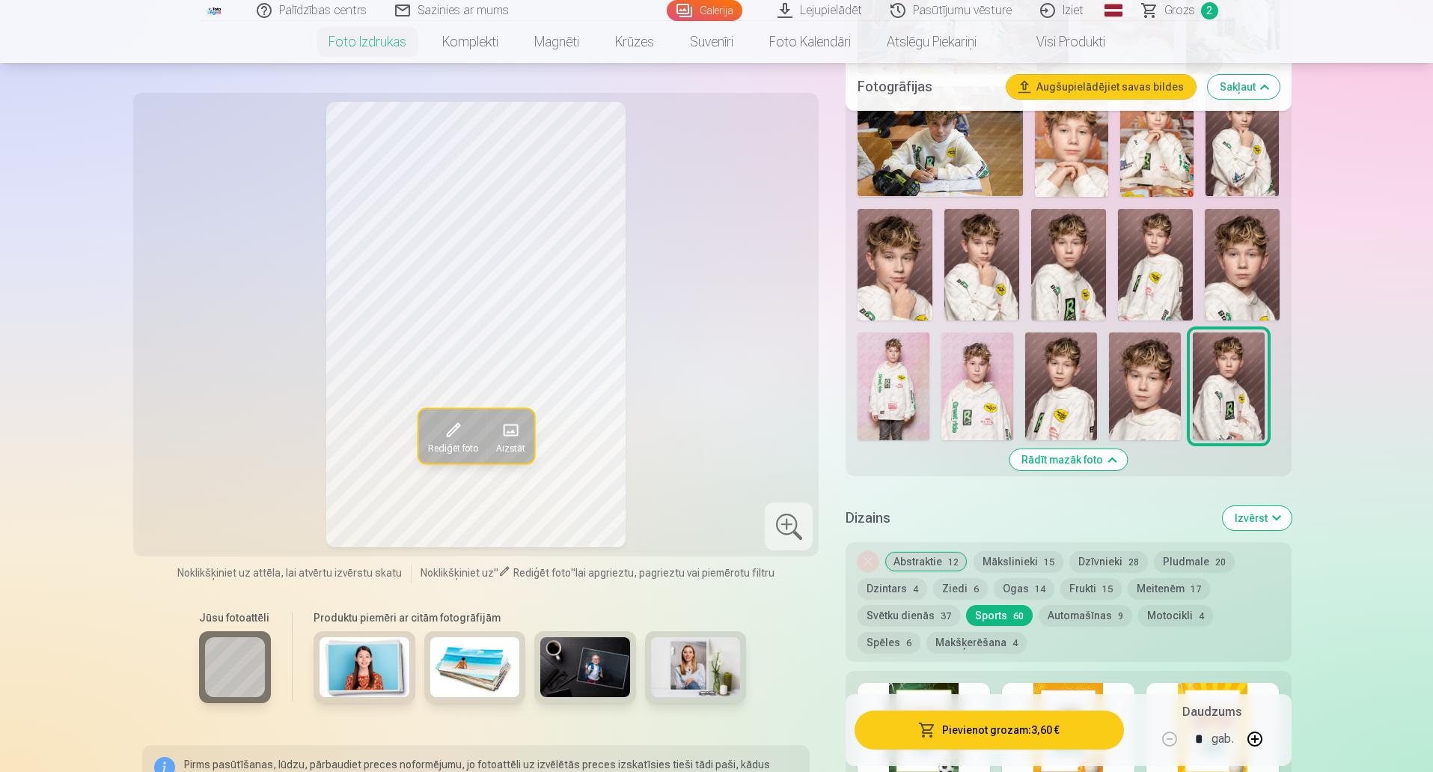
drag, startPoint x: 1432, startPoint y: 168, endPoint x: 1436, endPoint y: 196, distance: 28.1
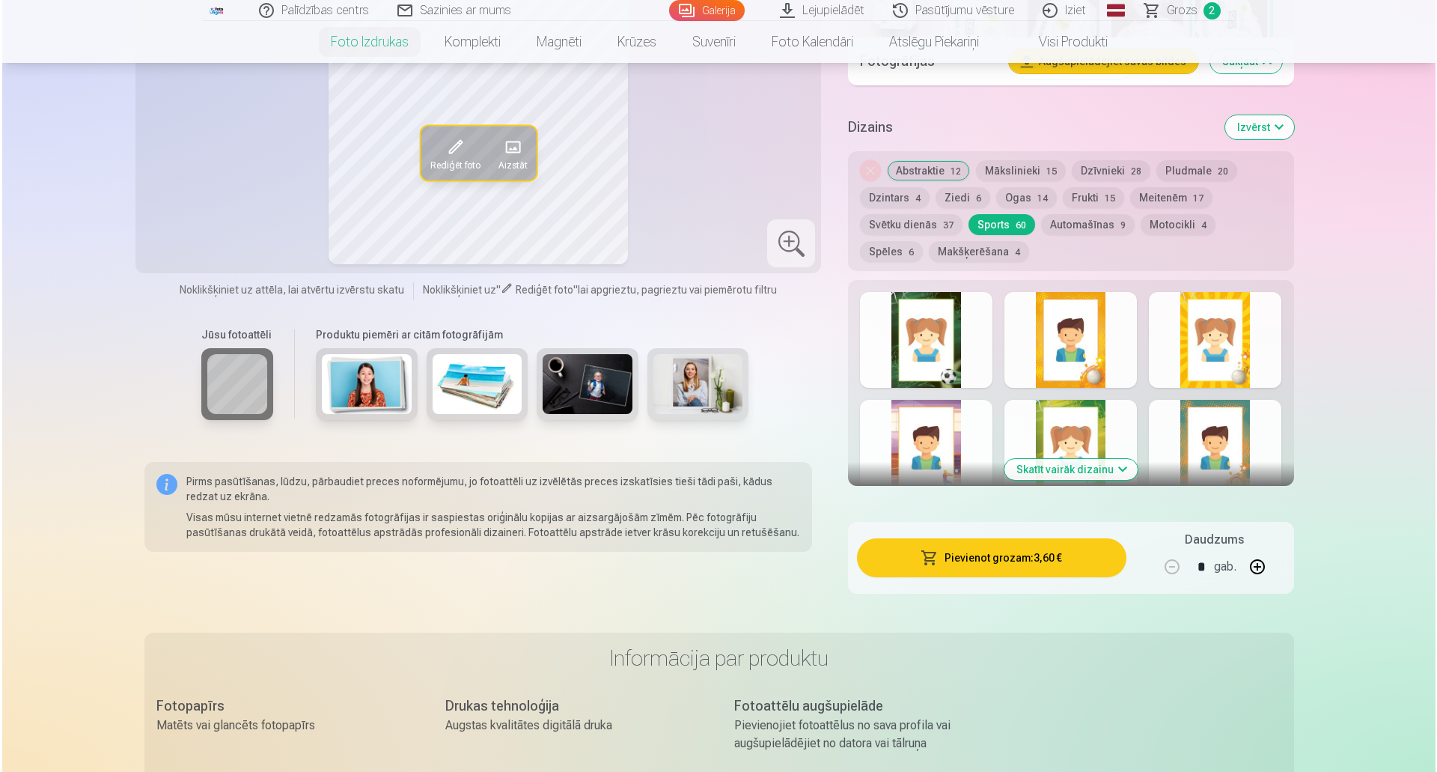
scroll to position [1485, 0]
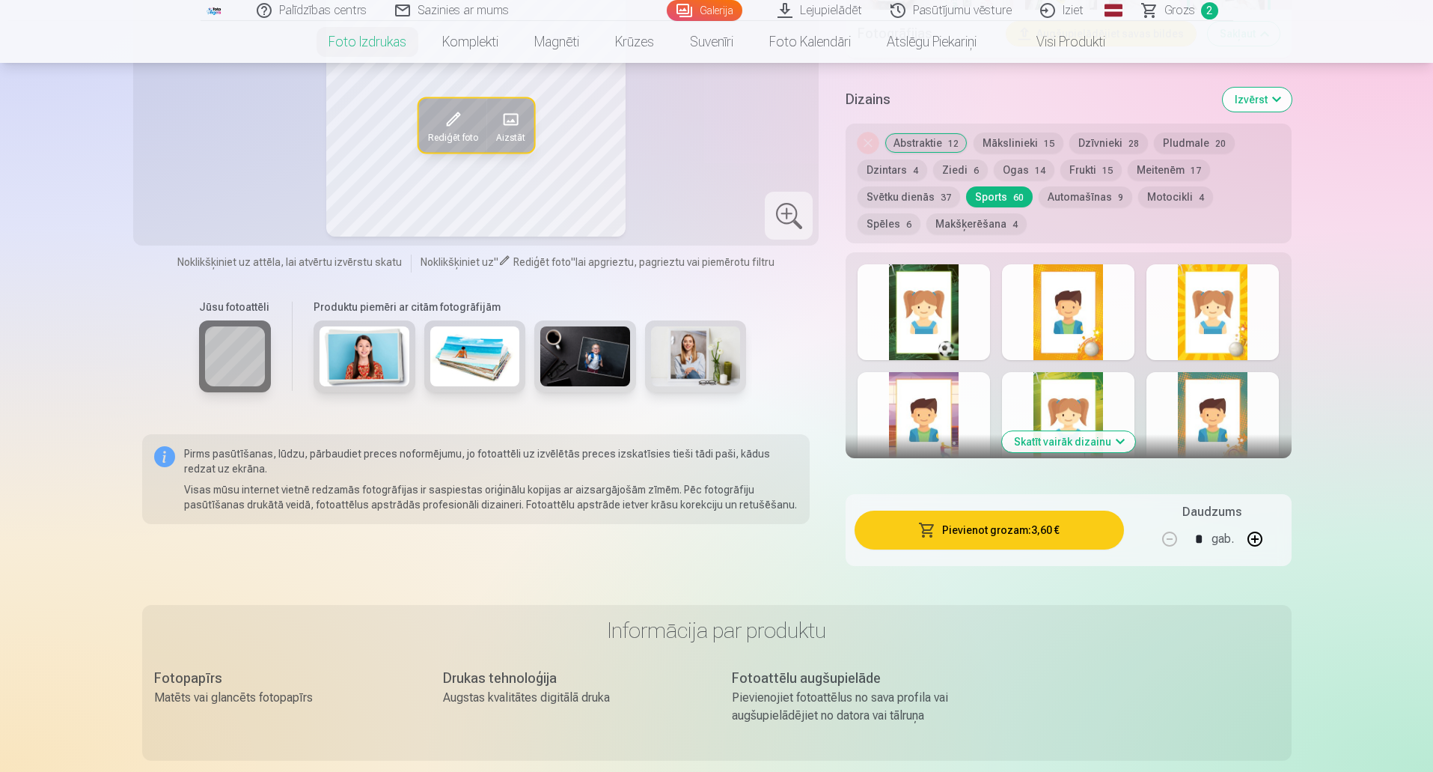
click at [1108, 435] on button "Skatīt vairāk dizainu" at bounding box center [1068, 441] width 133 height 21
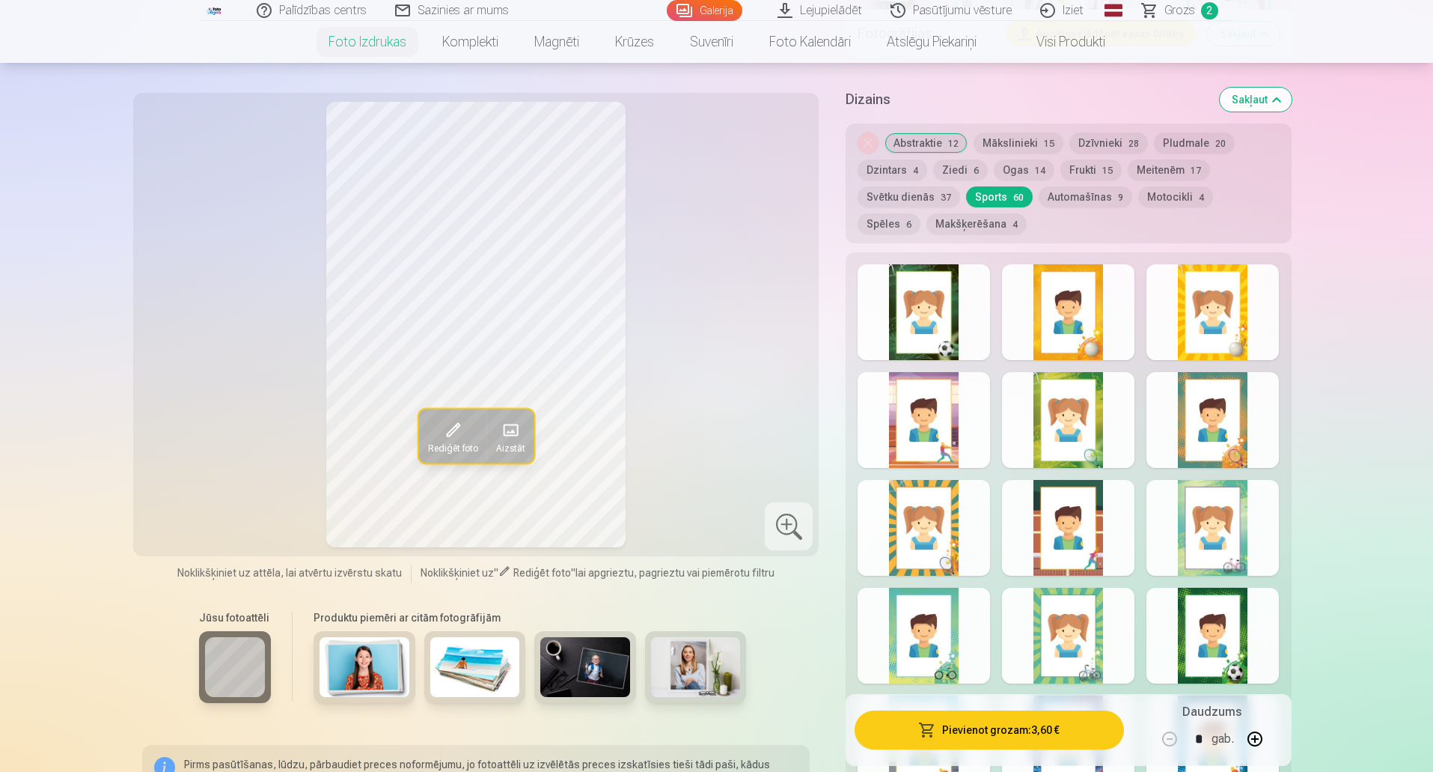
click at [1208, 428] on div at bounding box center [1213, 420] width 132 height 96
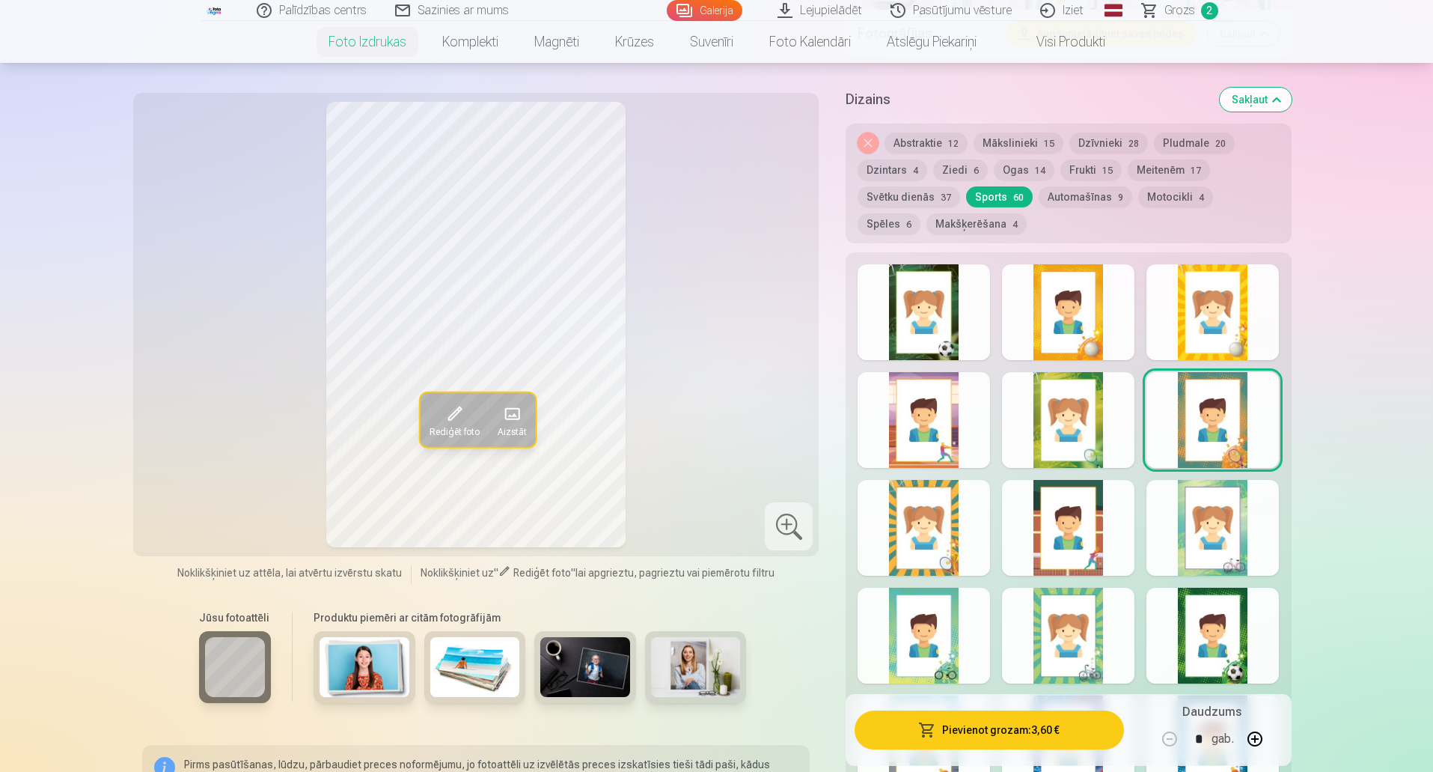
click at [965, 733] on button "Pievienot grozam : 3,60 €" at bounding box center [989, 729] width 269 height 39
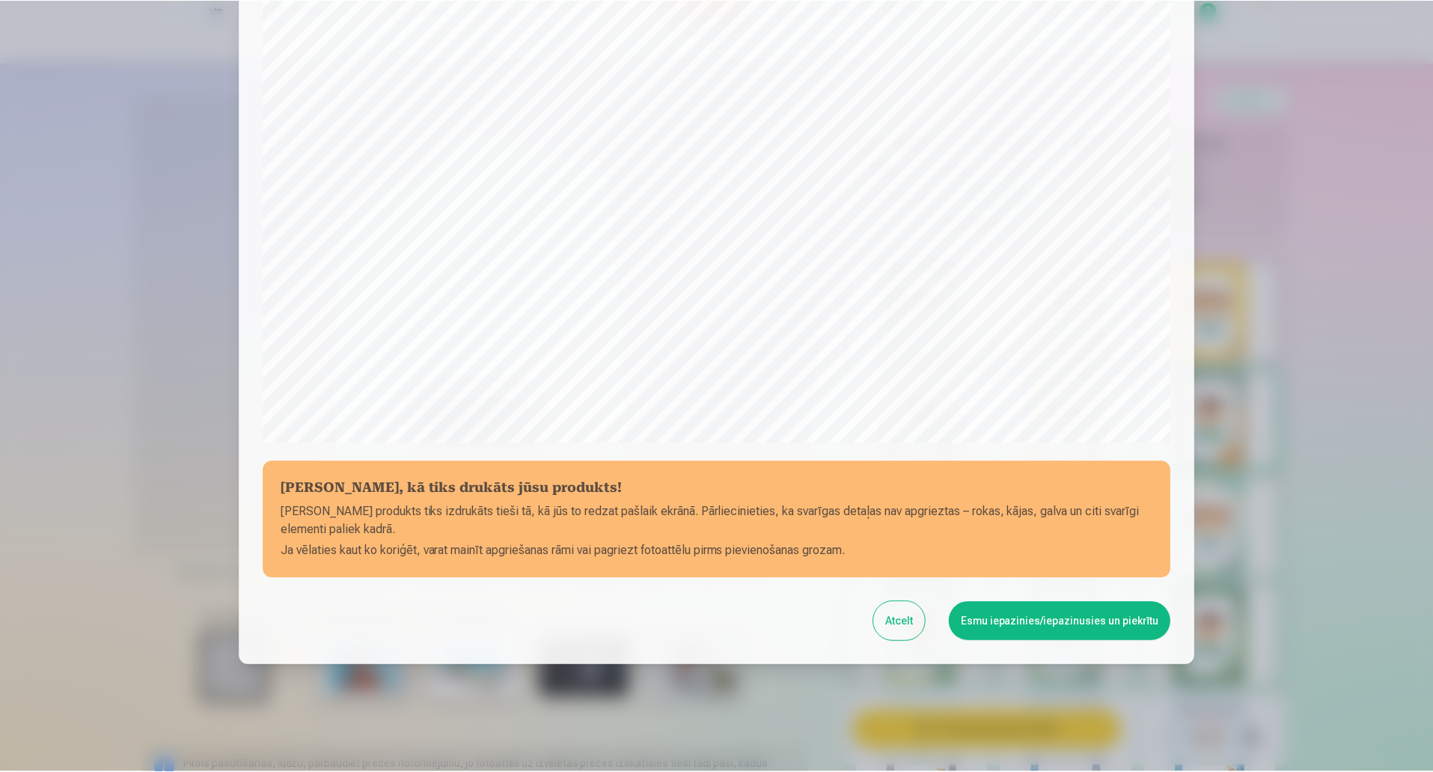
scroll to position [306, 0]
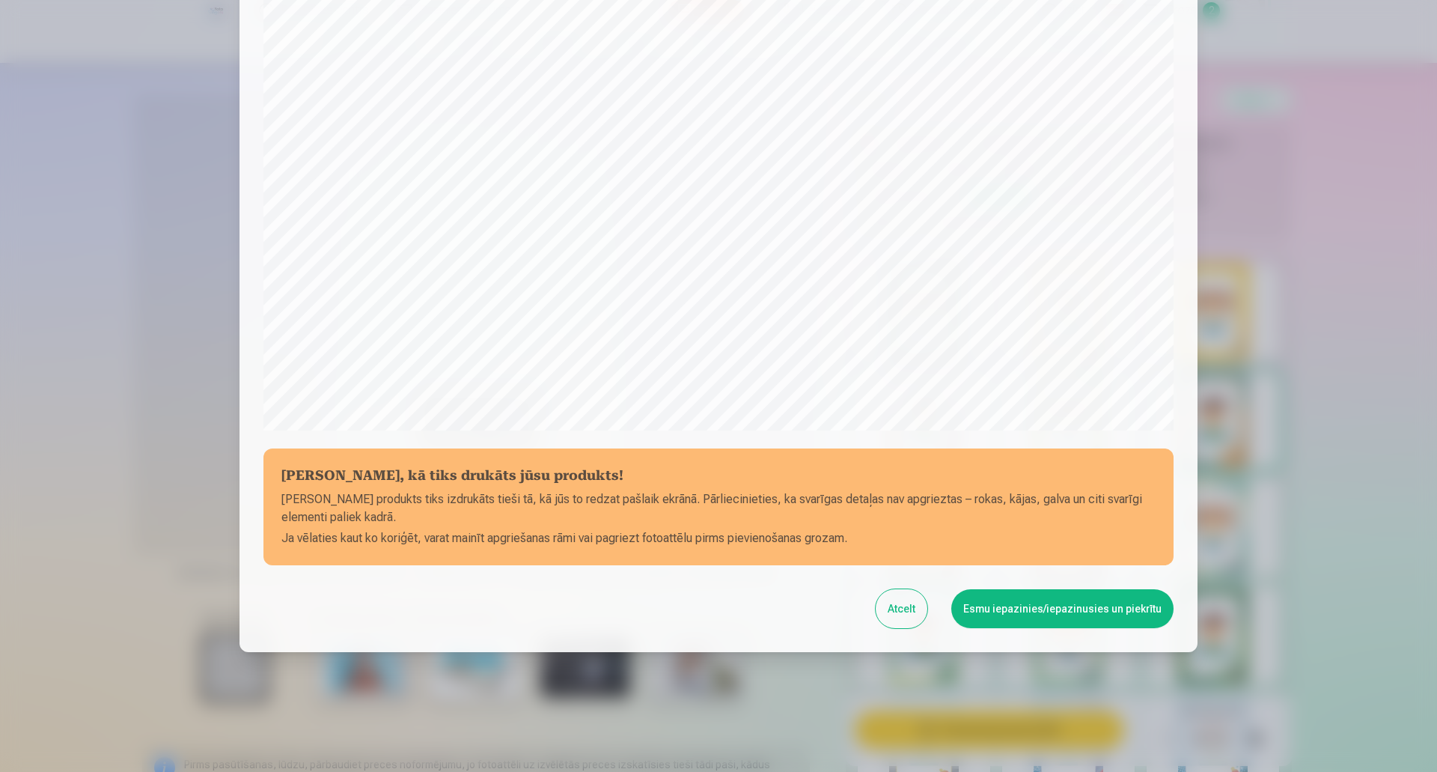
click at [1055, 614] on button "Esmu iepazinies/iepazinusies un piekrītu" at bounding box center [1062, 608] width 222 height 39
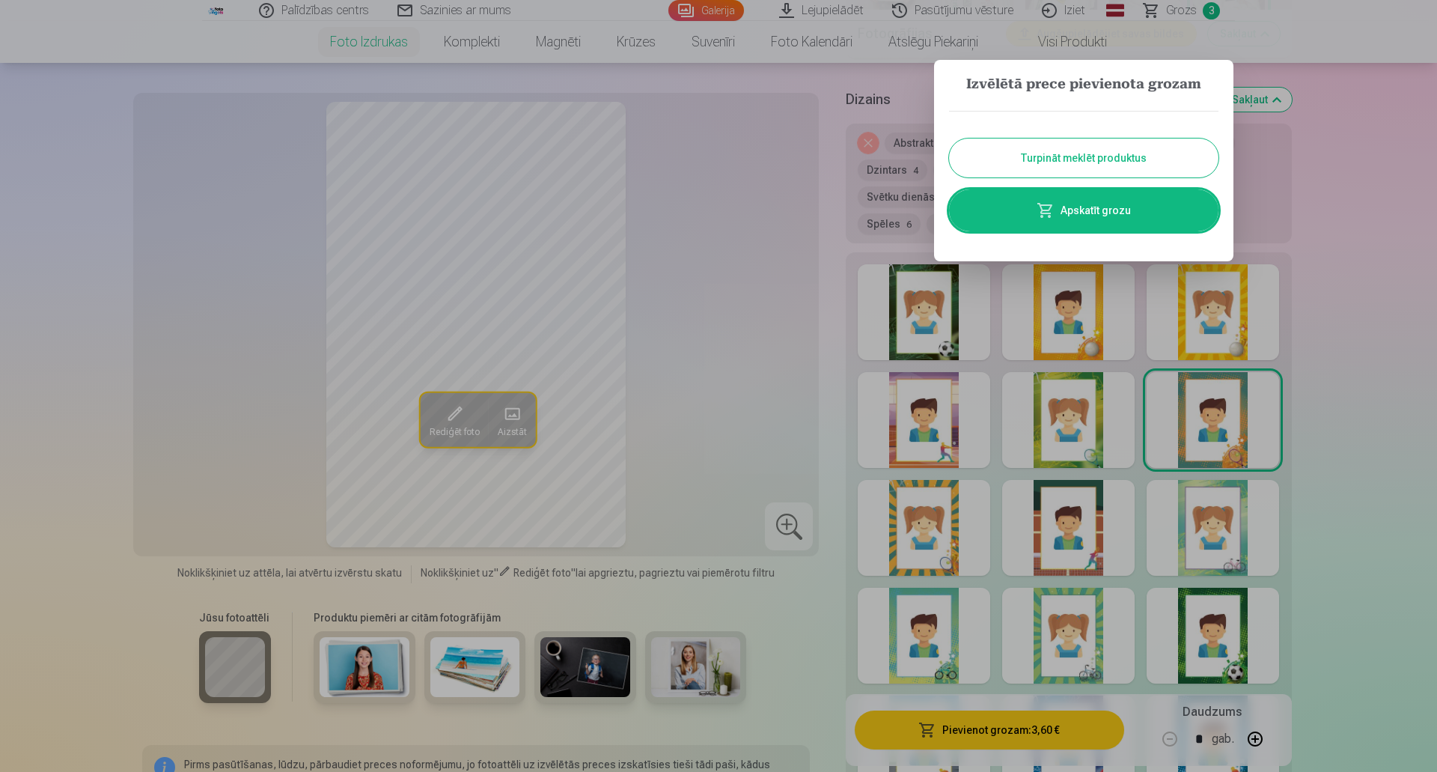
click at [1109, 205] on link "Apskatīt grozu" at bounding box center [1083, 210] width 269 height 42
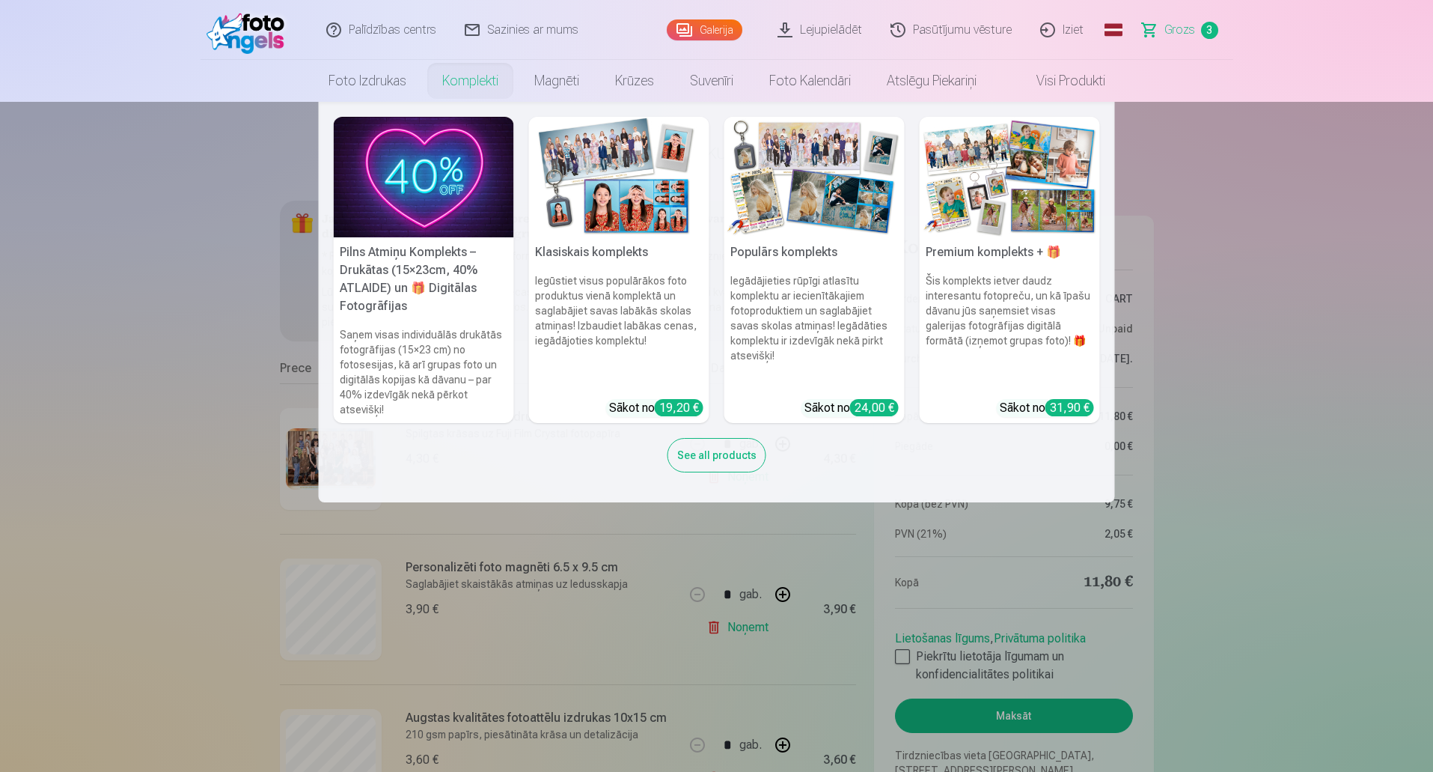
click at [466, 73] on link "Komplekti" at bounding box center [470, 81] width 92 height 42
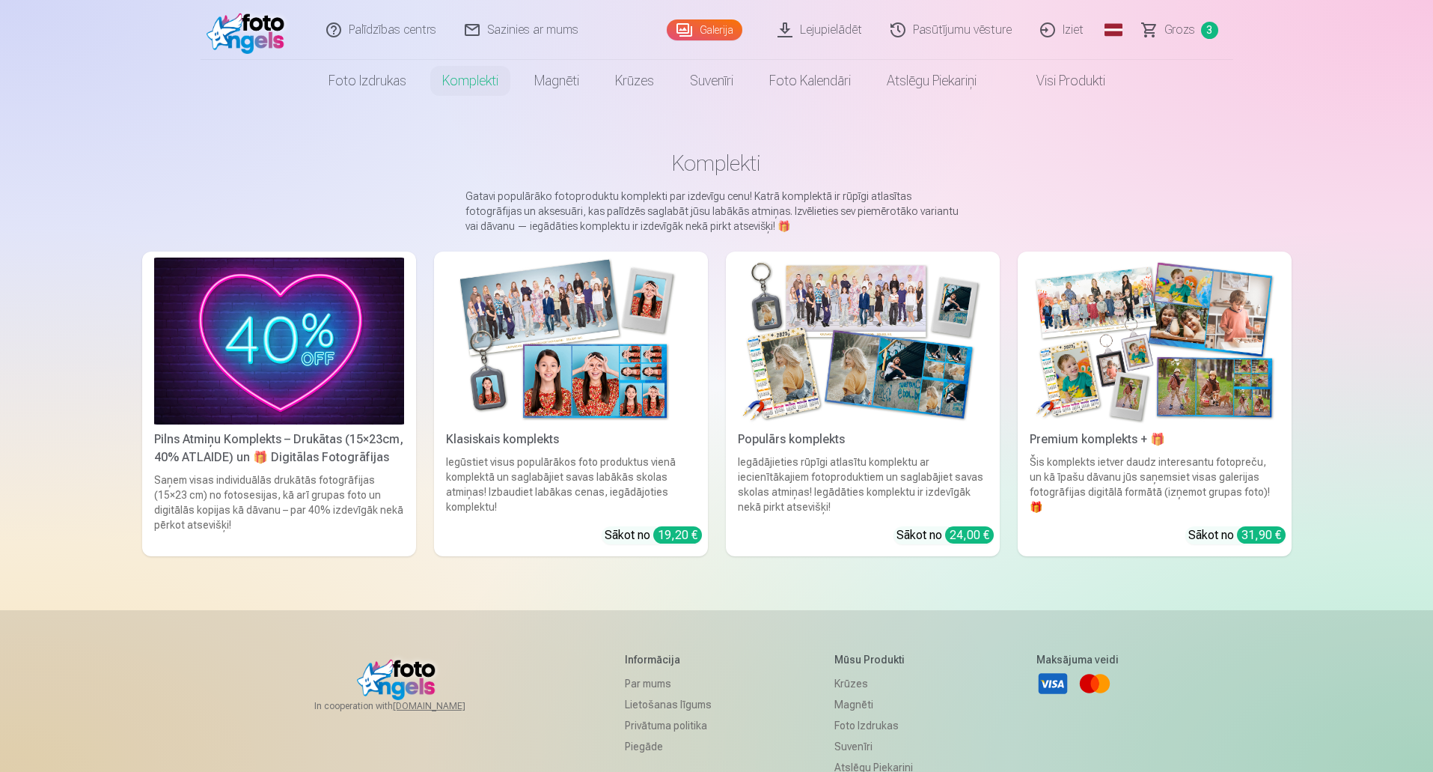
click at [1185, 28] on span "Grozs" at bounding box center [1180, 30] width 31 height 18
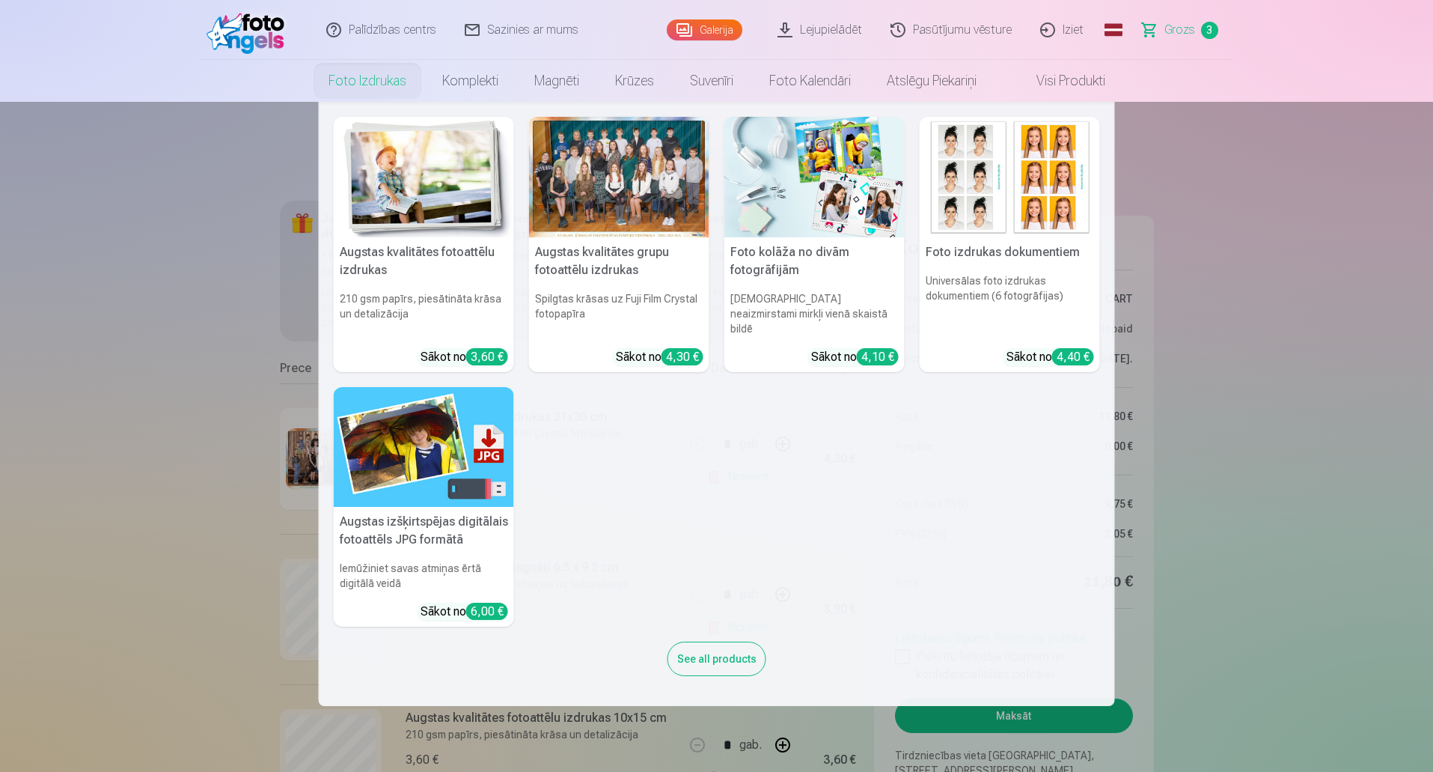
click at [376, 186] on img at bounding box center [424, 177] width 180 height 121
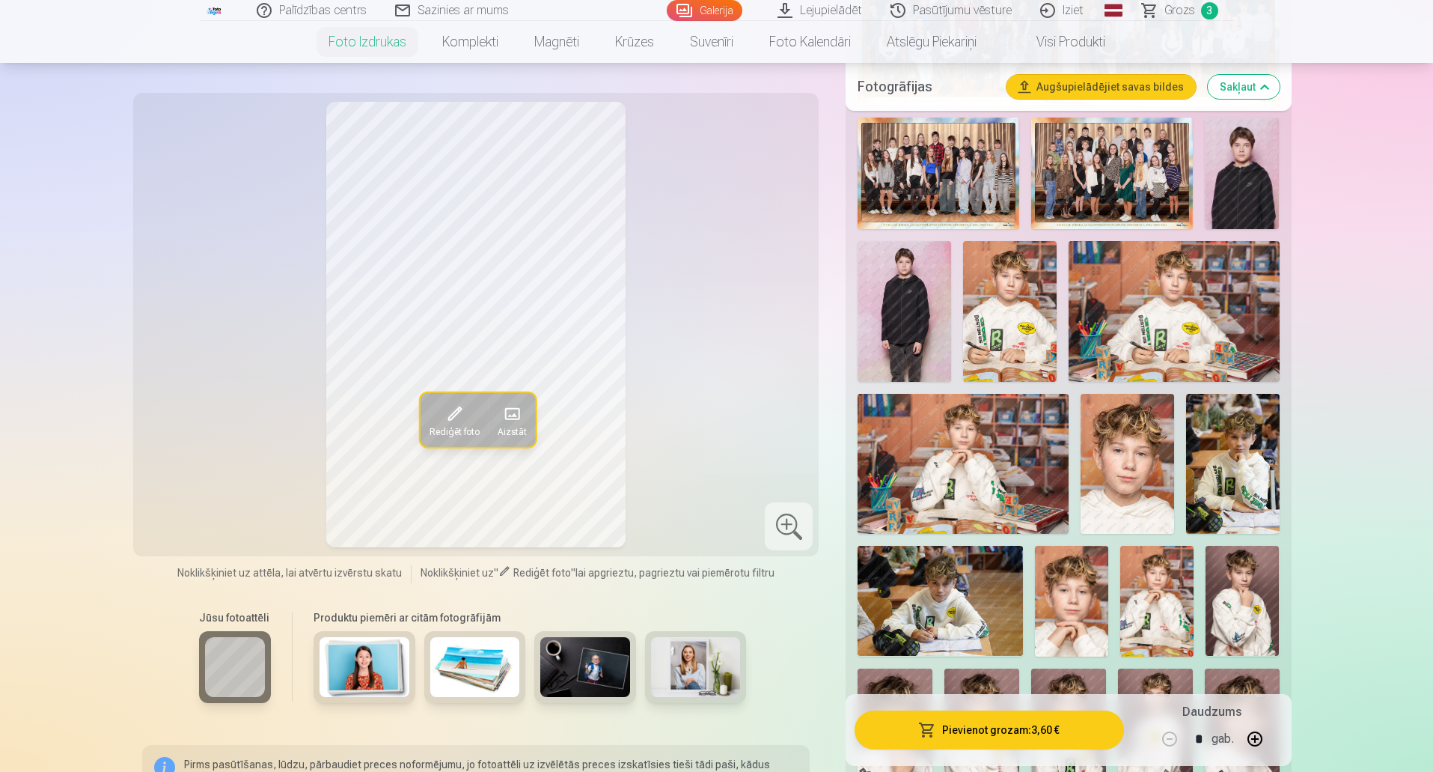
scroll to position [614, 0]
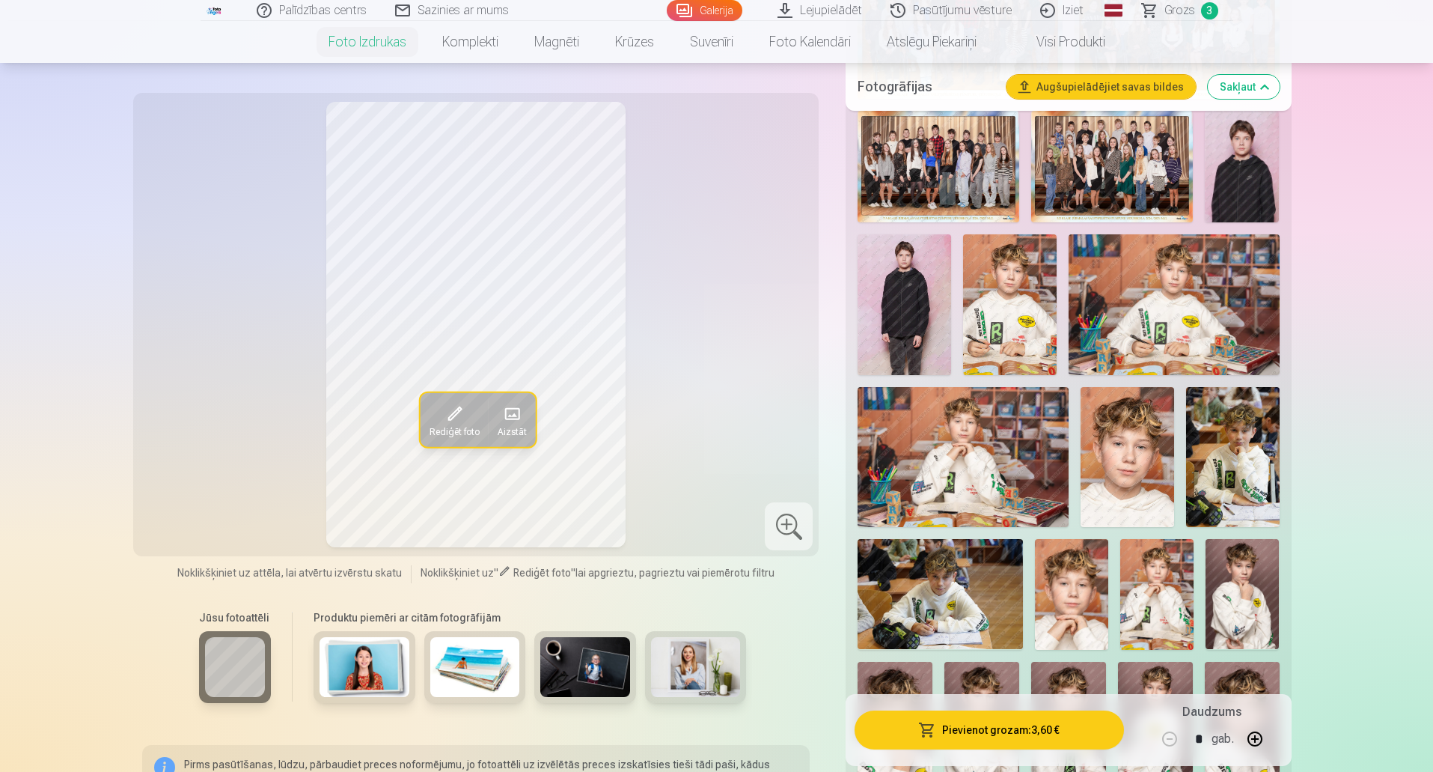
click at [998, 287] on img at bounding box center [1010, 304] width 94 height 141
click at [1156, 298] on img at bounding box center [1174, 304] width 210 height 140
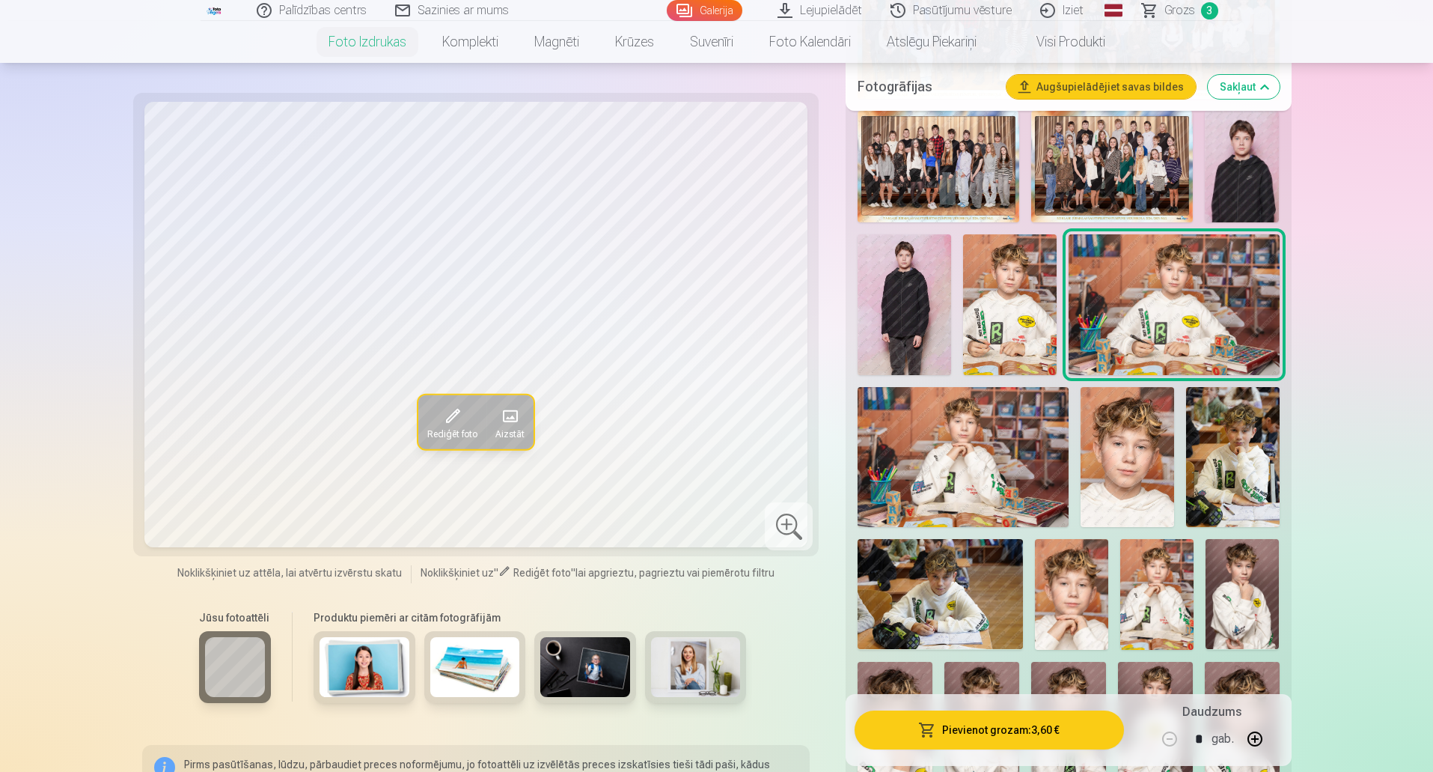
click at [1043, 321] on img at bounding box center [1010, 304] width 94 height 141
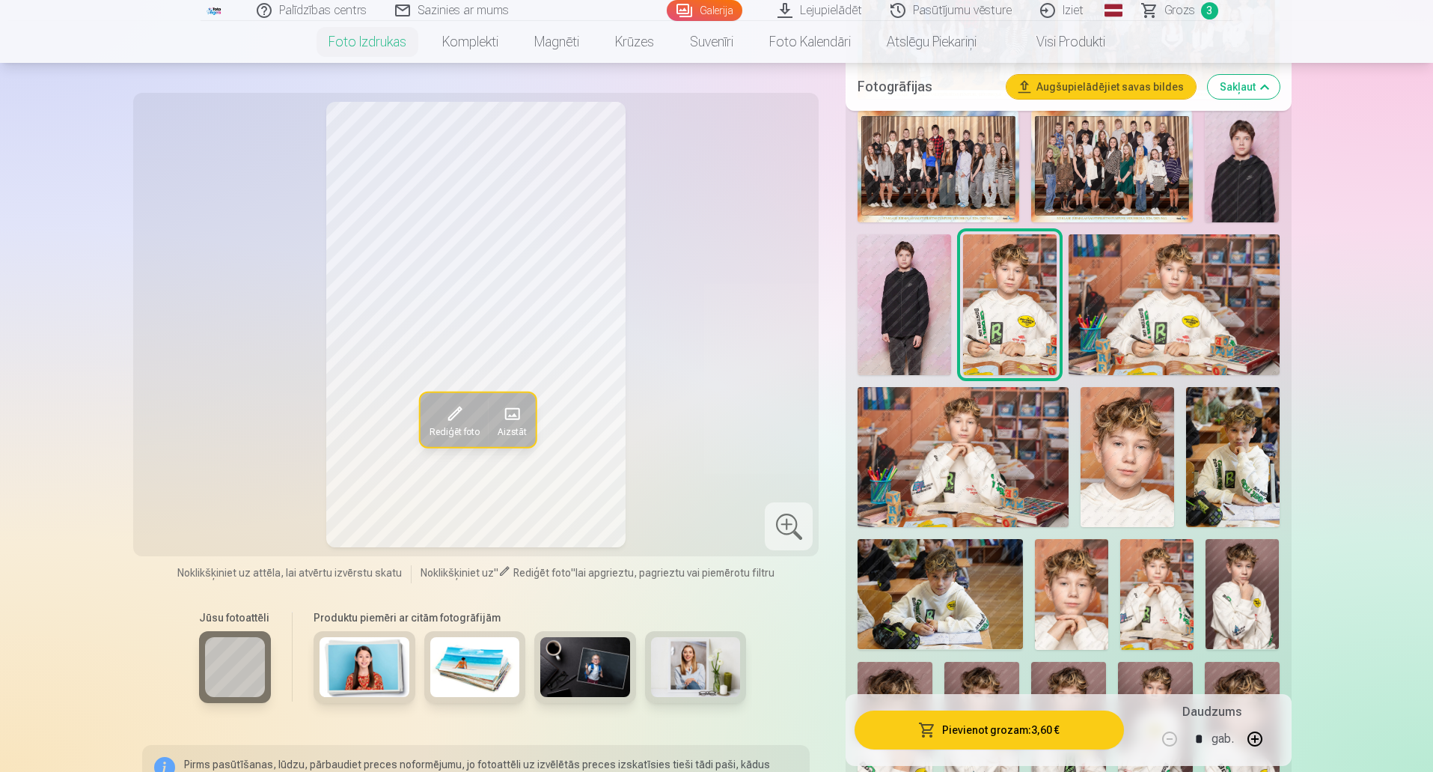
click at [1153, 590] on img at bounding box center [1156, 594] width 73 height 110
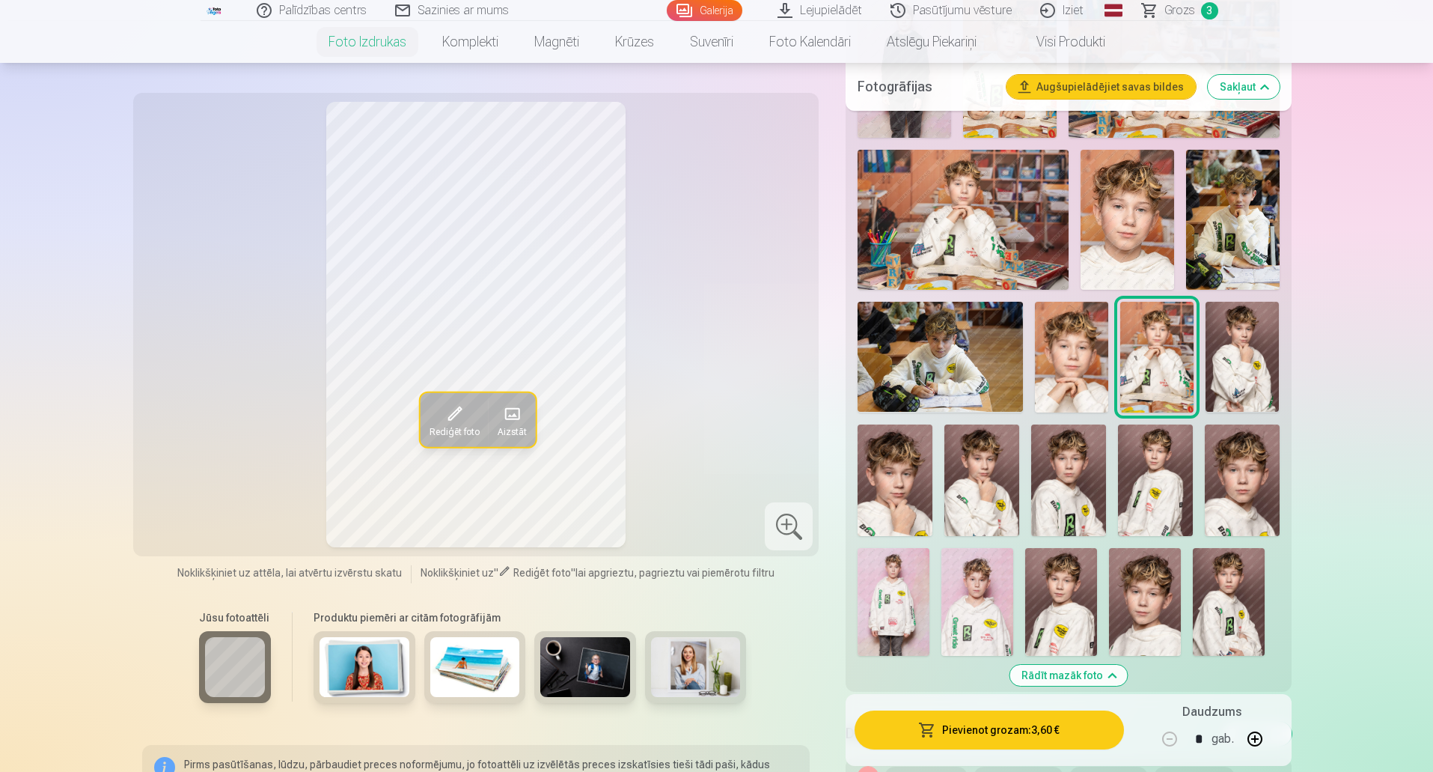
scroll to position [830, 0]
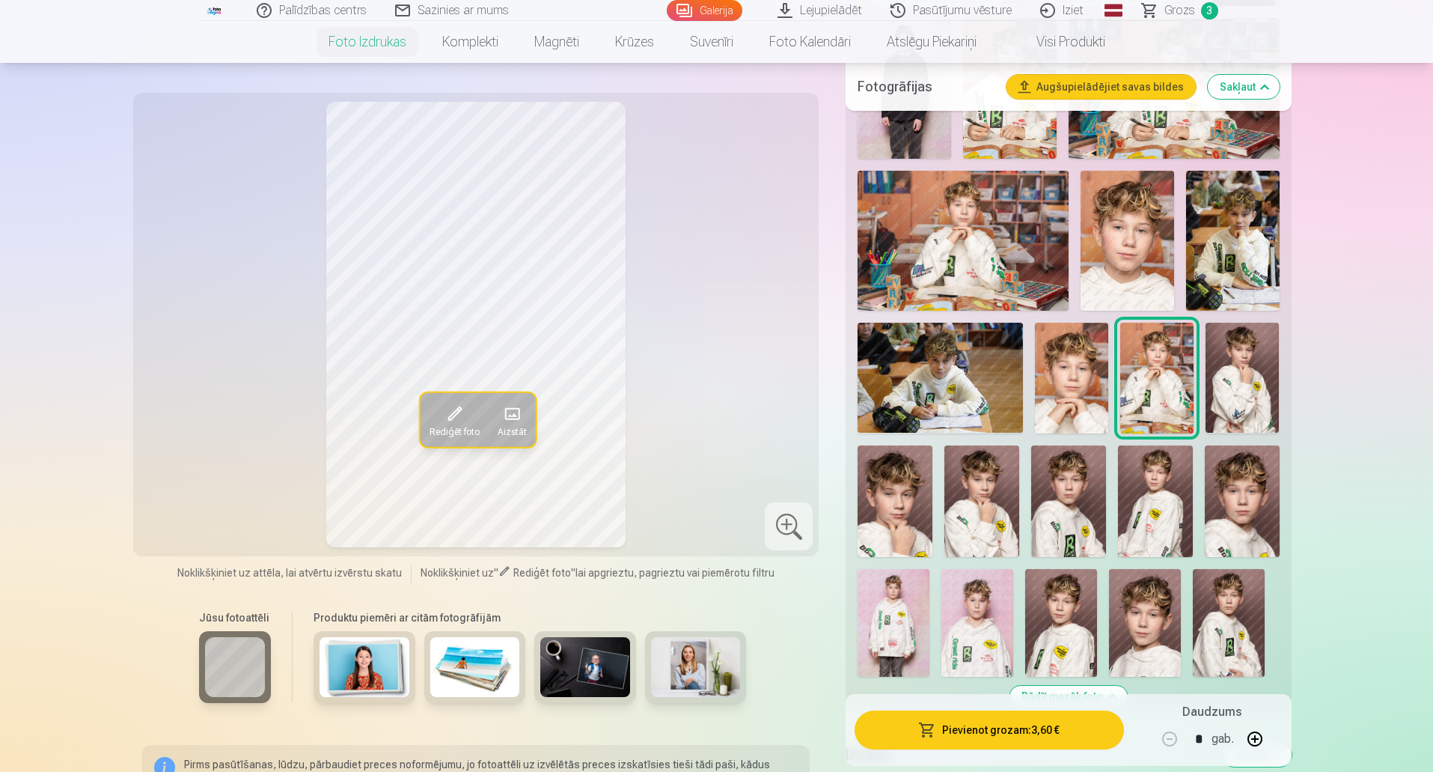
click at [979, 401] on img at bounding box center [940, 378] width 165 height 110
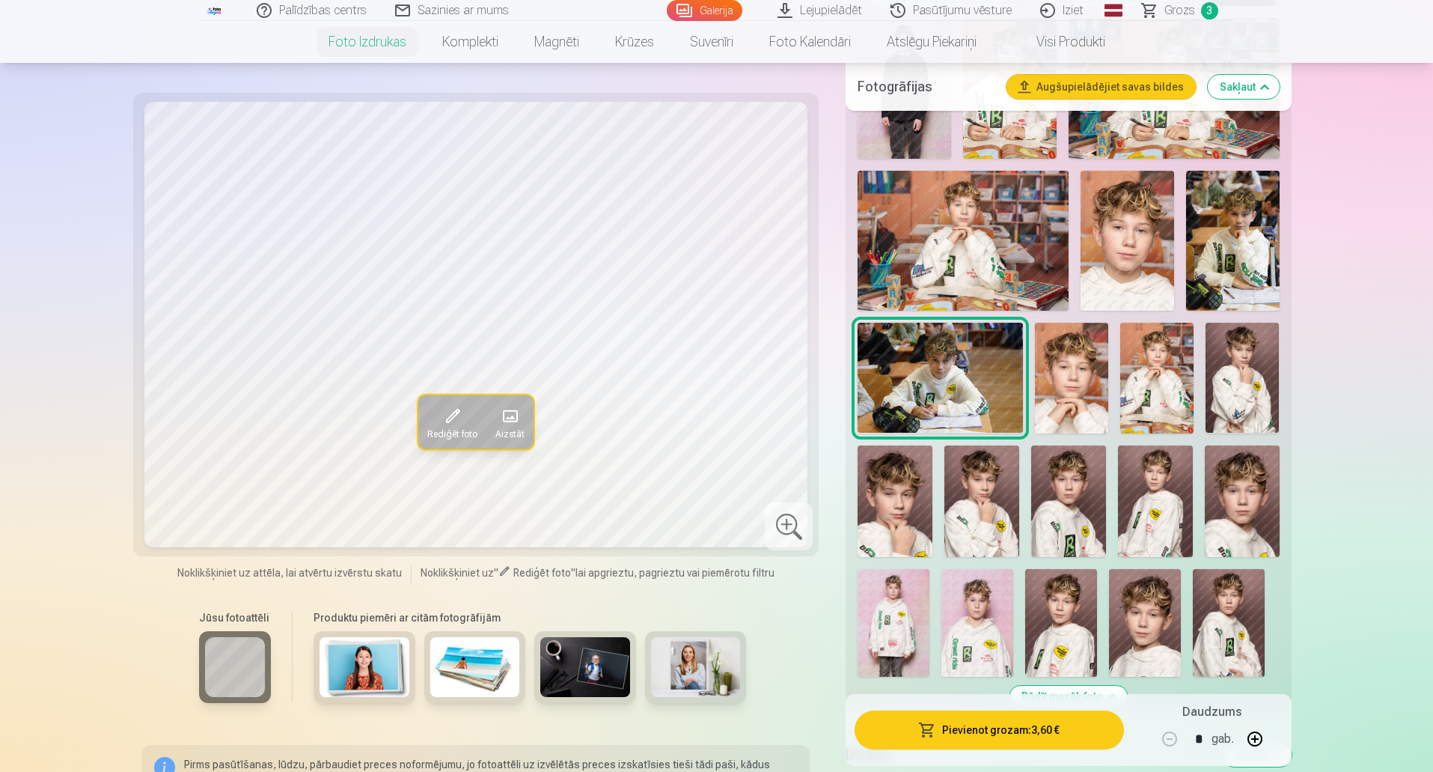
click at [1057, 403] on img at bounding box center [1071, 378] width 73 height 110
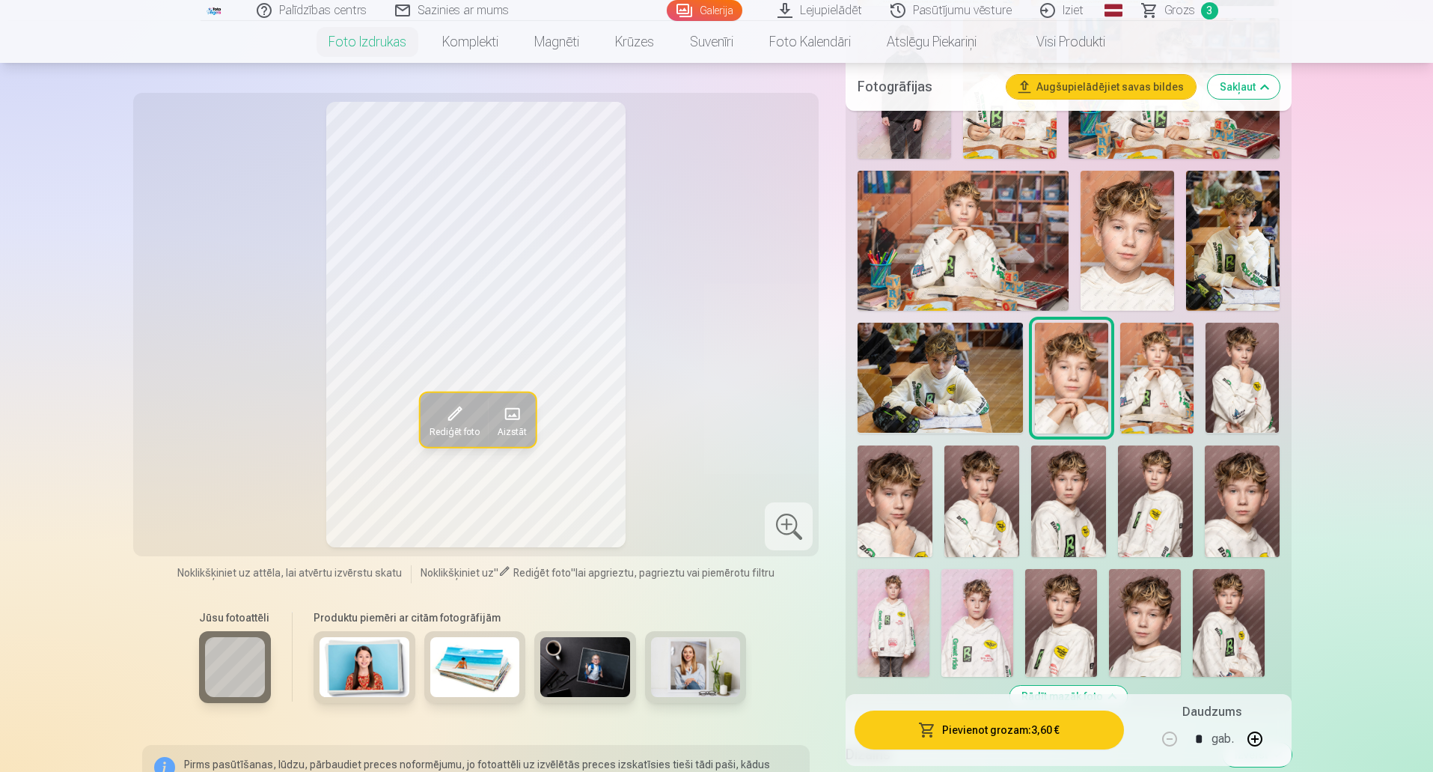
click at [1001, 376] on img at bounding box center [940, 378] width 165 height 110
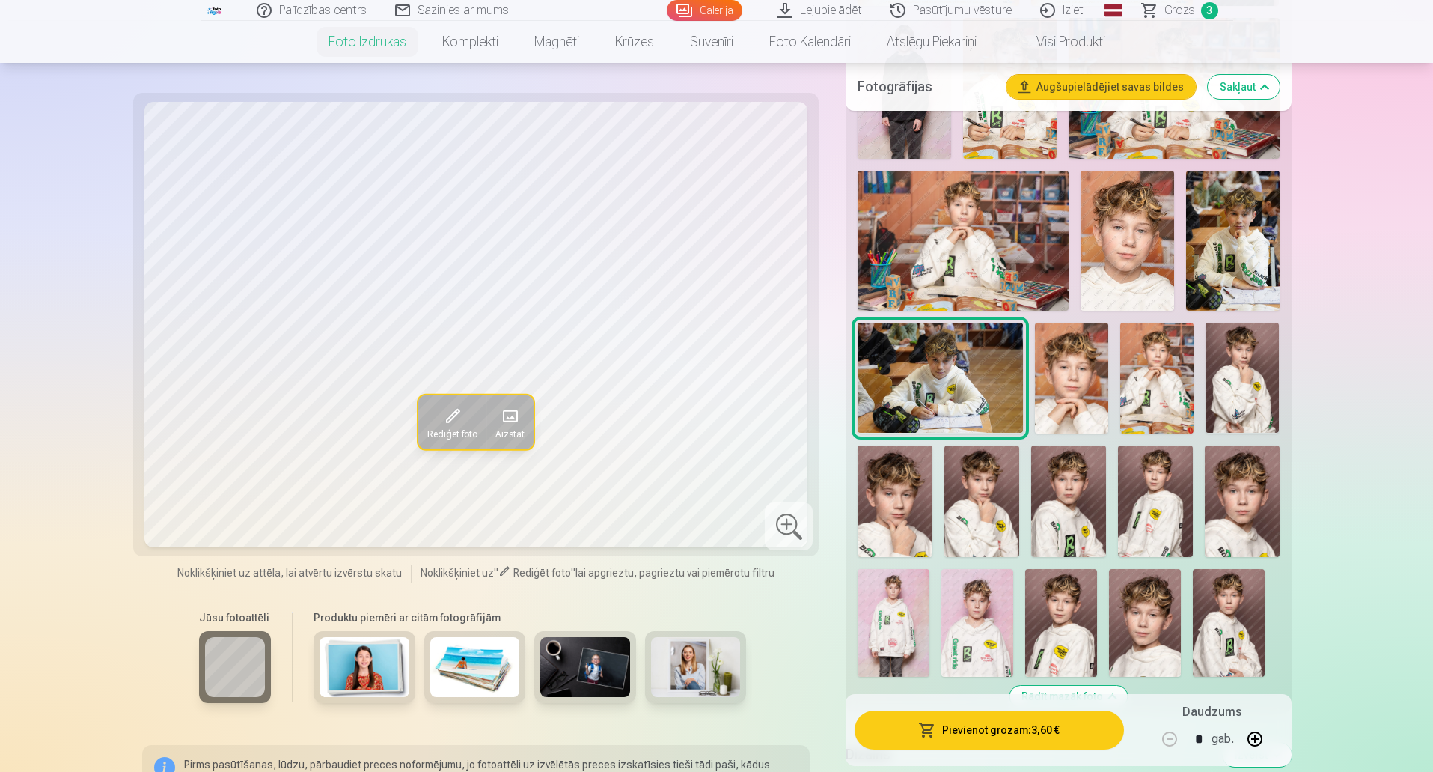
click at [1201, 286] on img at bounding box center [1233, 241] width 94 height 141
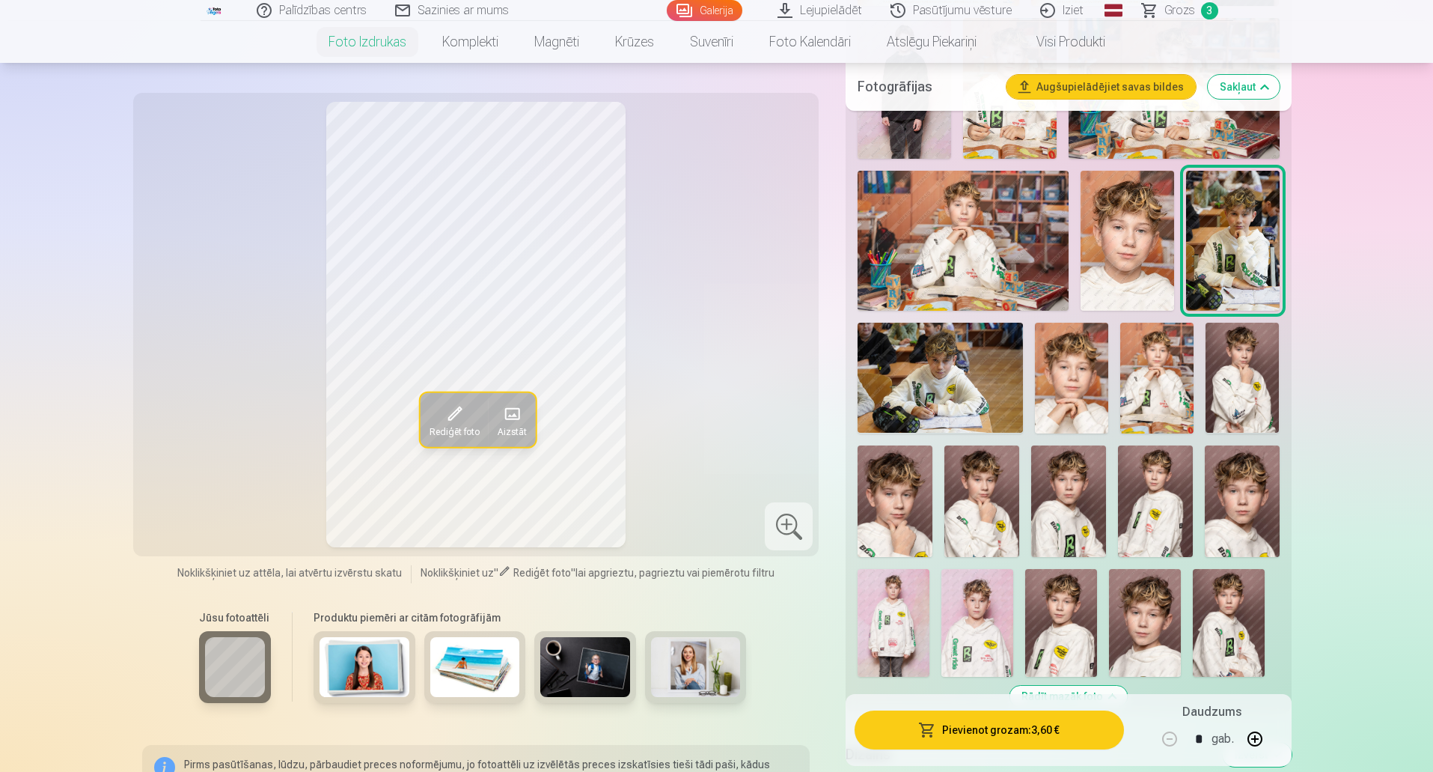
click at [1243, 427] on img at bounding box center [1242, 378] width 73 height 110
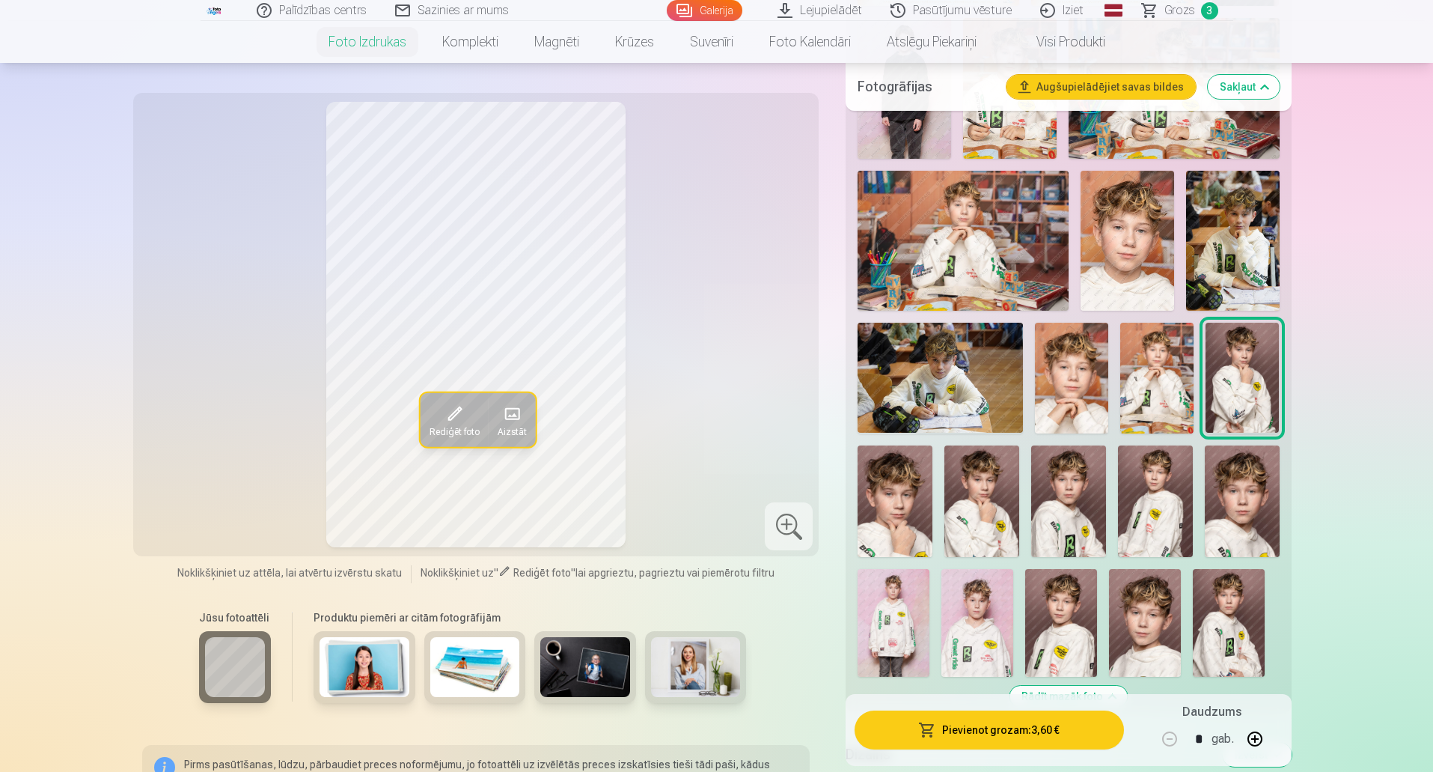
click at [1059, 510] on img at bounding box center [1068, 501] width 75 height 112
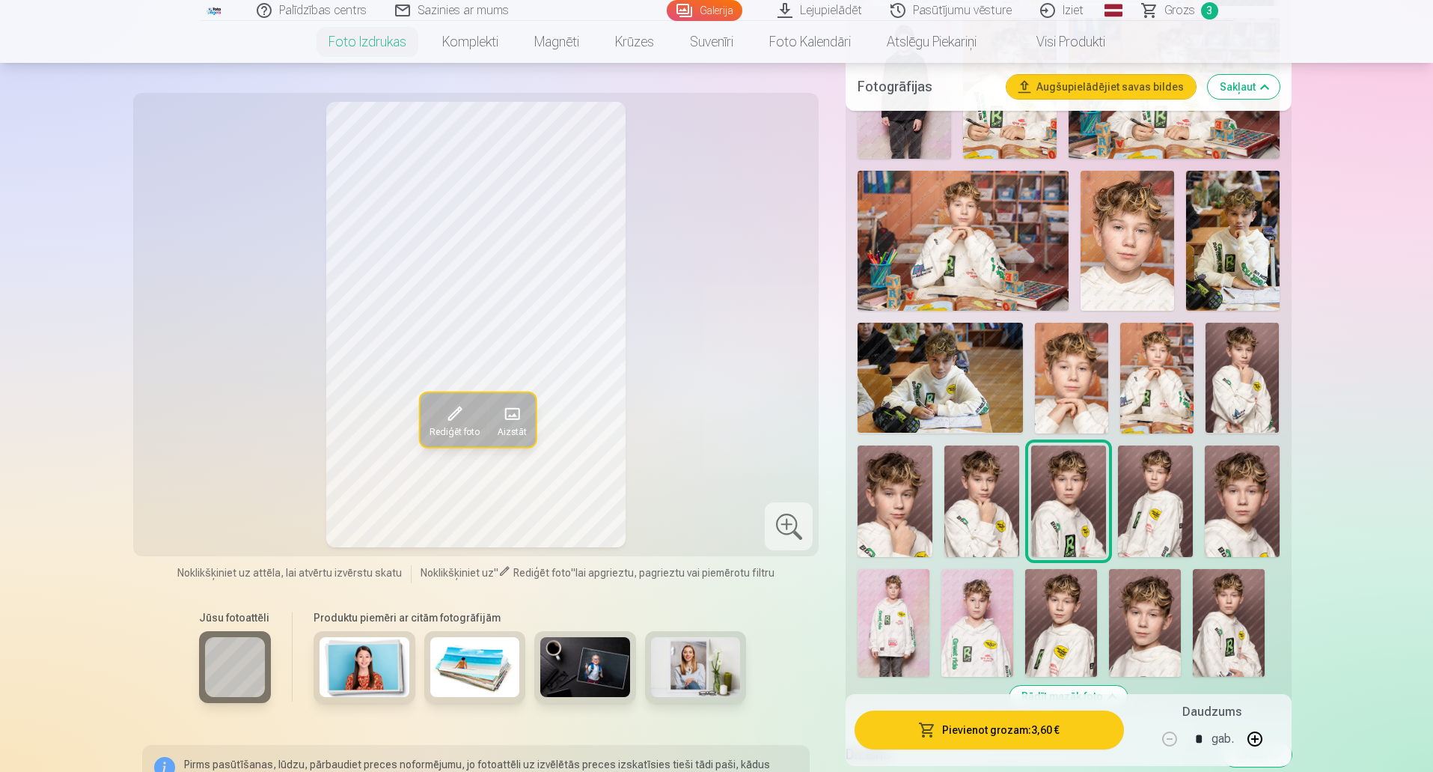
click at [966, 511] on img at bounding box center [982, 501] width 75 height 112
click at [1064, 626] on img at bounding box center [1061, 623] width 72 height 108
click at [1224, 148] on img at bounding box center [1174, 88] width 210 height 140
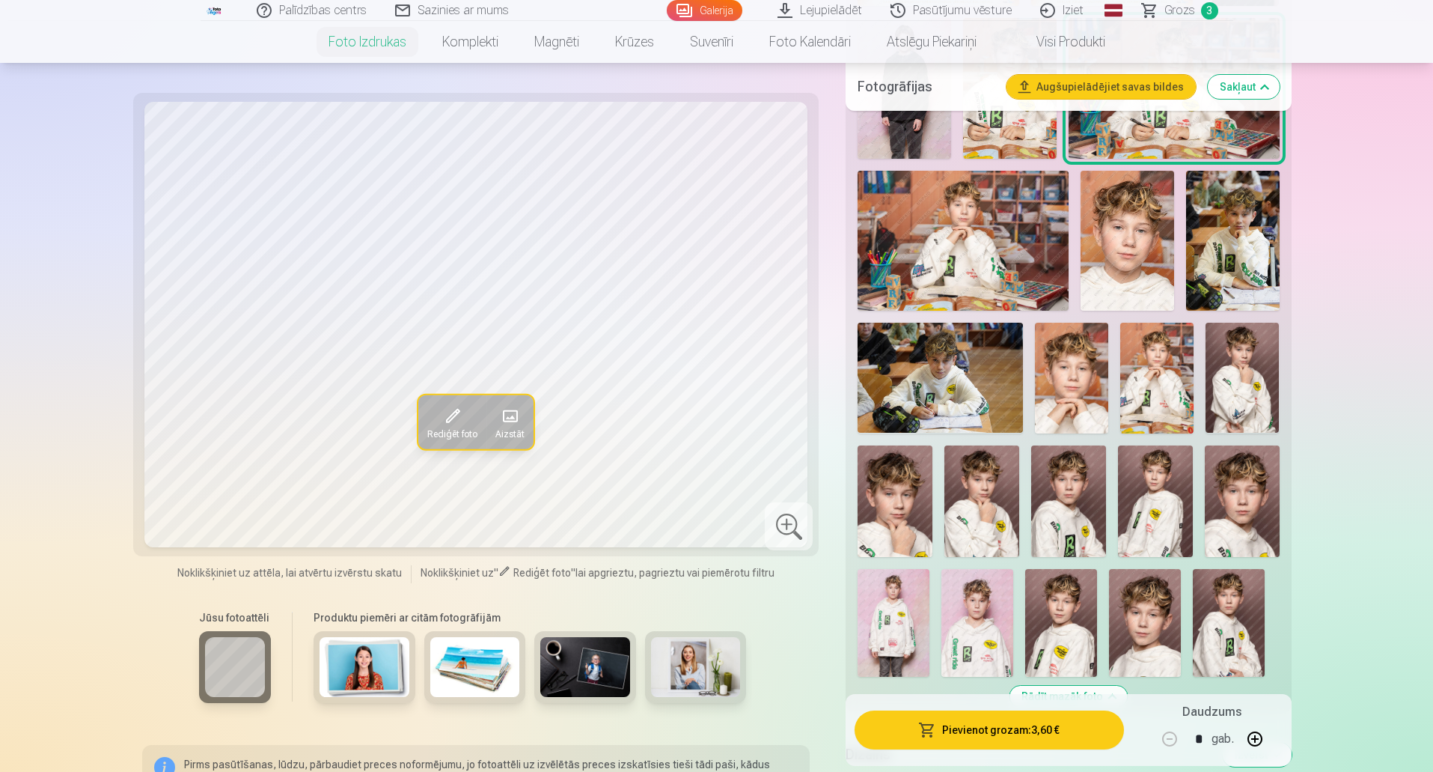
click at [1029, 120] on img at bounding box center [1010, 88] width 94 height 141
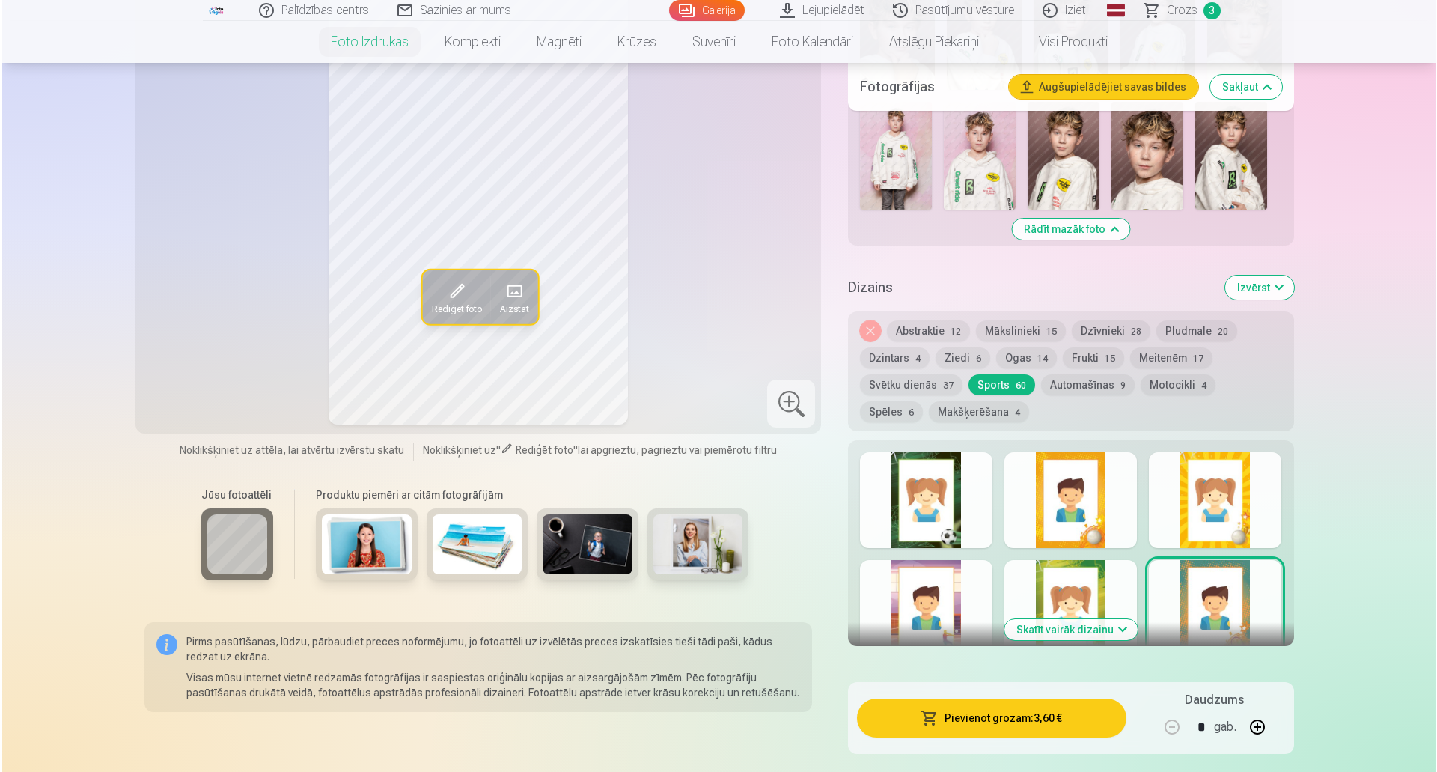
scroll to position [1304, 0]
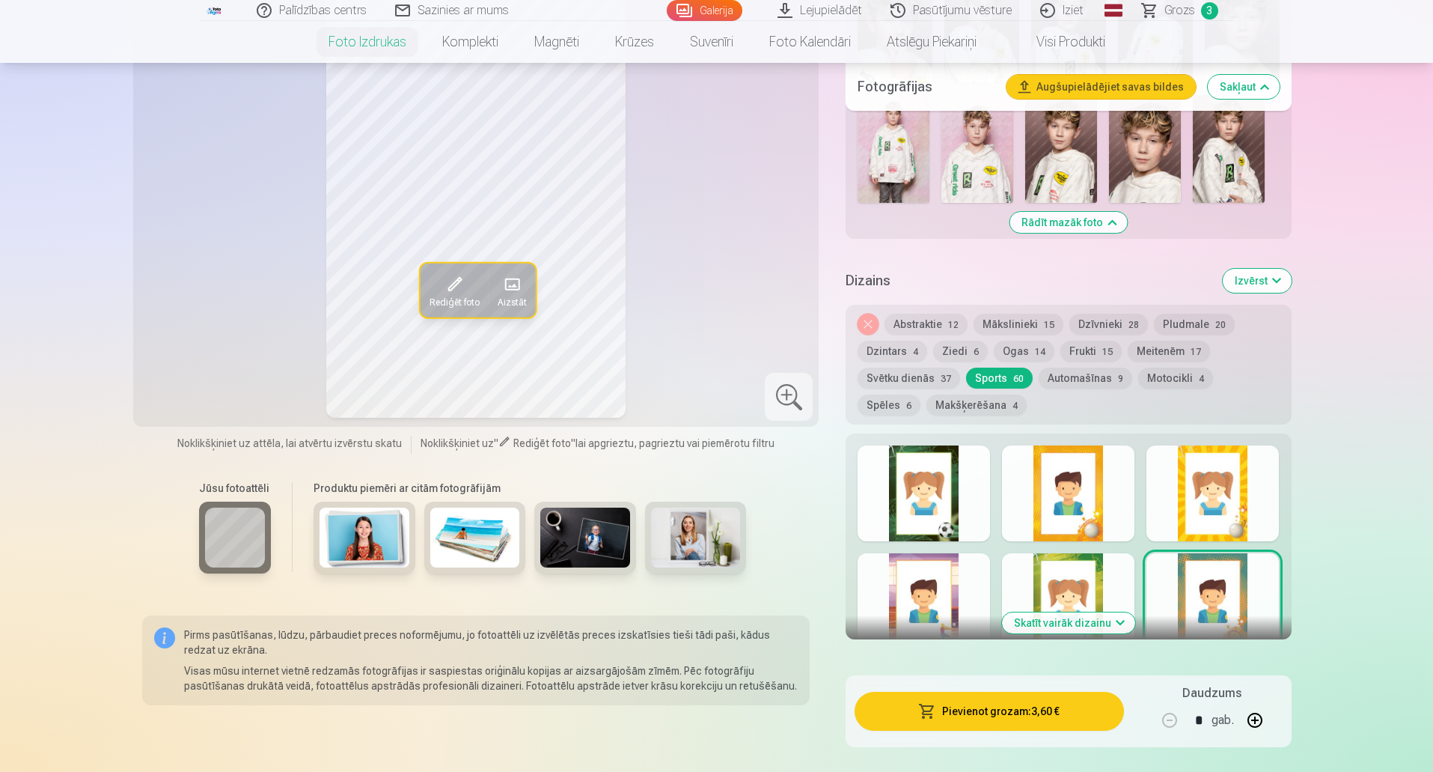
click at [1079, 370] on button "Automašīnas 9" at bounding box center [1086, 377] width 94 height 21
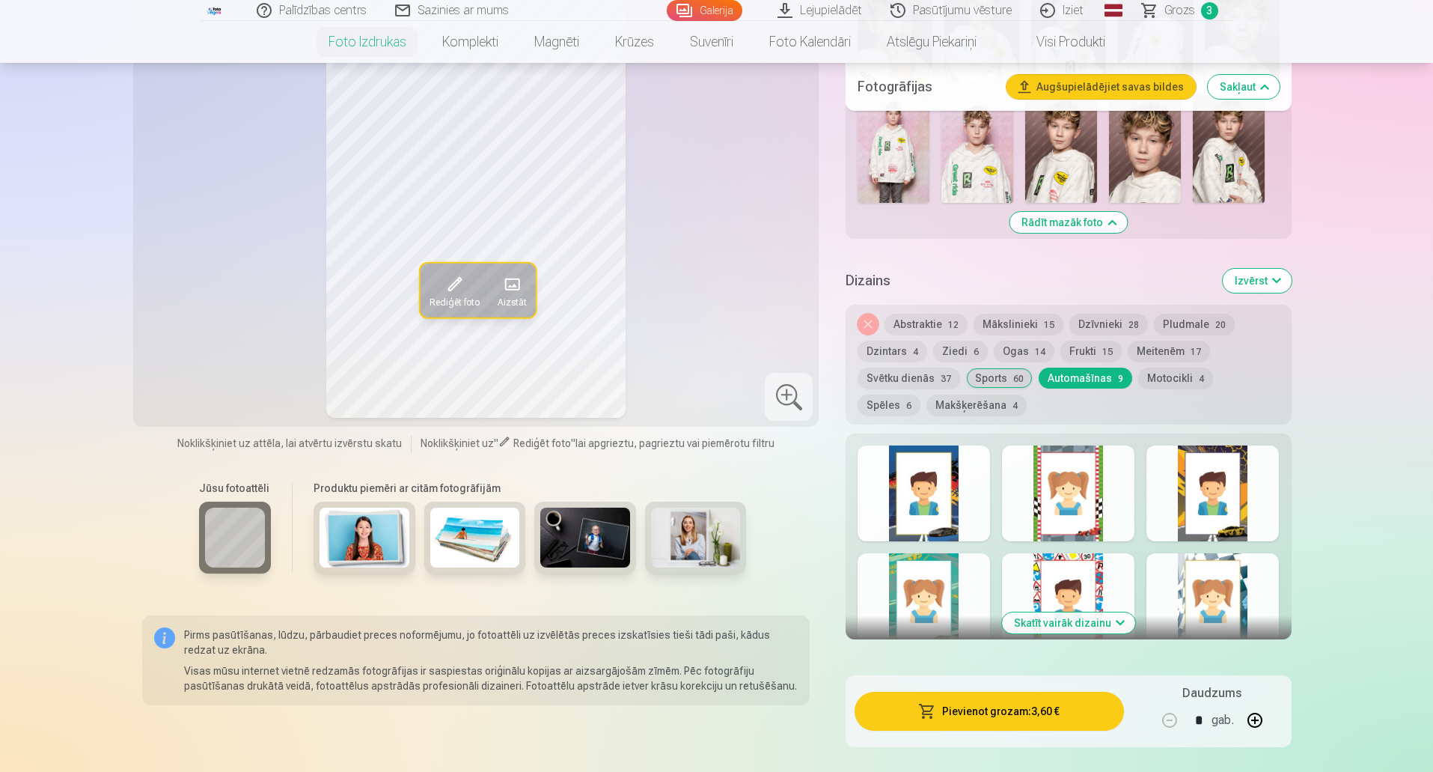
click at [927, 494] on div at bounding box center [924, 493] width 132 height 96
click at [1218, 522] on div at bounding box center [1213, 493] width 132 height 96
click at [959, 498] on div at bounding box center [924, 493] width 132 height 96
click at [1212, 463] on div at bounding box center [1213, 493] width 132 height 96
click at [951, 719] on button "Pievienot grozam : 3,60 €" at bounding box center [989, 711] width 269 height 39
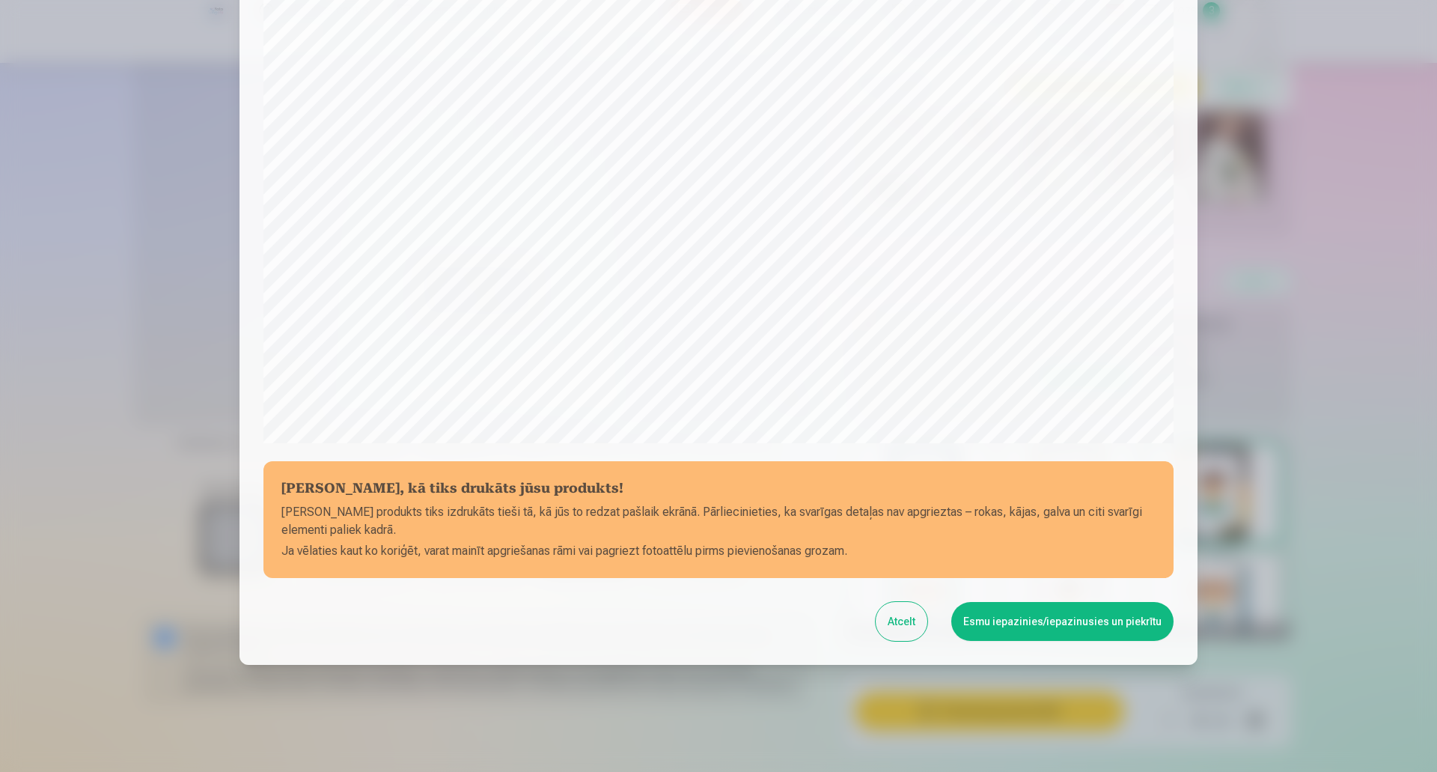
scroll to position [306, 0]
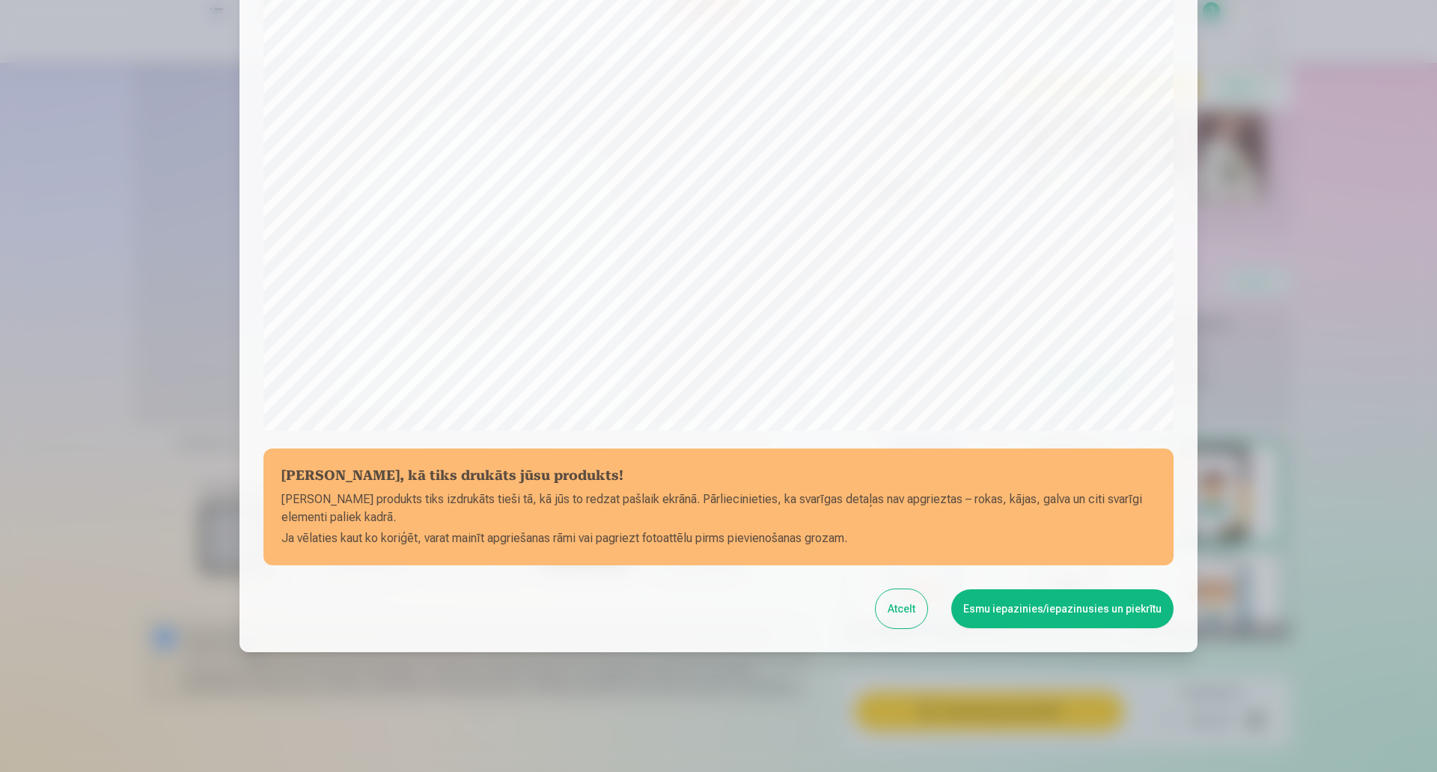
click at [1013, 617] on button "Esmu iepazinies/iepazinusies un piekrītu" at bounding box center [1062, 608] width 222 height 39
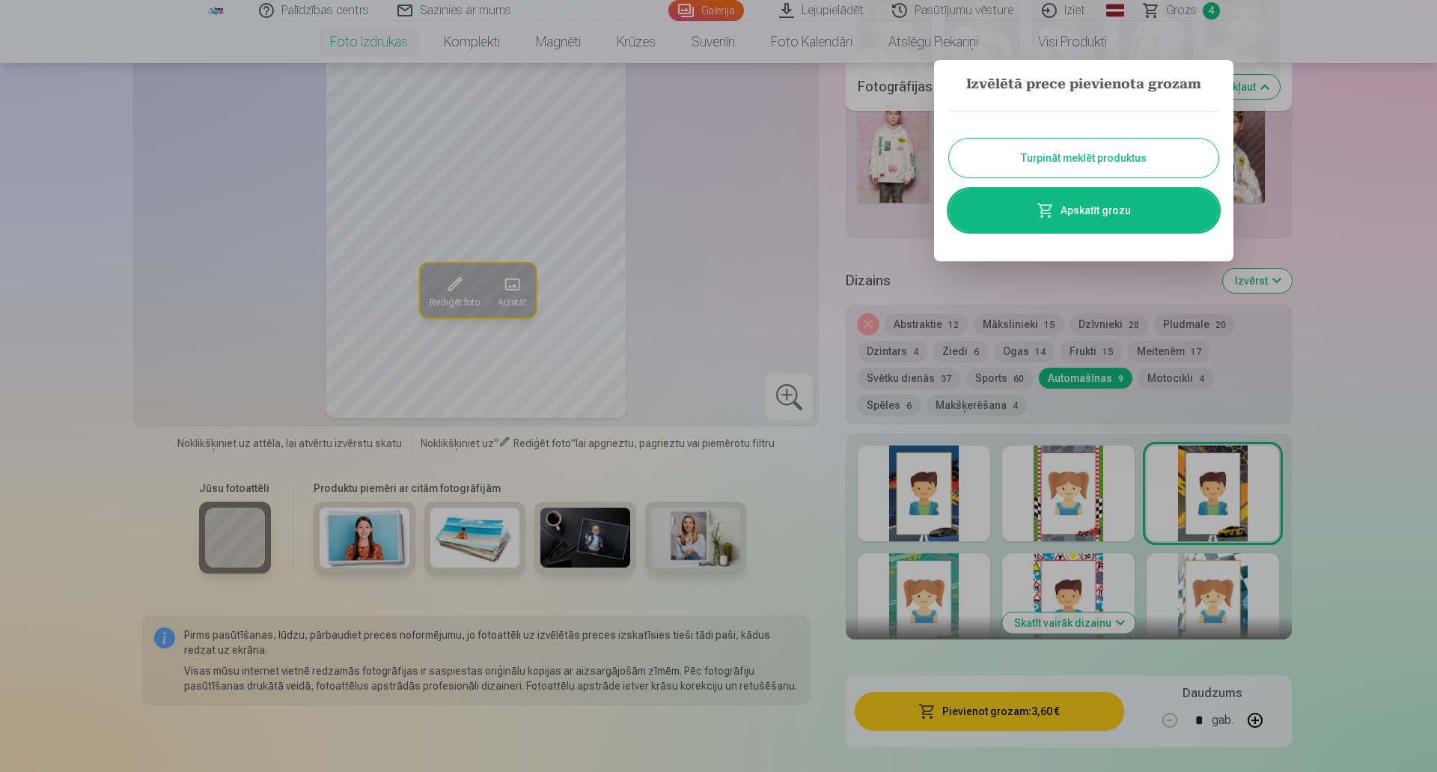
click at [1114, 228] on link "Apskatīt grozu" at bounding box center [1083, 210] width 269 height 42
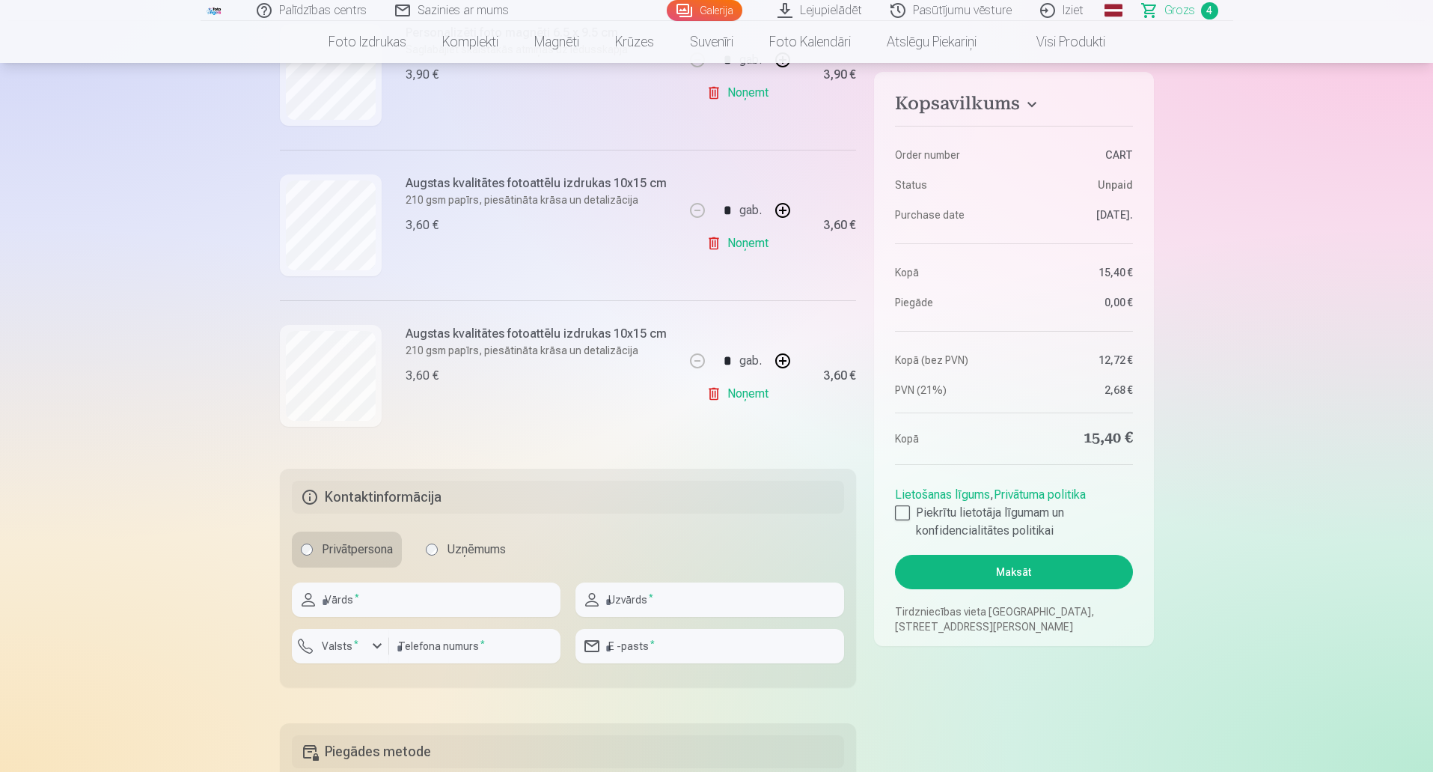
scroll to position [623, 0]
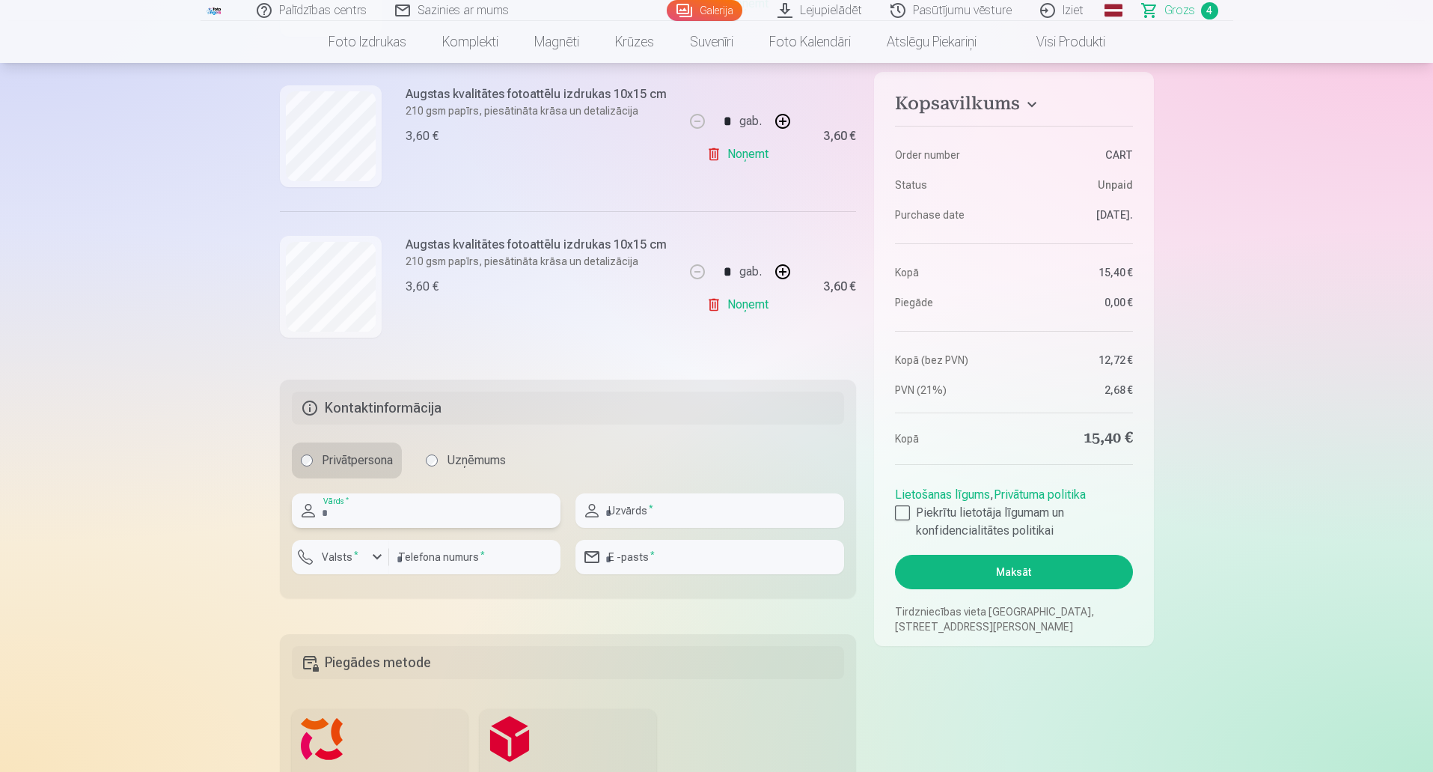
click at [505, 503] on input "text" at bounding box center [426, 510] width 269 height 34
type input "****"
click at [636, 507] on input "text" at bounding box center [710, 510] width 269 height 34
type input "*******"
click at [379, 557] on div "button" at bounding box center [377, 557] width 18 height 18
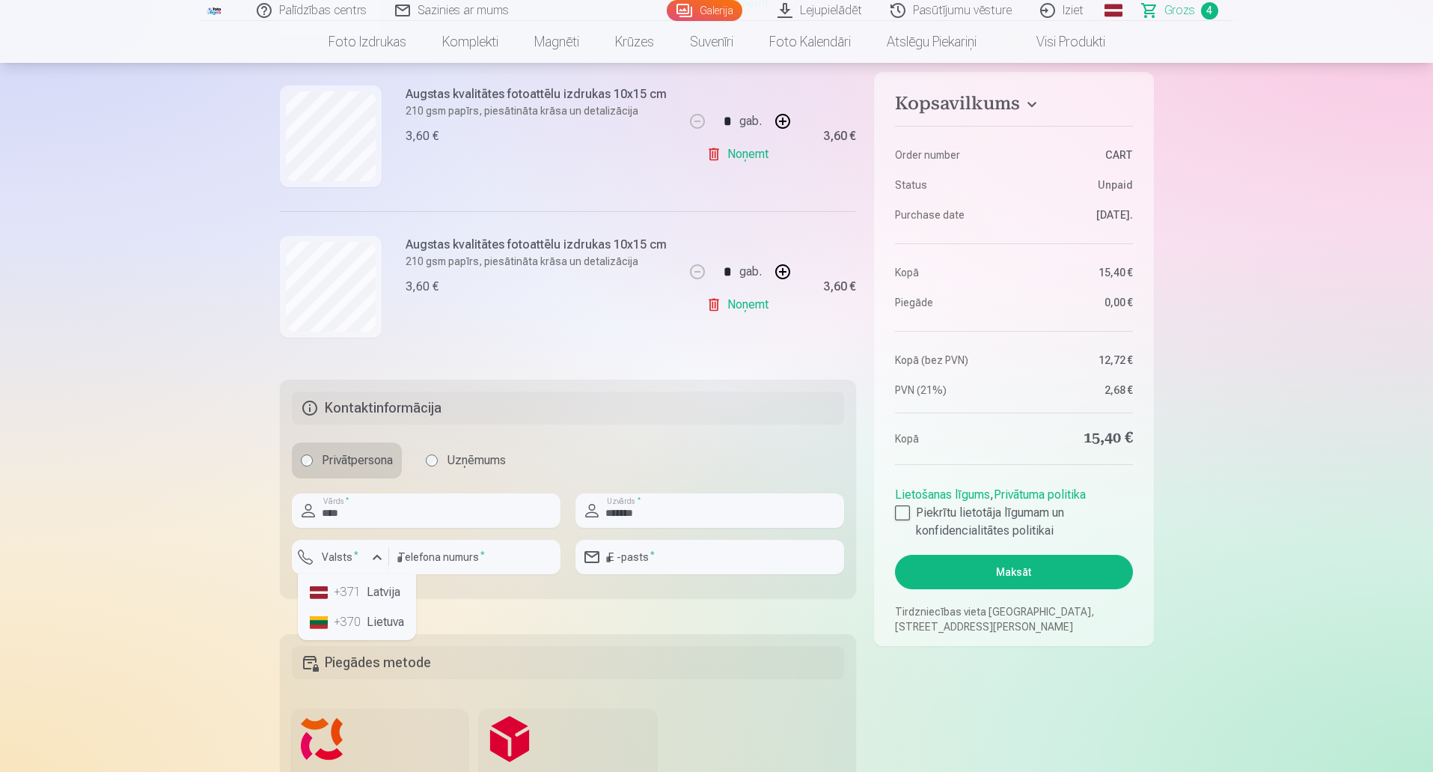
click at [381, 585] on li "+371 Latvija" at bounding box center [357, 592] width 106 height 30
click at [439, 561] on input "number" at bounding box center [474, 557] width 171 height 34
type input "********"
click at [611, 560] on input "email" at bounding box center [710, 557] width 269 height 34
type input "**********"
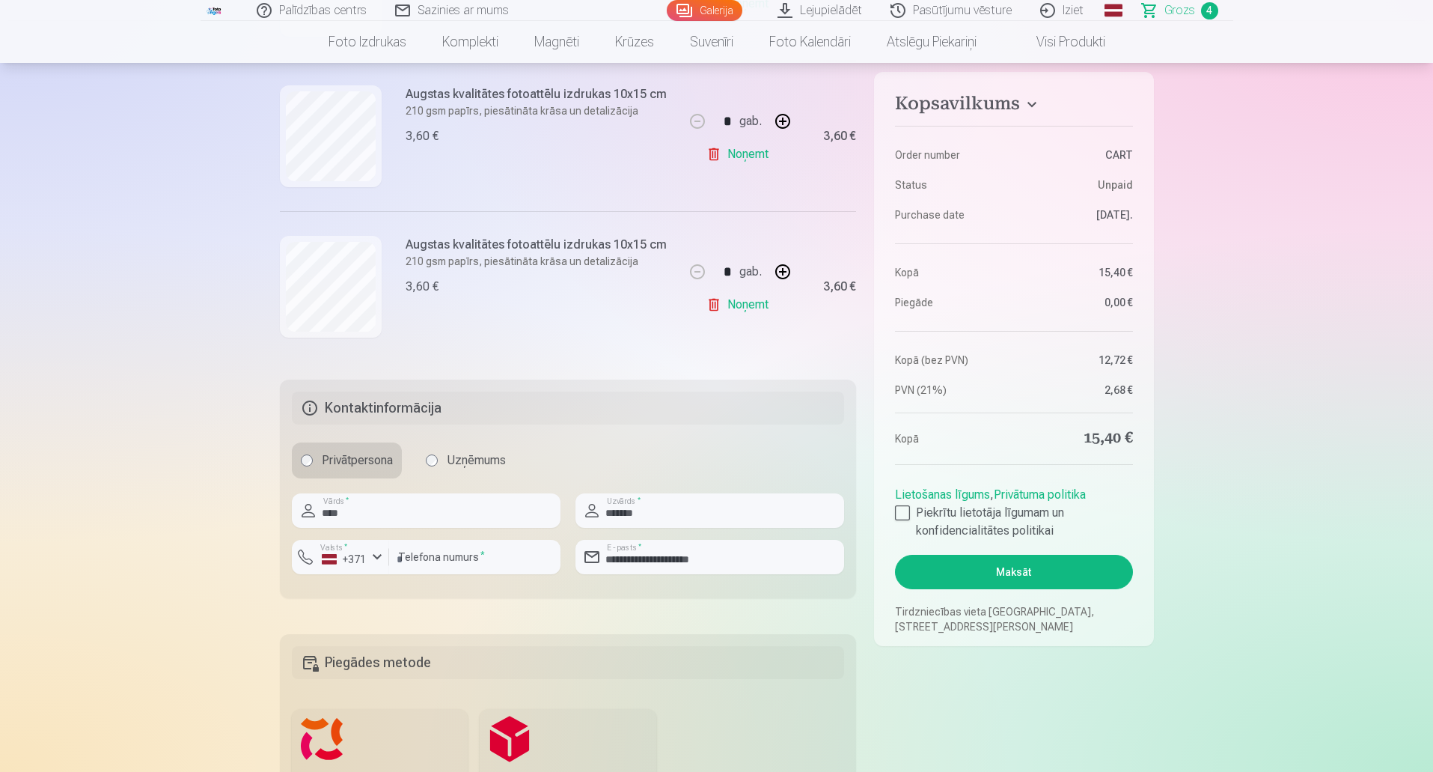
click at [850, 2] on link "Lejupielādēt" at bounding box center [820, 10] width 113 height 21
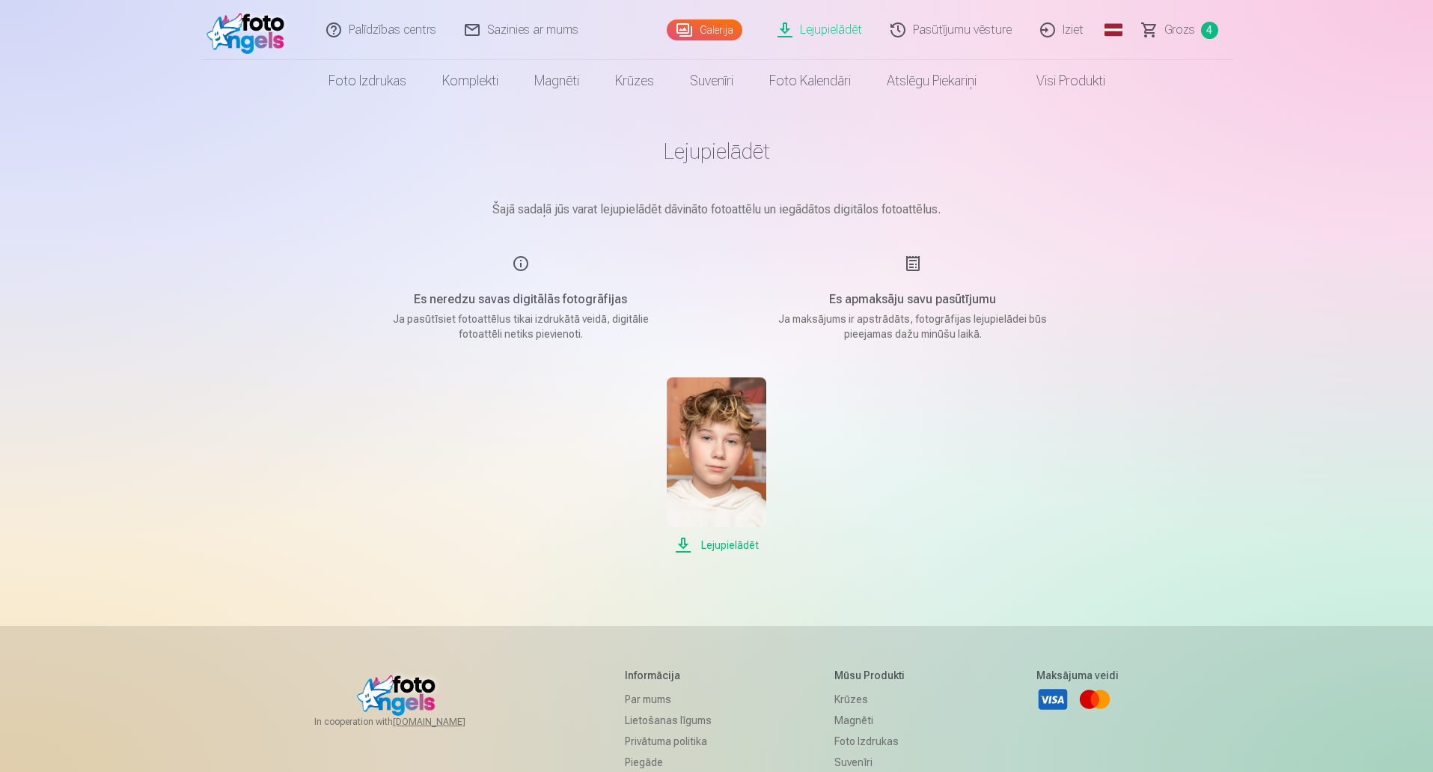
click at [736, 540] on span "Lejupielādēt" at bounding box center [717, 545] width 100 height 18
click at [730, 413] on img at bounding box center [717, 452] width 100 height 150
click at [1190, 24] on span "Grozs" at bounding box center [1180, 30] width 31 height 18
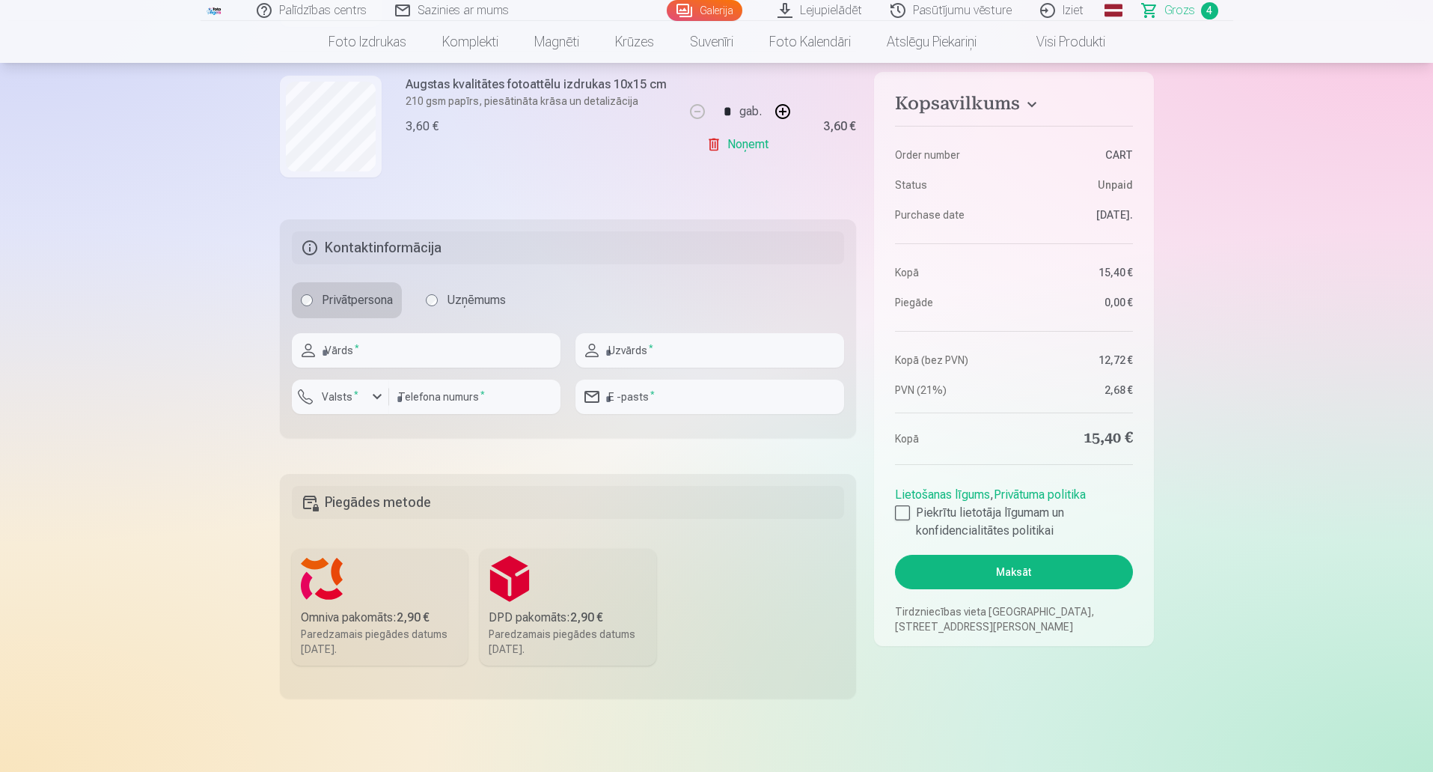
scroll to position [837, 0]
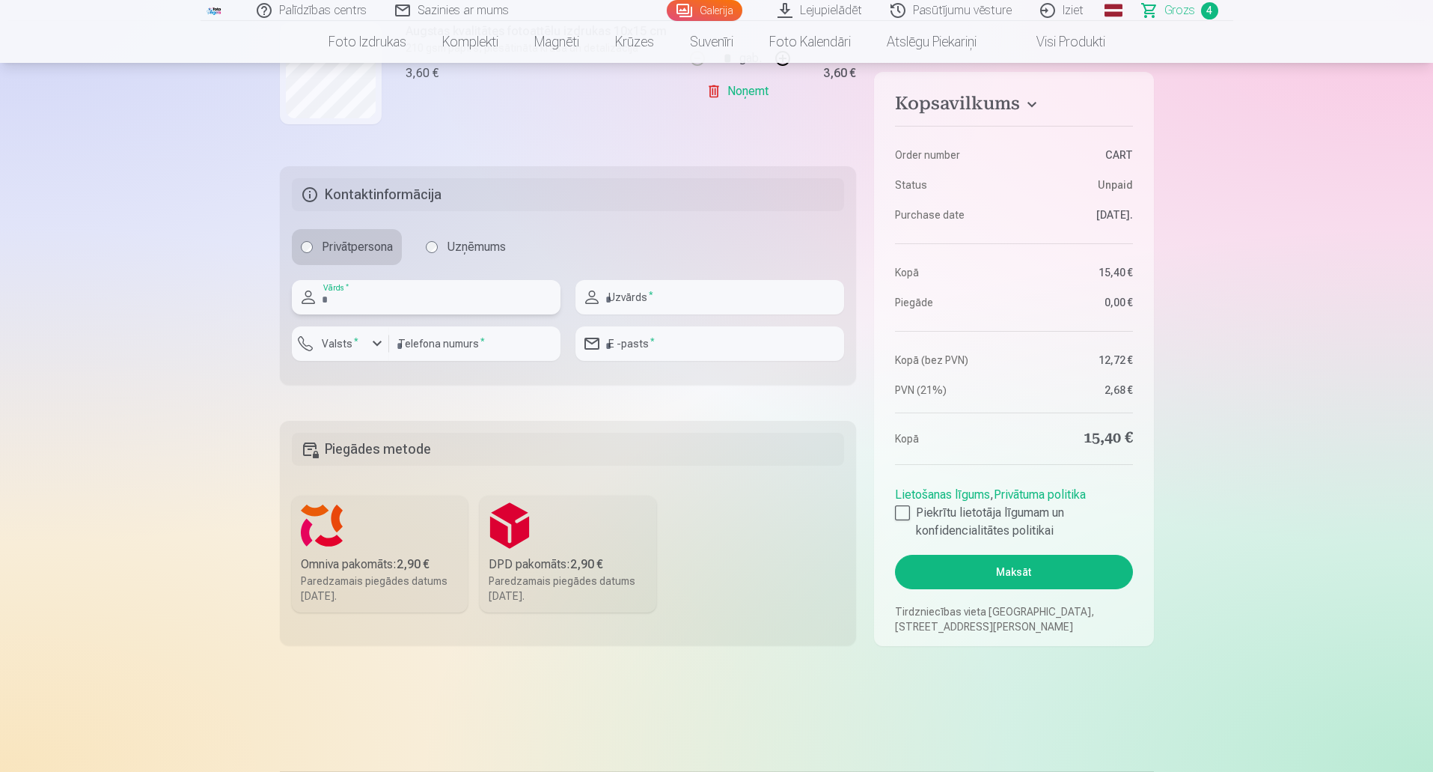
click at [365, 290] on input "text" at bounding box center [426, 297] width 269 height 34
type input "****"
click at [659, 292] on input "text" at bounding box center [710, 297] width 269 height 34
type input "*******"
click at [379, 346] on div "button" at bounding box center [377, 344] width 18 height 18
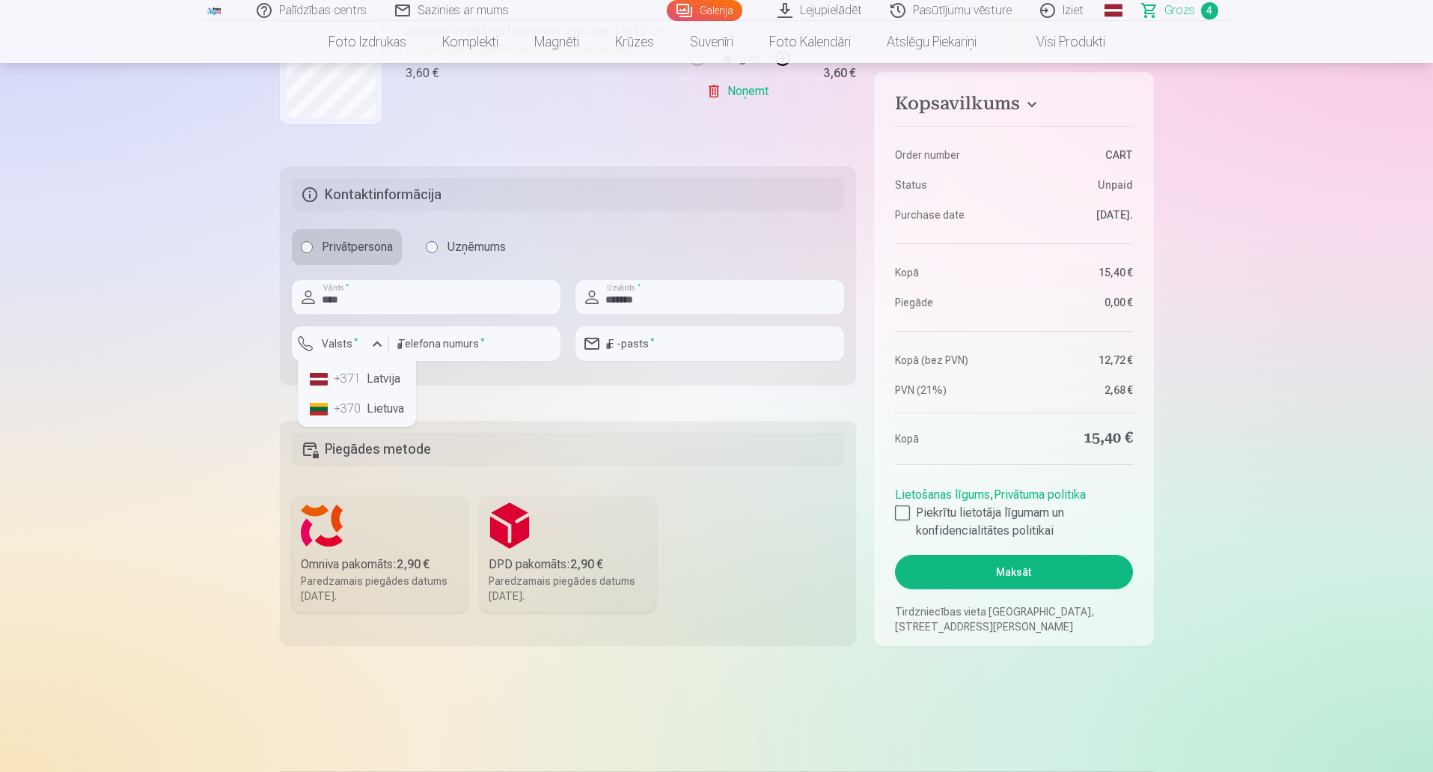
click at [385, 375] on li "+371 Latvija" at bounding box center [357, 379] width 106 height 30
click at [478, 341] on input "number" at bounding box center [474, 343] width 171 height 34
type input "********"
click at [651, 352] on input "email" at bounding box center [710, 343] width 269 height 34
type input "**********"
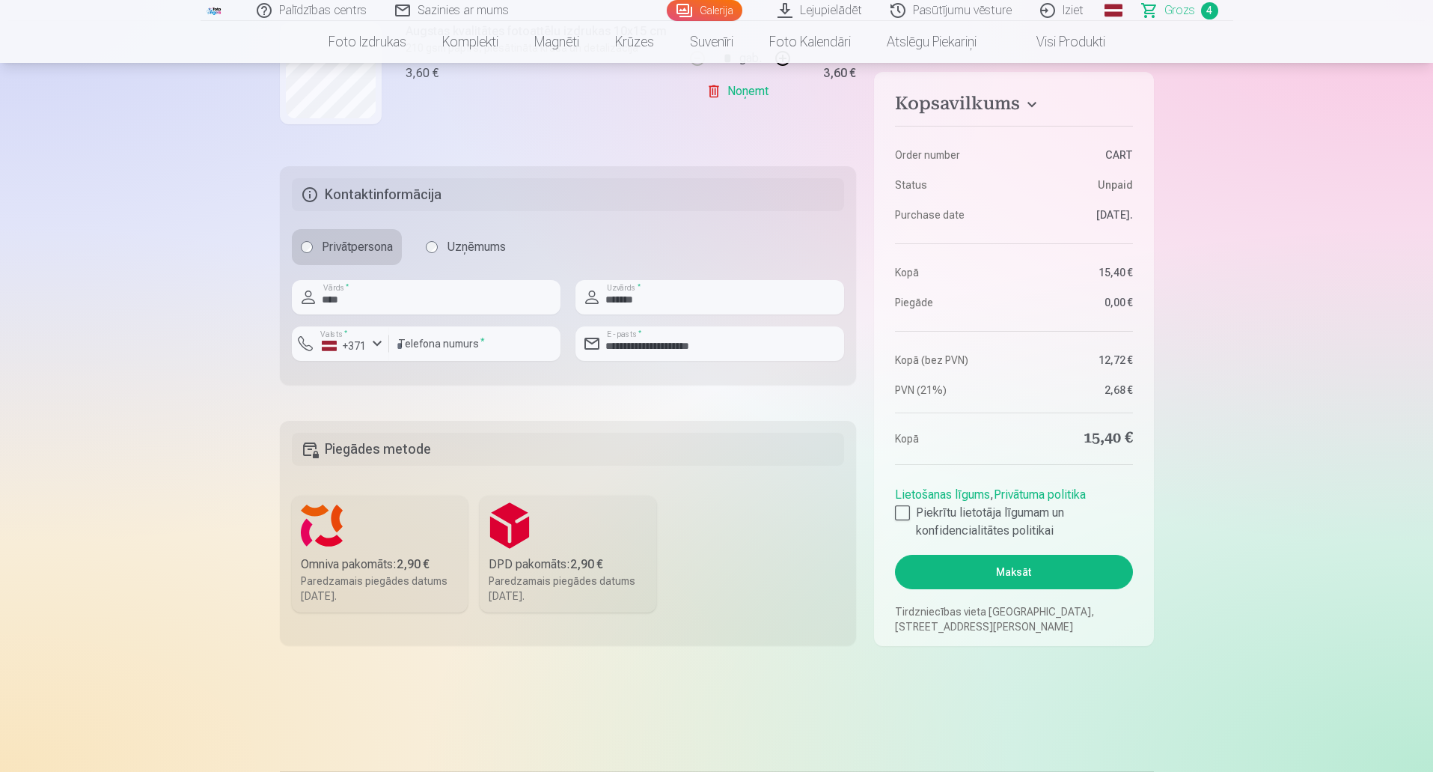
click at [386, 535] on label "Omniva pakomāts : 2,90 € Paredzamais piegādes datums 20.09.2025." at bounding box center [380, 553] width 177 height 117
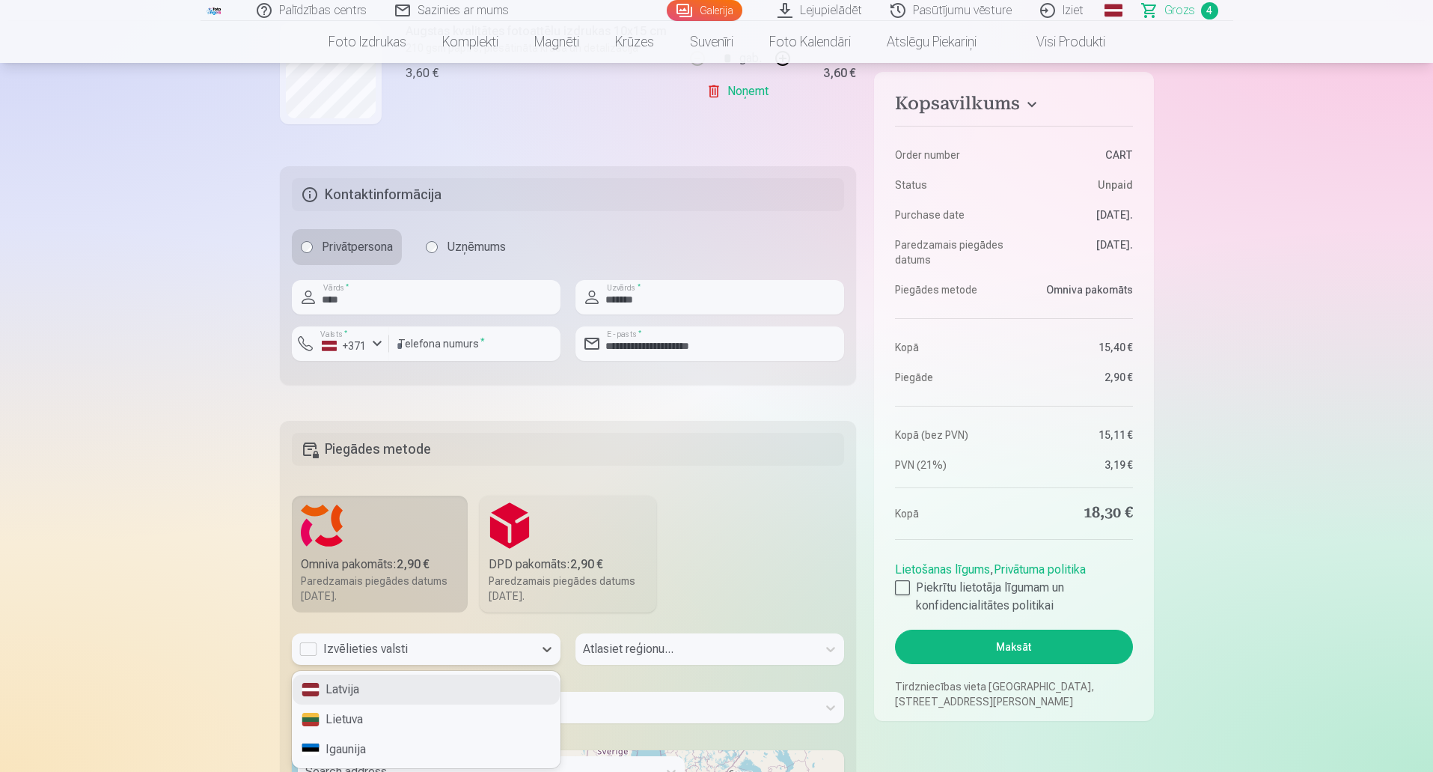
click at [410, 656] on div "Izvēlieties valsti" at bounding box center [412, 649] width 227 height 18
click at [362, 690] on div "Latvija" at bounding box center [426, 689] width 267 height 30
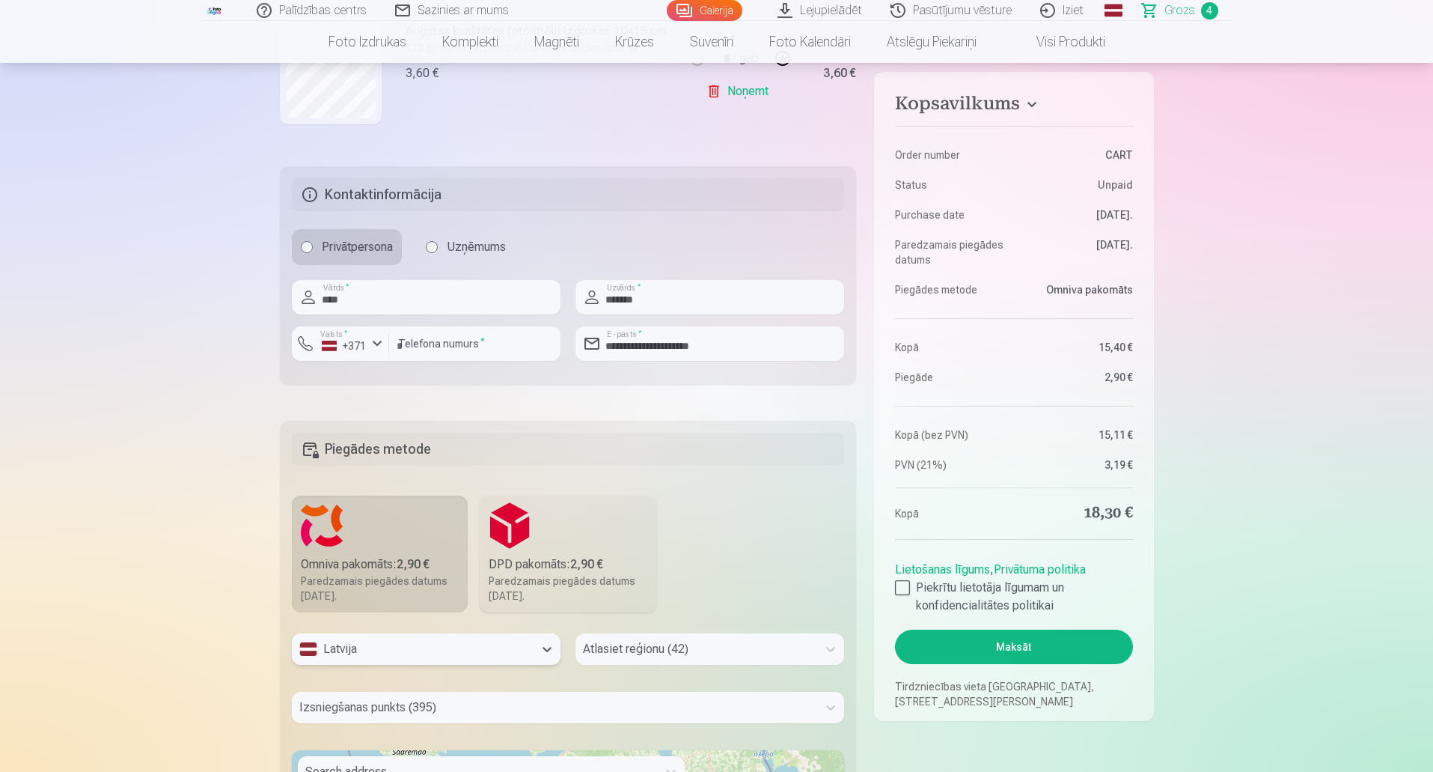
scroll to position [968, 0]
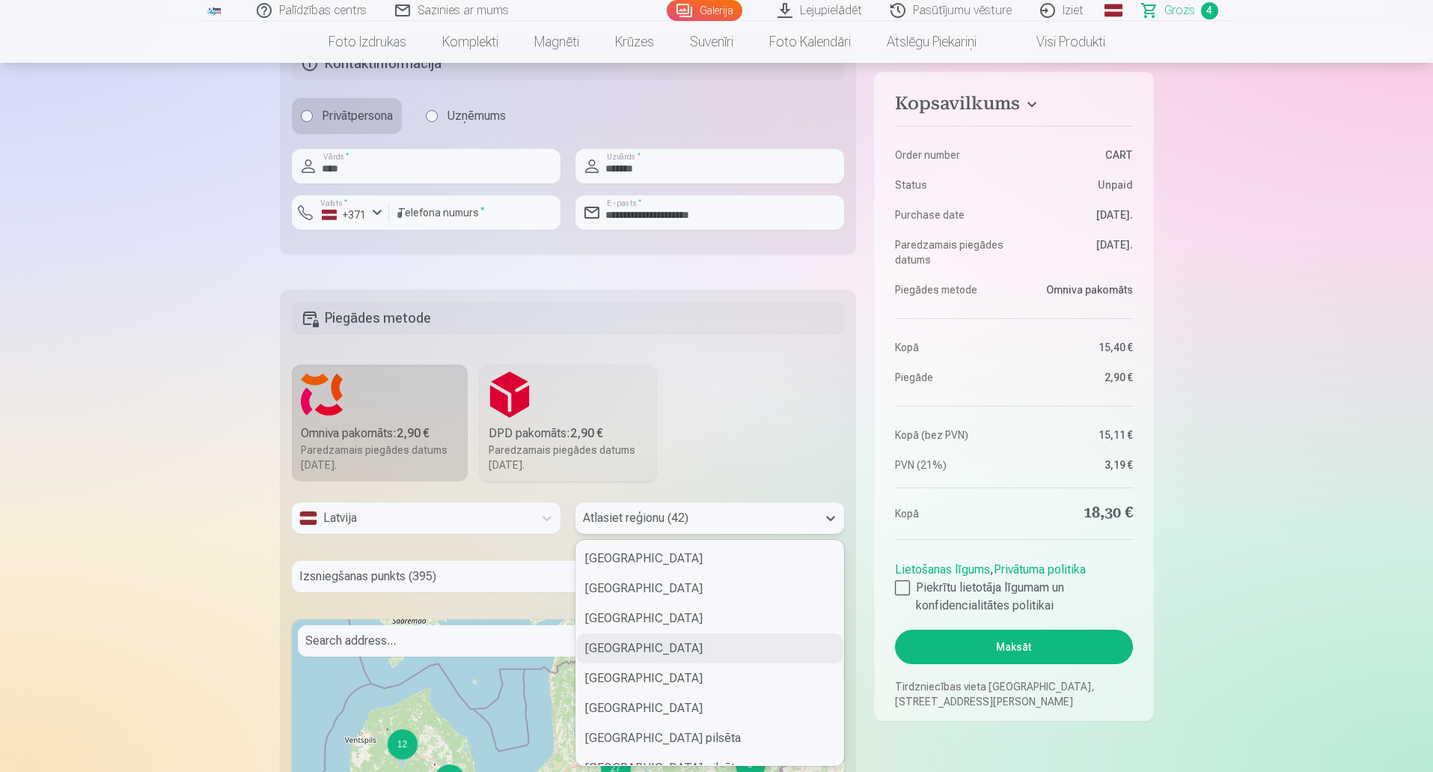
click at [650, 534] on div "42 results available. Use Up and Down to choose options, press Enter to select …" at bounding box center [710, 517] width 269 height 31
click at [845, 576] on fieldset "Piegādes metode Omniva pakomāts : 2,90 € Paredzamais piegādes datums 20.09.2025…" at bounding box center [568, 655] width 577 height 730
click at [837, 573] on div "Alūksnes novads Līvānu novads Gulbenes novads Ventspils novads Valkas novads Sa…" at bounding box center [709, 652] width 267 height 225
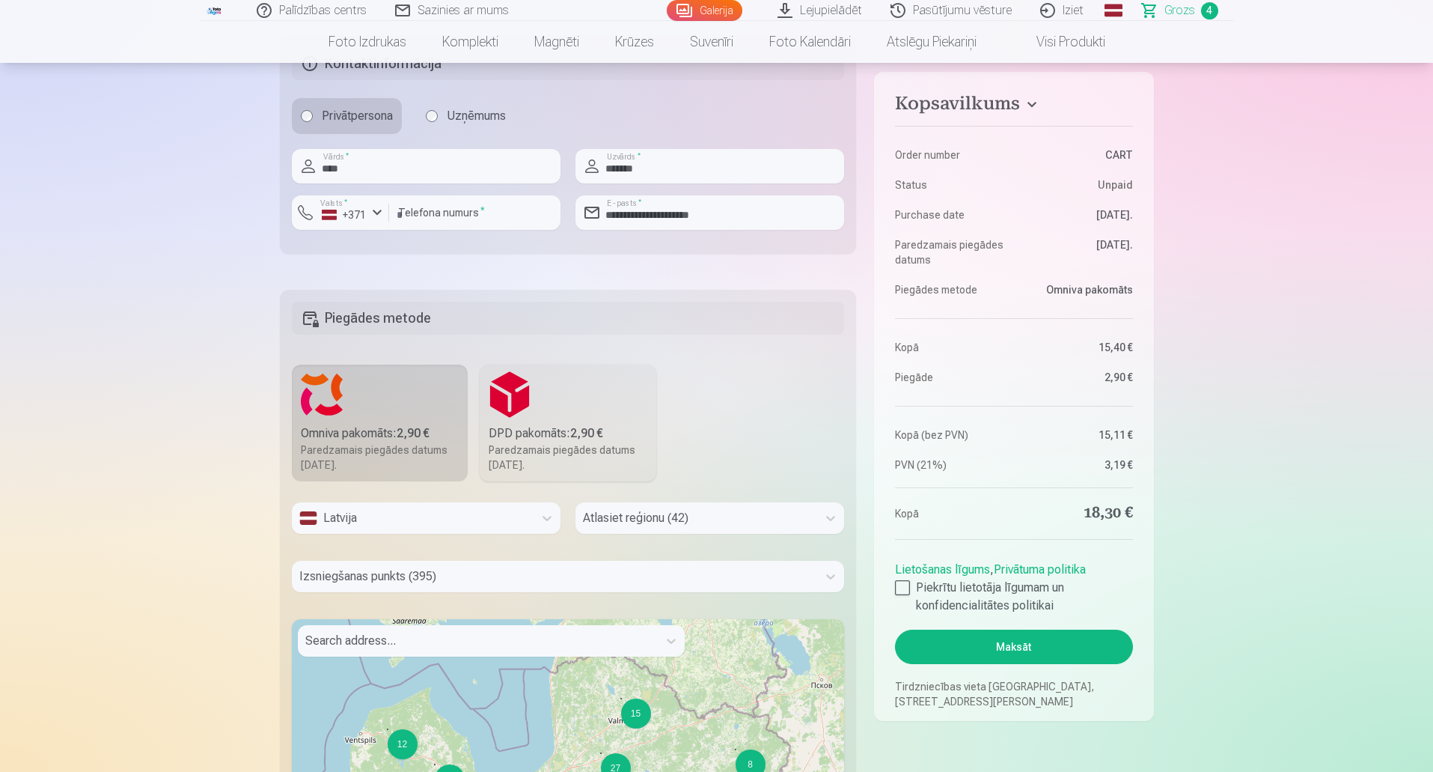
click at [845, 573] on fieldset "Piegādes metode Omniva pakomāts : 2,90 € Paredzamais piegādes datums 20.09.2025…" at bounding box center [568, 655] width 577 height 730
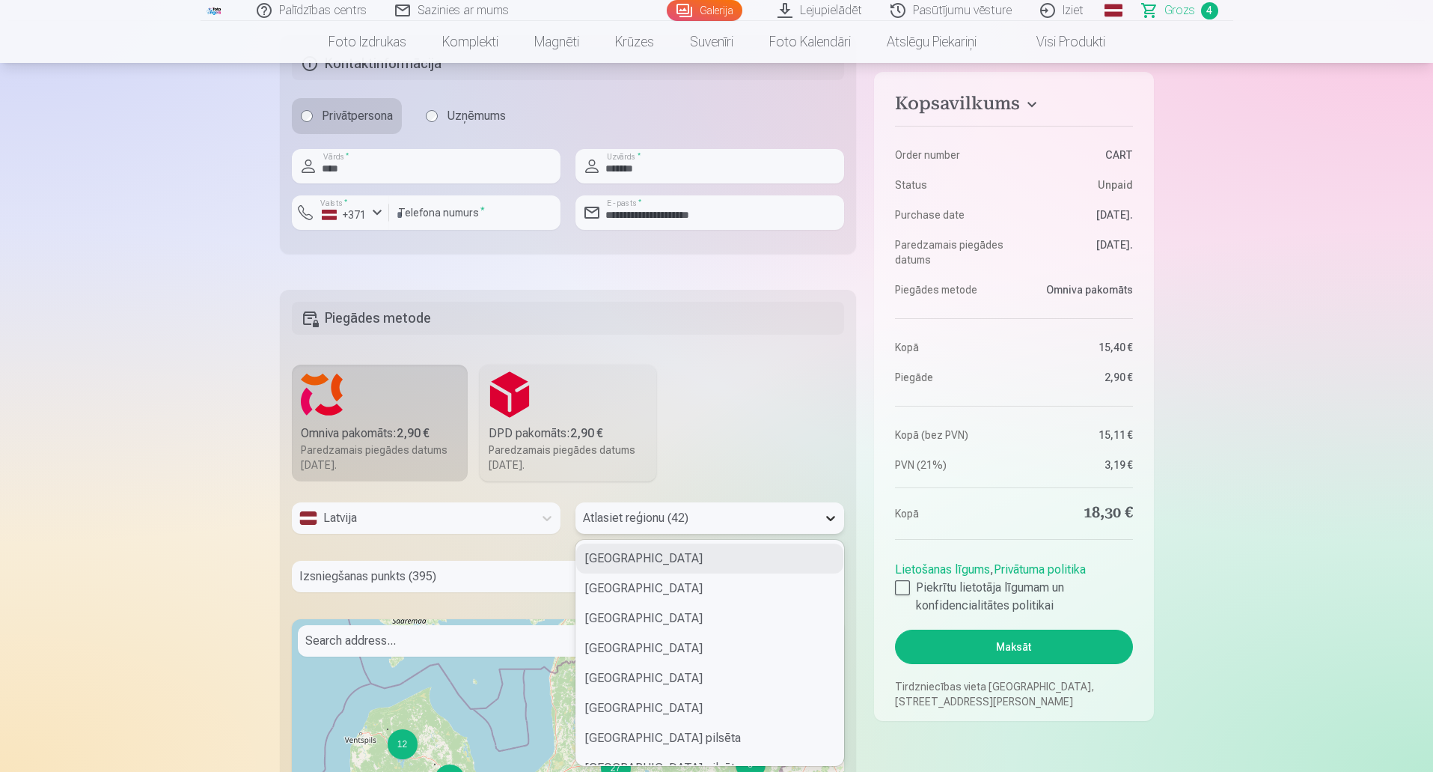
click at [829, 510] on div at bounding box center [830, 517] width 27 height 27
drag, startPoint x: 836, startPoint y: 567, endPoint x: 844, endPoint y: 594, distance: 28.0
click at [844, 594] on div "Alūksnes novads Līvānu novads Gulbenes novads Ventspils novads Valkas novads Sa…" at bounding box center [709, 652] width 267 height 225
click at [845, 574] on fieldset "Piegādes metode Omniva pakomāts : 2,90 € Paredzamais piegādes datums 20.09.2025…" at bounding box center [568, 655] width 577 height 730
click at [838, 520] on icon at bounding box center [830, 517] width 15 height 15
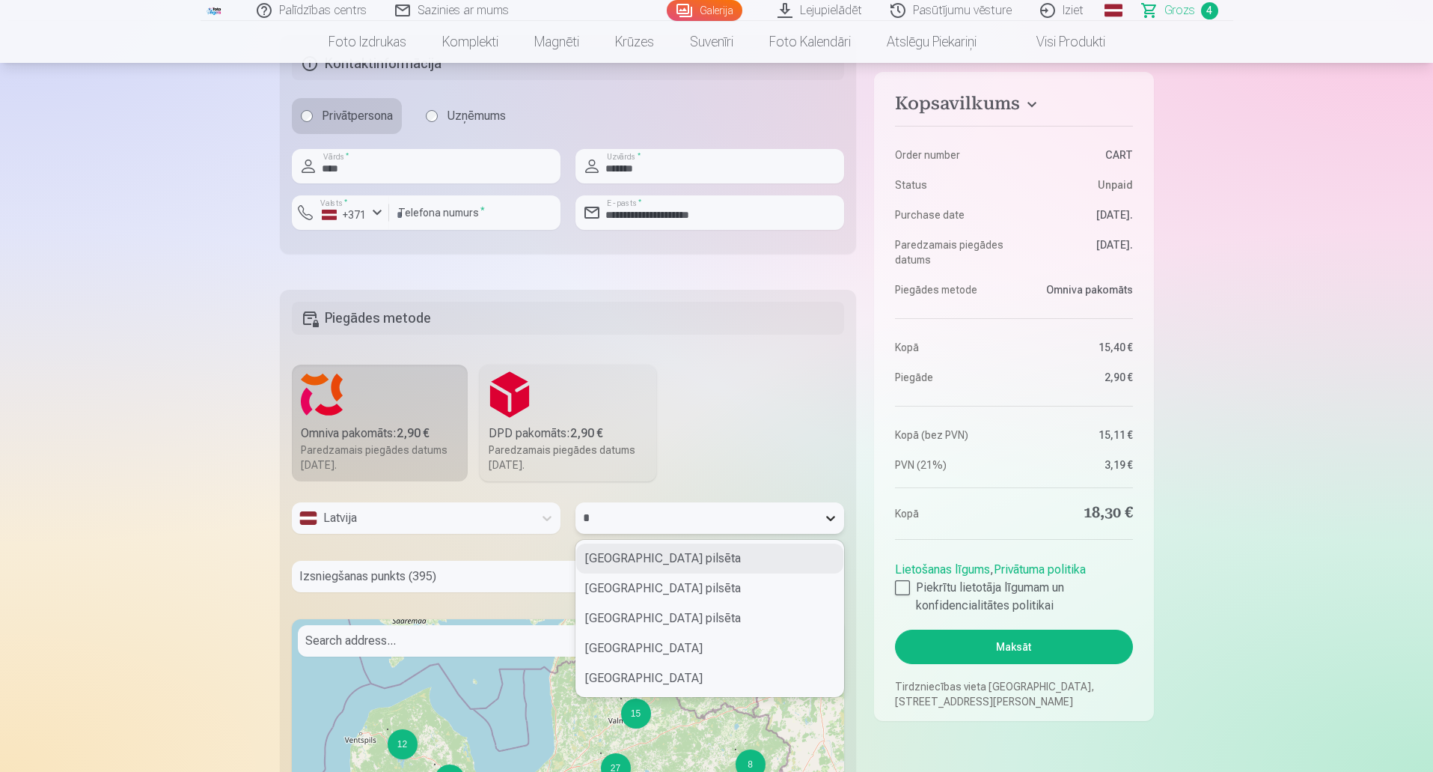
type input "**"
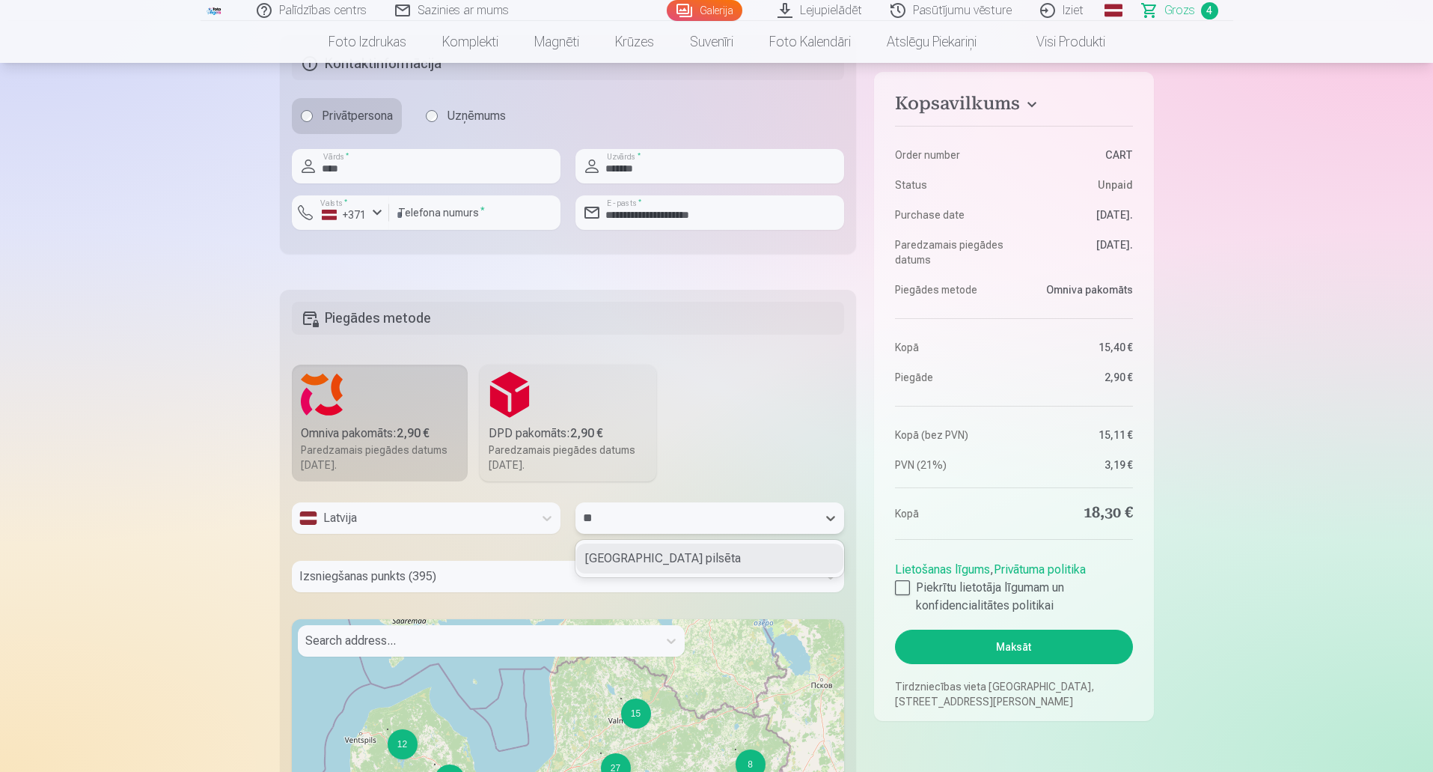
click at [743, 549] on div "Jūrmalas pilsēta" at bounding box center [709, 558] width 267 height 30
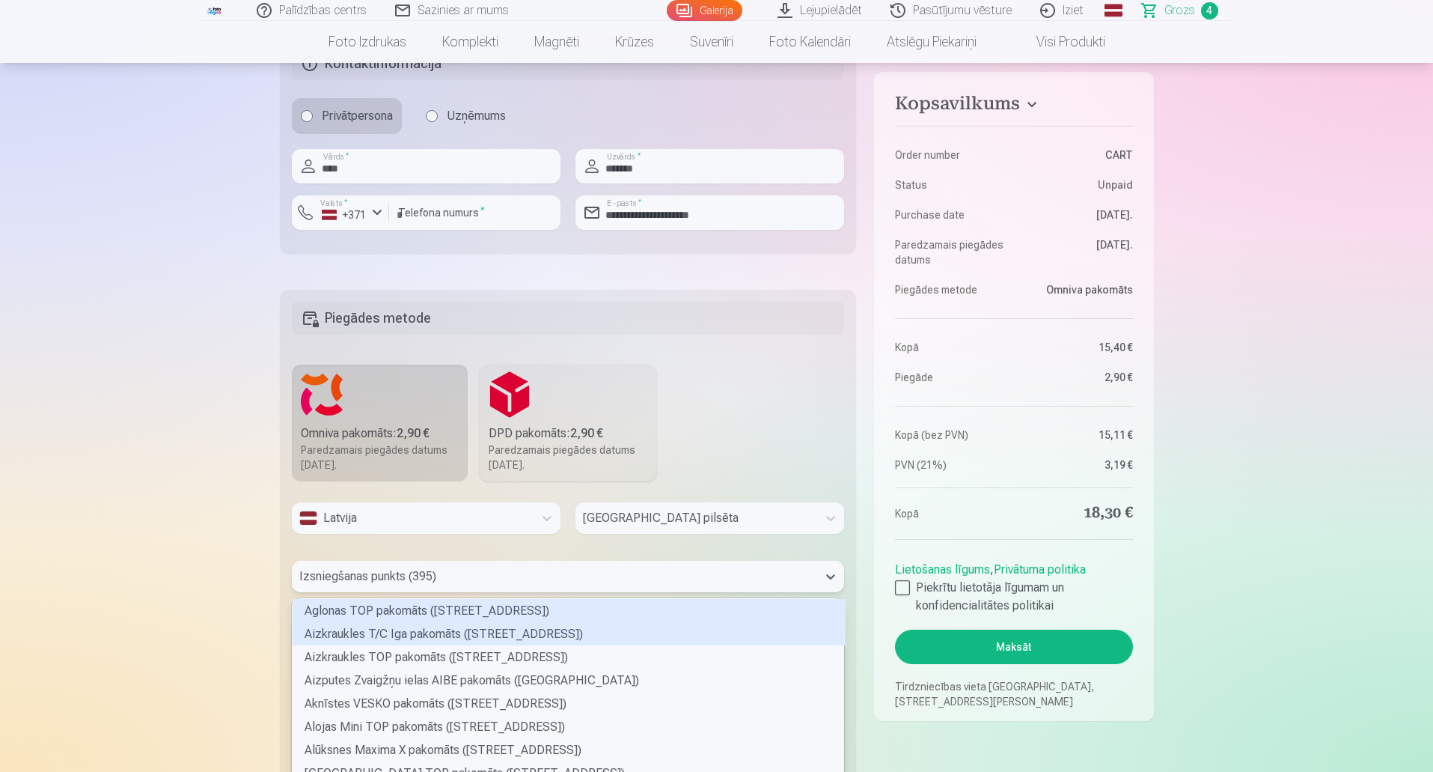
scroll to position [1026, 0]
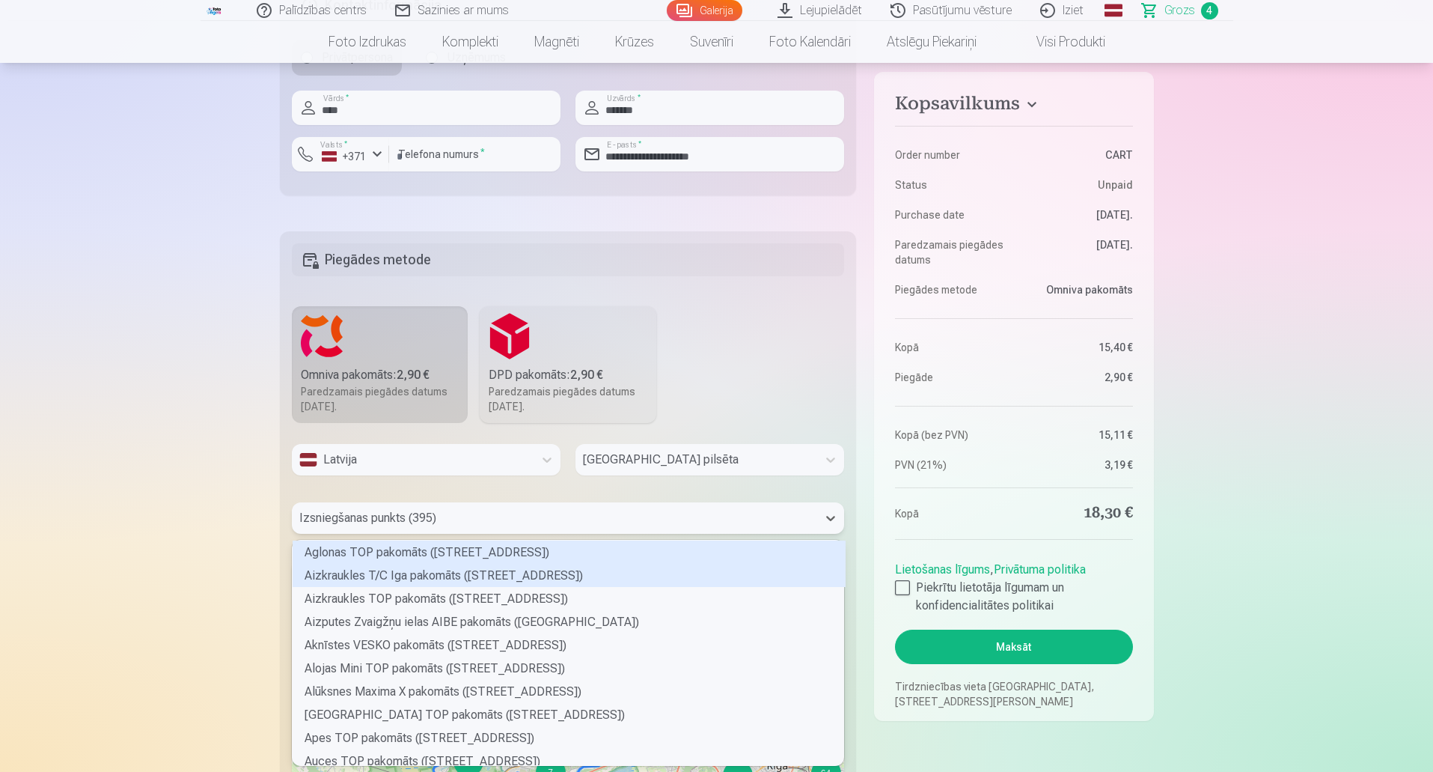
click at [622, 534] on div "395 results available. Use Up and Down to choose options, press Enter to select…" at bounding box center [568, 517] width 553 height 31
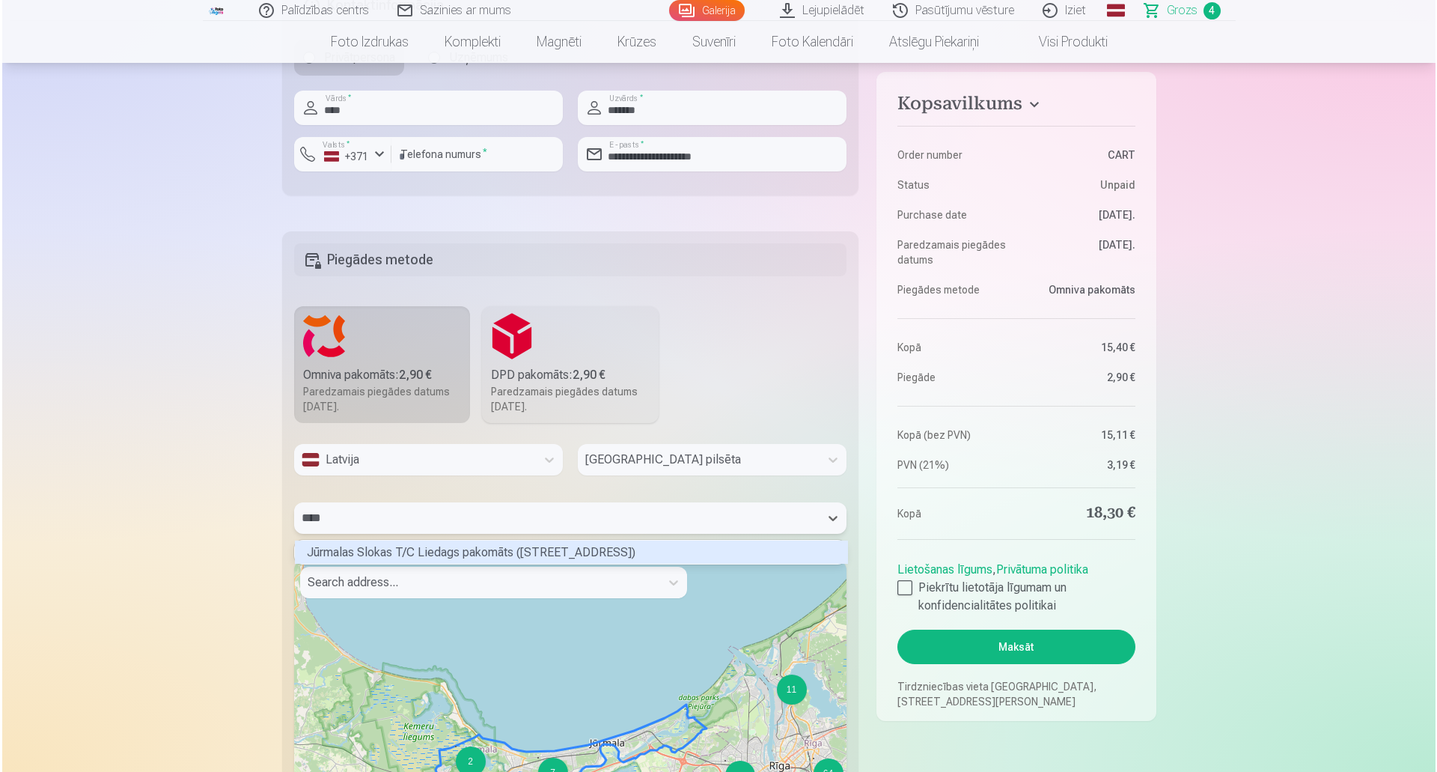
scroll to position [19, 547]
type input "*****"
click at [568, 555] on div "Jūrmalas Slokas T/C Liedags pakomāts (Ventspils šoseja 32)" at bounding box center [569, 551] width 553 height 23
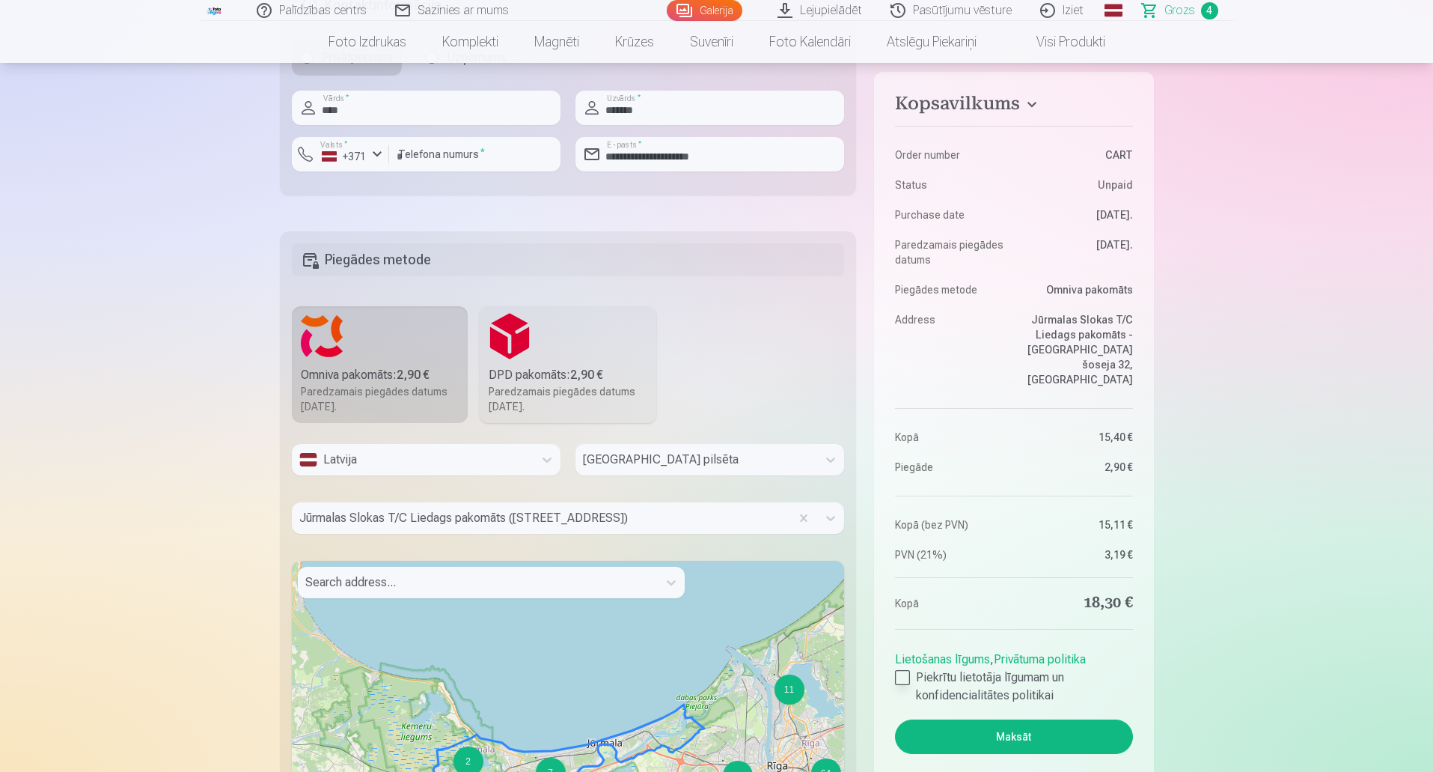
click at [901, 670] on div at bounding box center [902, 677] width 15 height 15
click at [997, 719] on button "Maksāt" at bounding box center [1013, 736] width 237 height 34
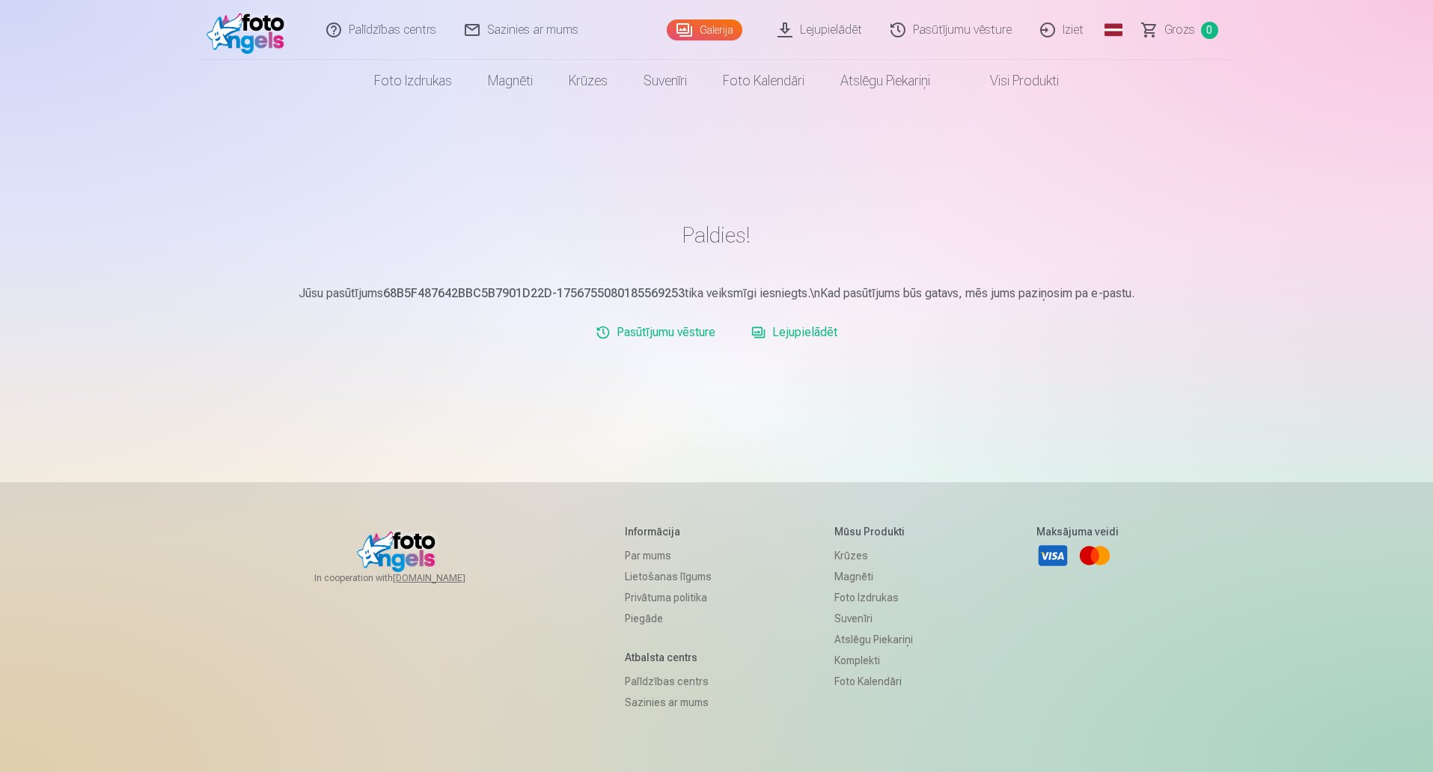
click at [808, 338] on link "Lejupielādēt" at bounding box center [794, 332] width 98 height 30
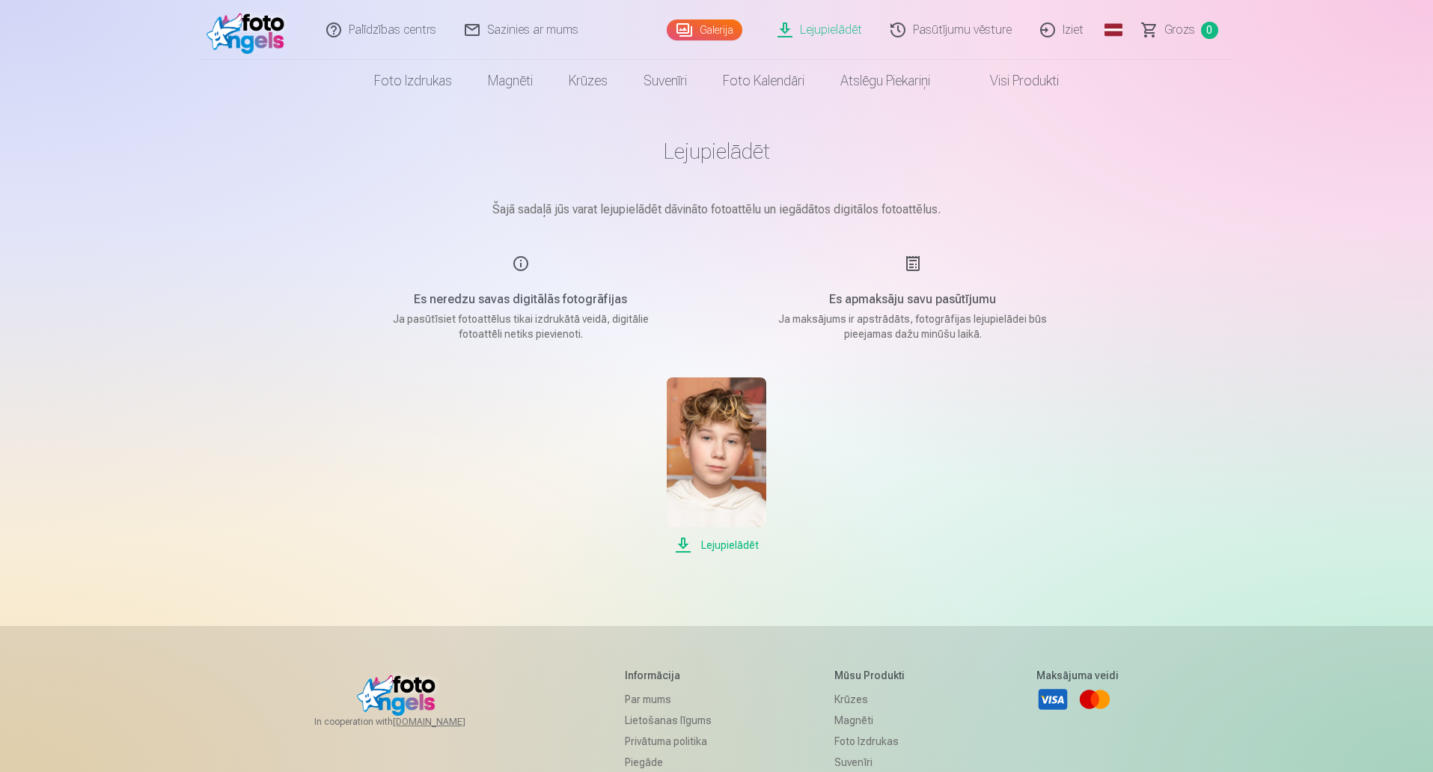
click at [734, 537] on span "Lejupielādēt" at bounding box center [717, 545] width 100 height 18
click at [832, 21] on link "Lejupielādēt" at bounding box center [820, 30] width 113 height 60
click at [754, 426] on img at bounding box center [717, 452] width 100 height 150
click at [853, 34] on link "Lejupielādēt" at bounding box center [820, 30] width 113 height 60
click at [528, 265] on div "Es neredzu savas digitālās fotogrāfijas Ja pasūtīsiet fotoattēlus tikai izdrukā…" at bounding box center [521, 297] width 356 height 87
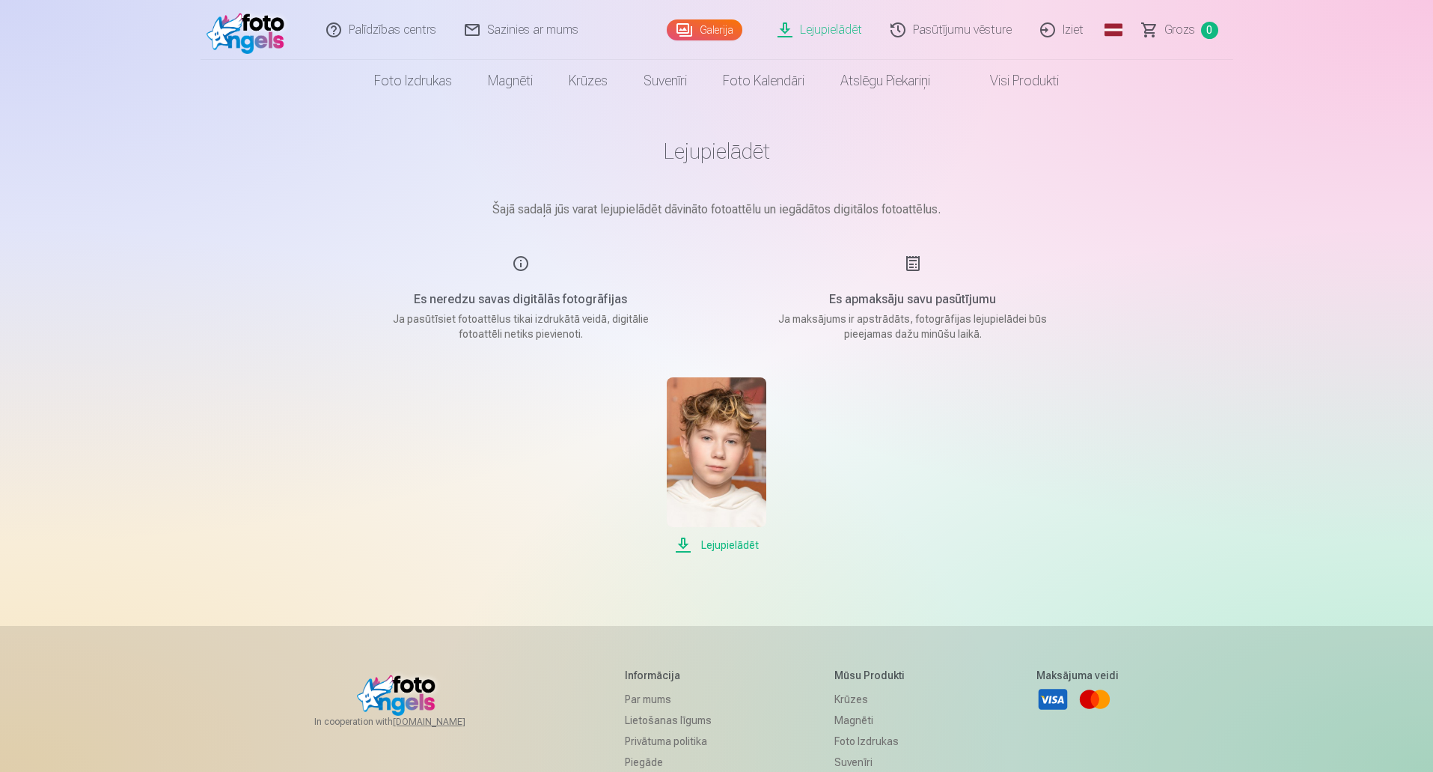
click at [519, 265] on div "Es neredzu savas digitālās fotogrāfijas Ja pasūtīsiet fotoattēlus tikai izdrukā…" at bounding box center [521, 297] width 356 height 87
click at [721, 442] on img at bounding box center [717, 452] width 100 height 150
click at [740, 402] on img at bounding box center [717, 452] width 100 height 150
click at [1071, 31] on link "Iziet" at bounding box center [1063, 30] width 72 height 60
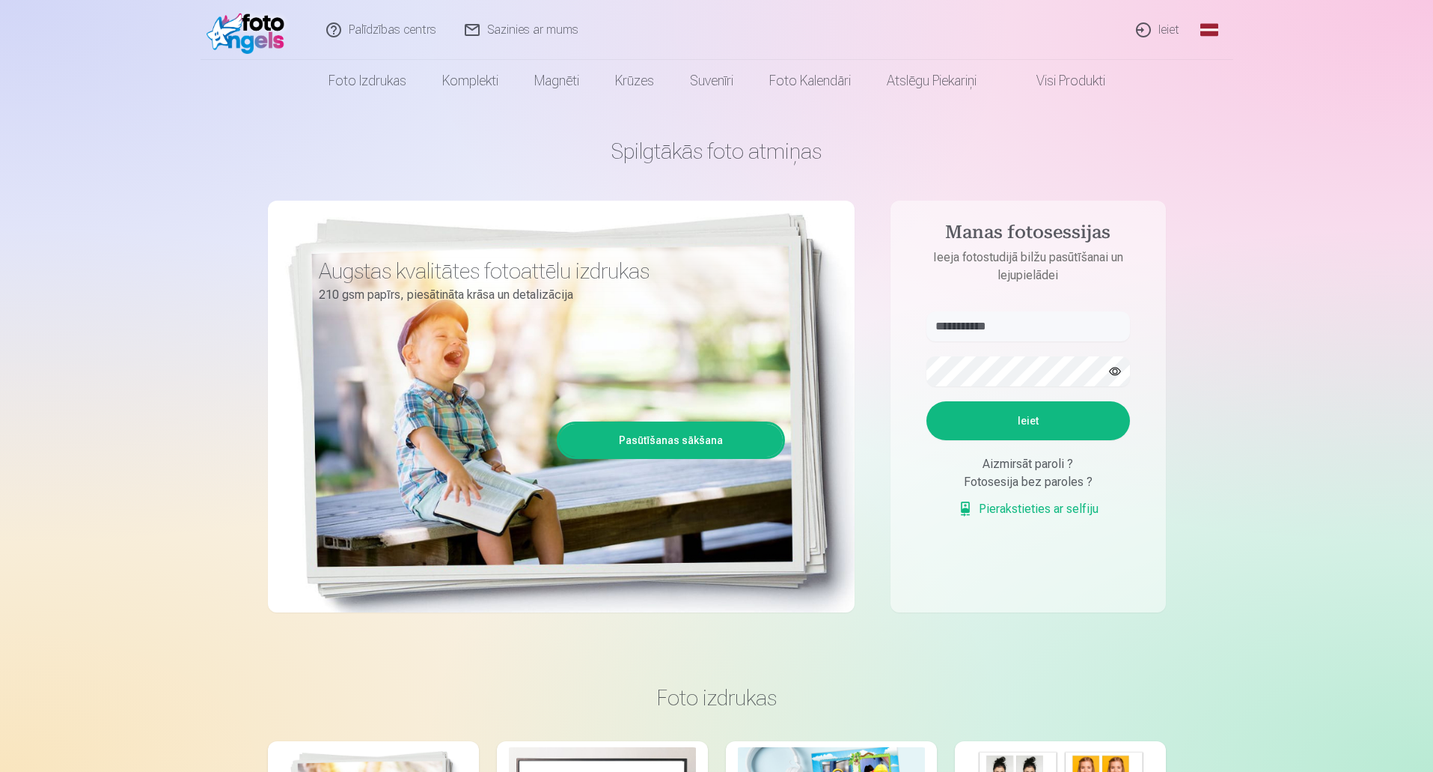
type input "**********"
click at [1014, 423] on button "Ieiet" at bounding box center [1029, 420] width 204 height 39
